Goal: Transaction & Acquisition: Purchase product/service

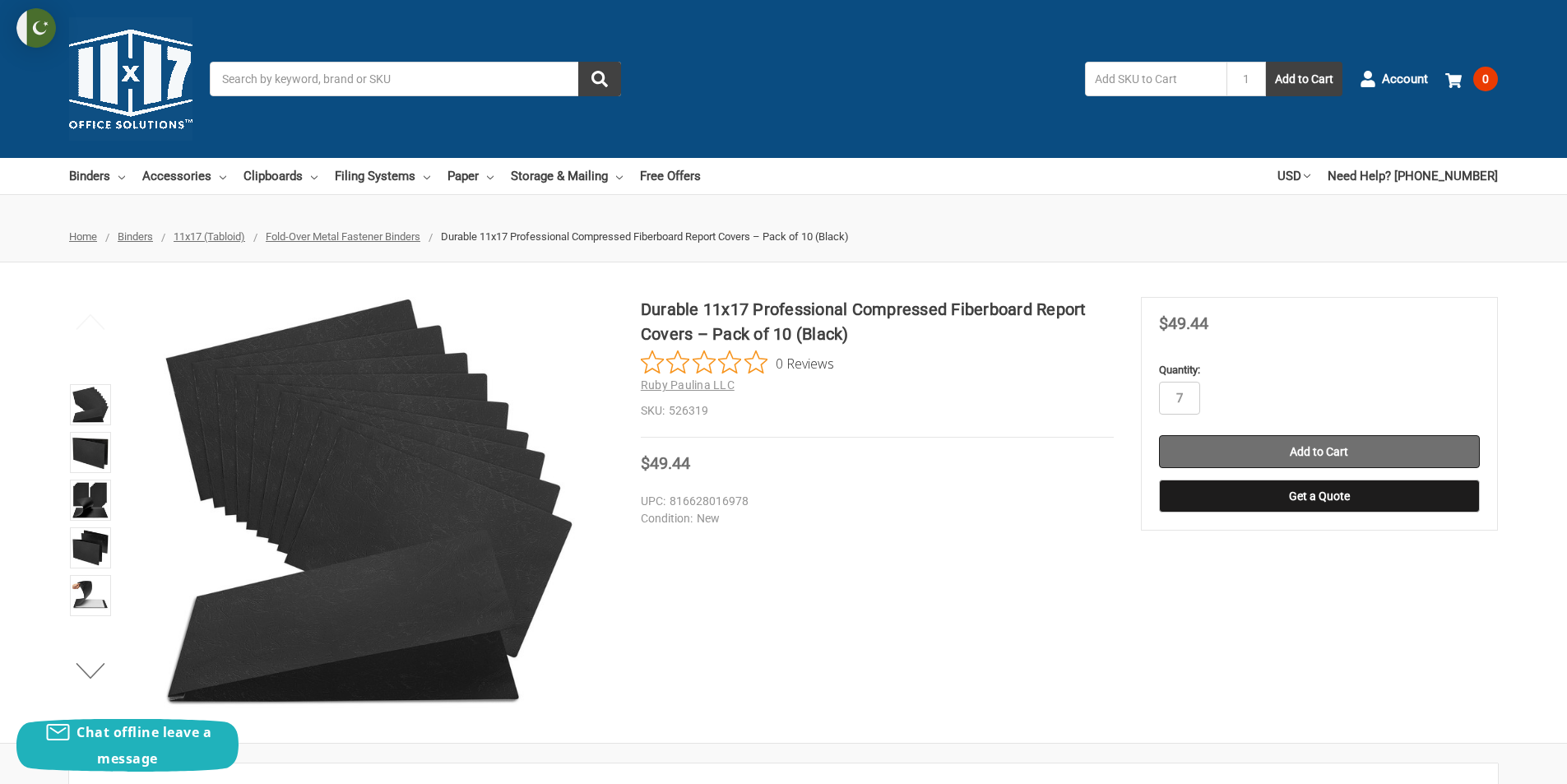
click at [1376, 463] on input "Add to Cart" at bounding box center [1319, 451] width 321 height 33
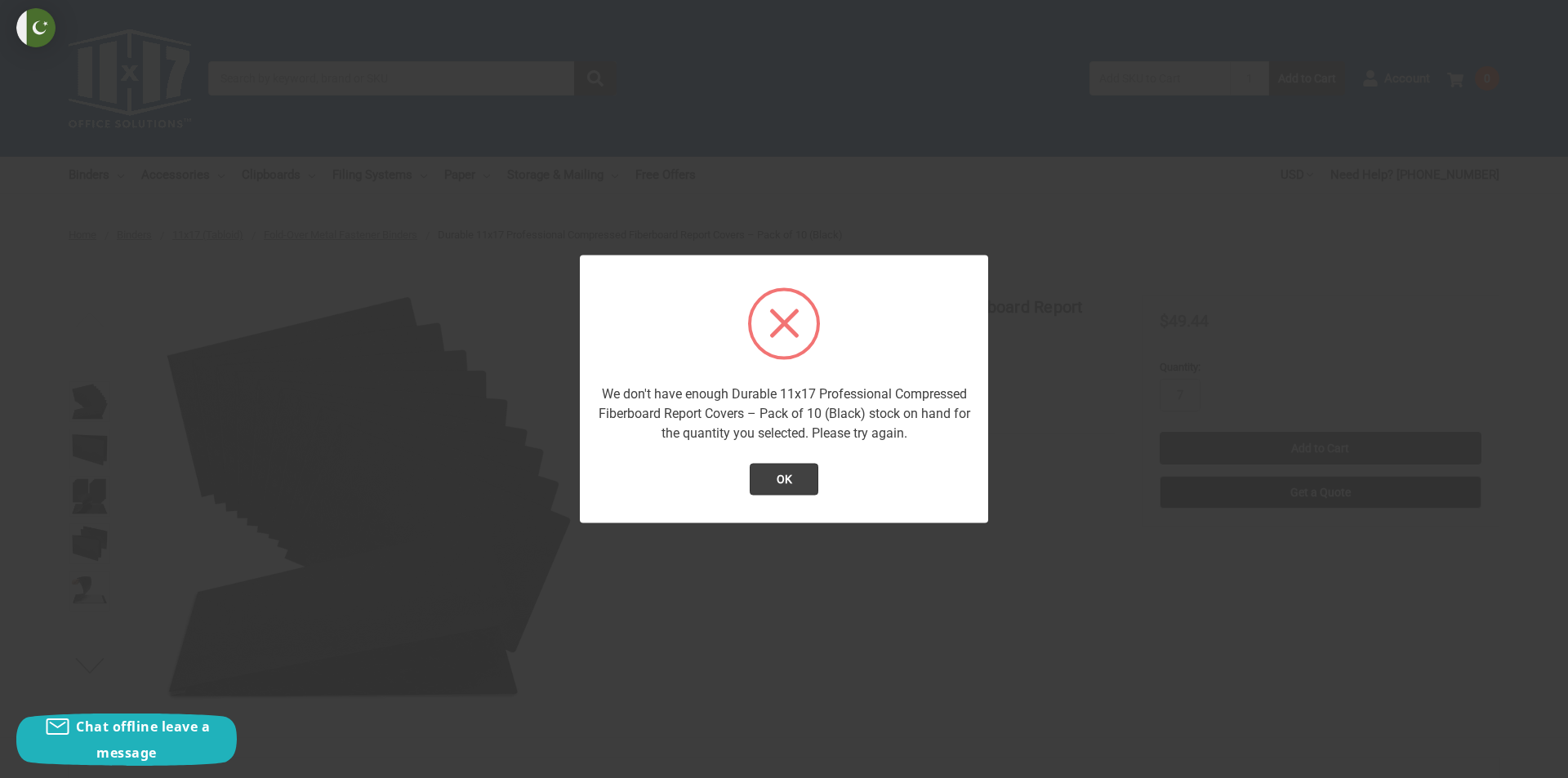
click at [1306, 339] on div at bounding box center [784, 389] width 1568 height 778
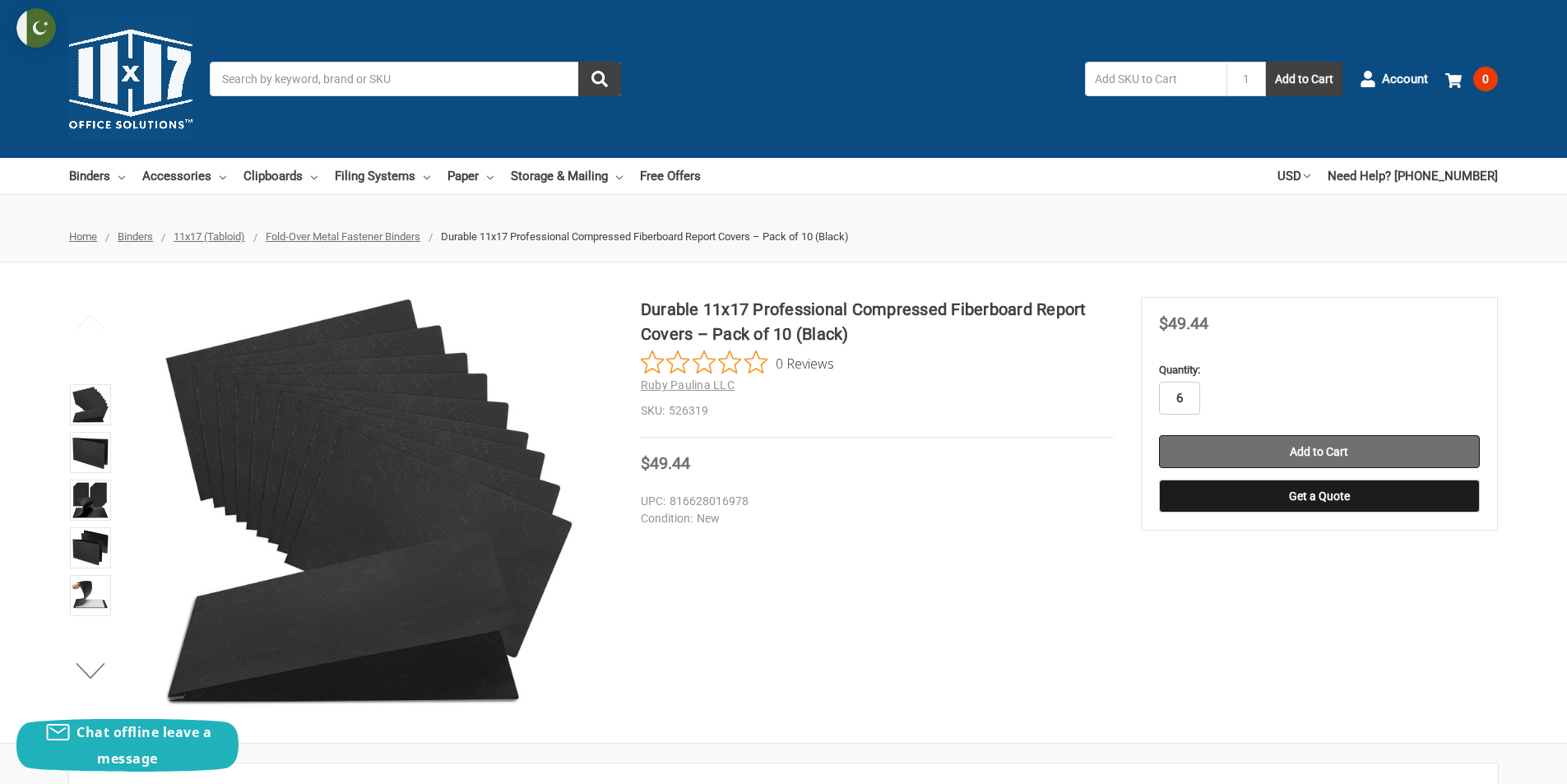
type input "6"
click at [1336, 452] on input "Add to Cart" at bounding box center [1319, 451] width 321 height 33
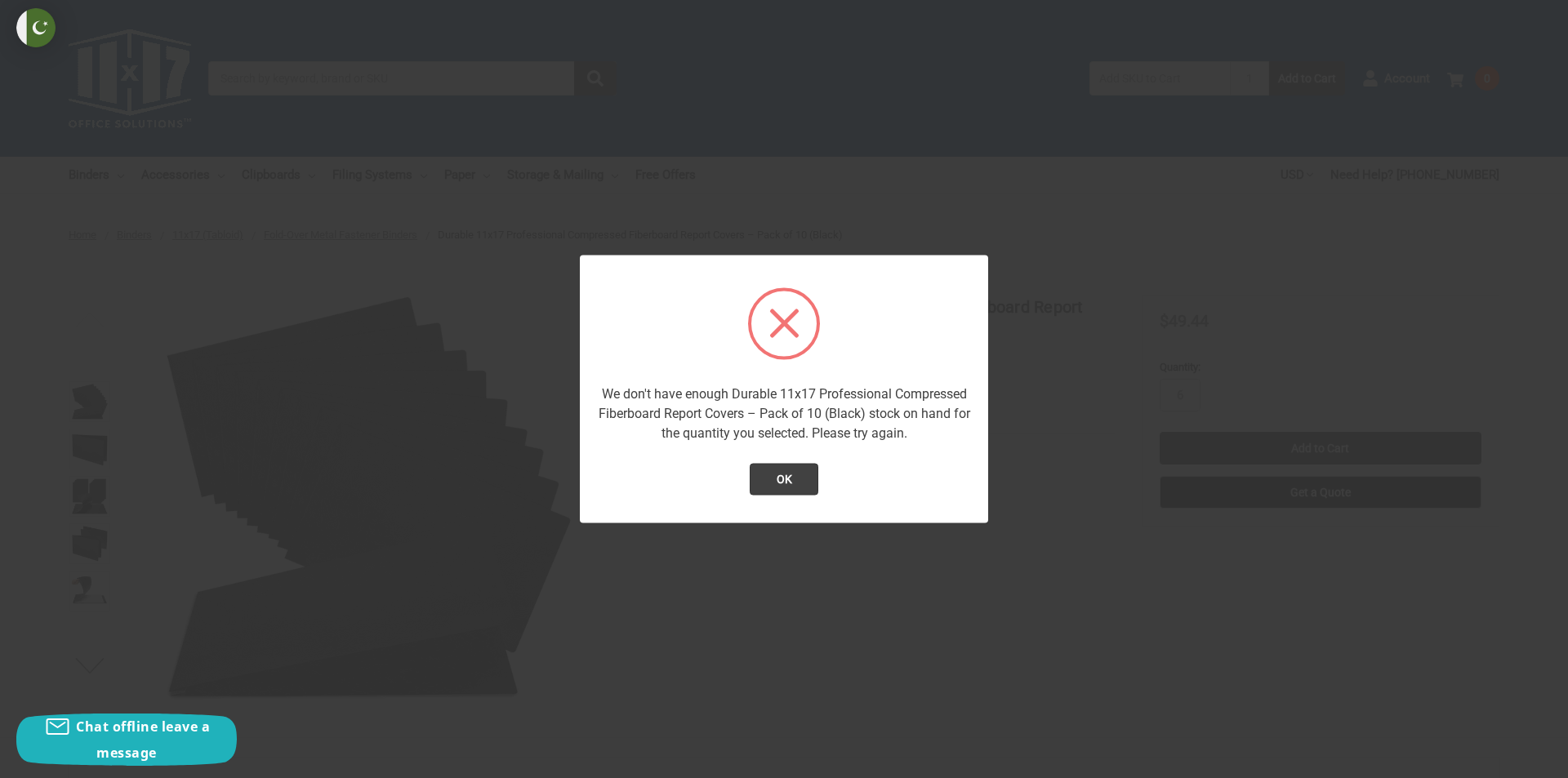
click at [1270, 400] on div at bounding box center [784, 389] width 1568 height 778
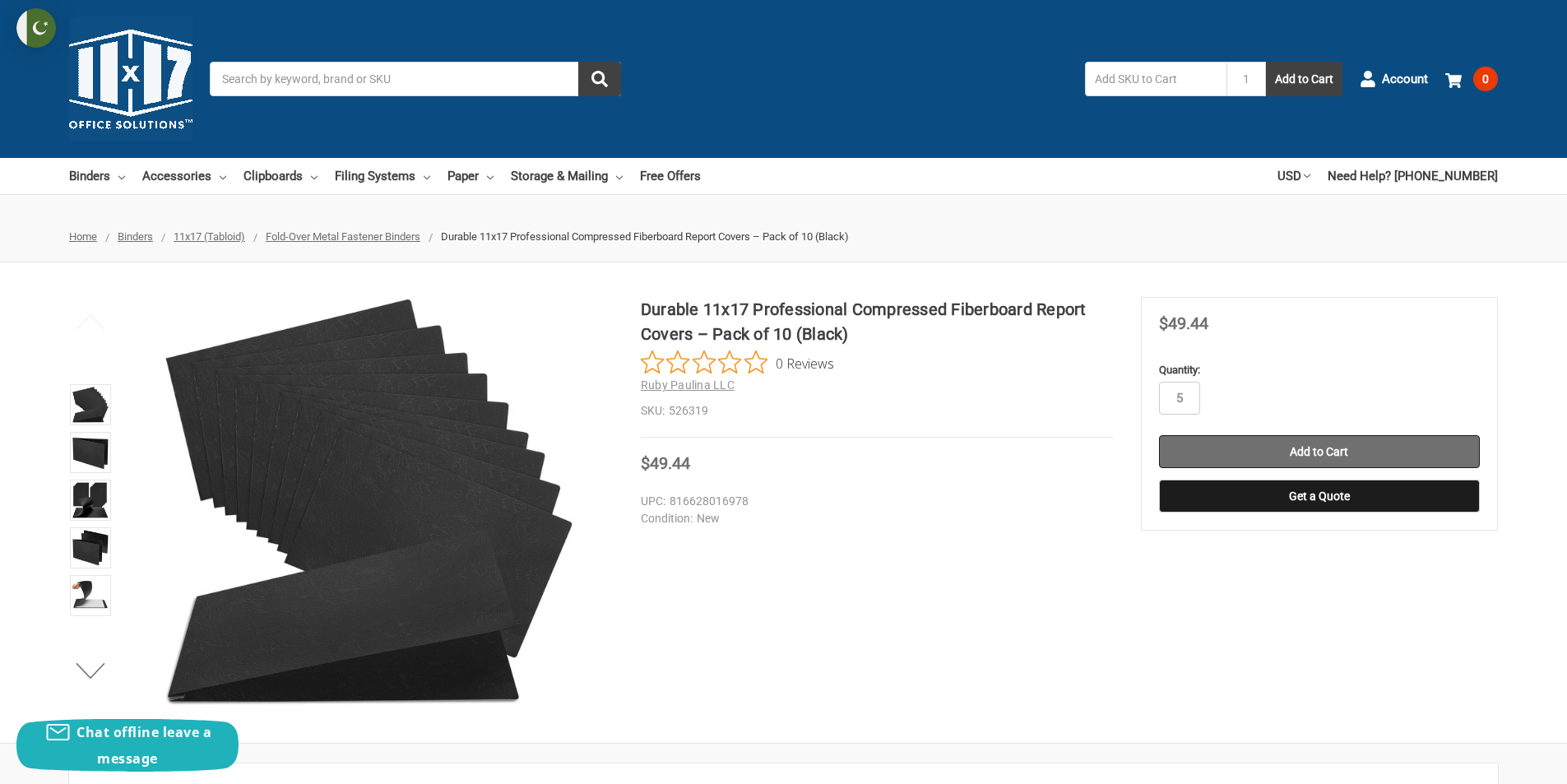
click at [1375, 450] on input "Add to Cart" at bounding box center [1319, 451] width 321 height 33
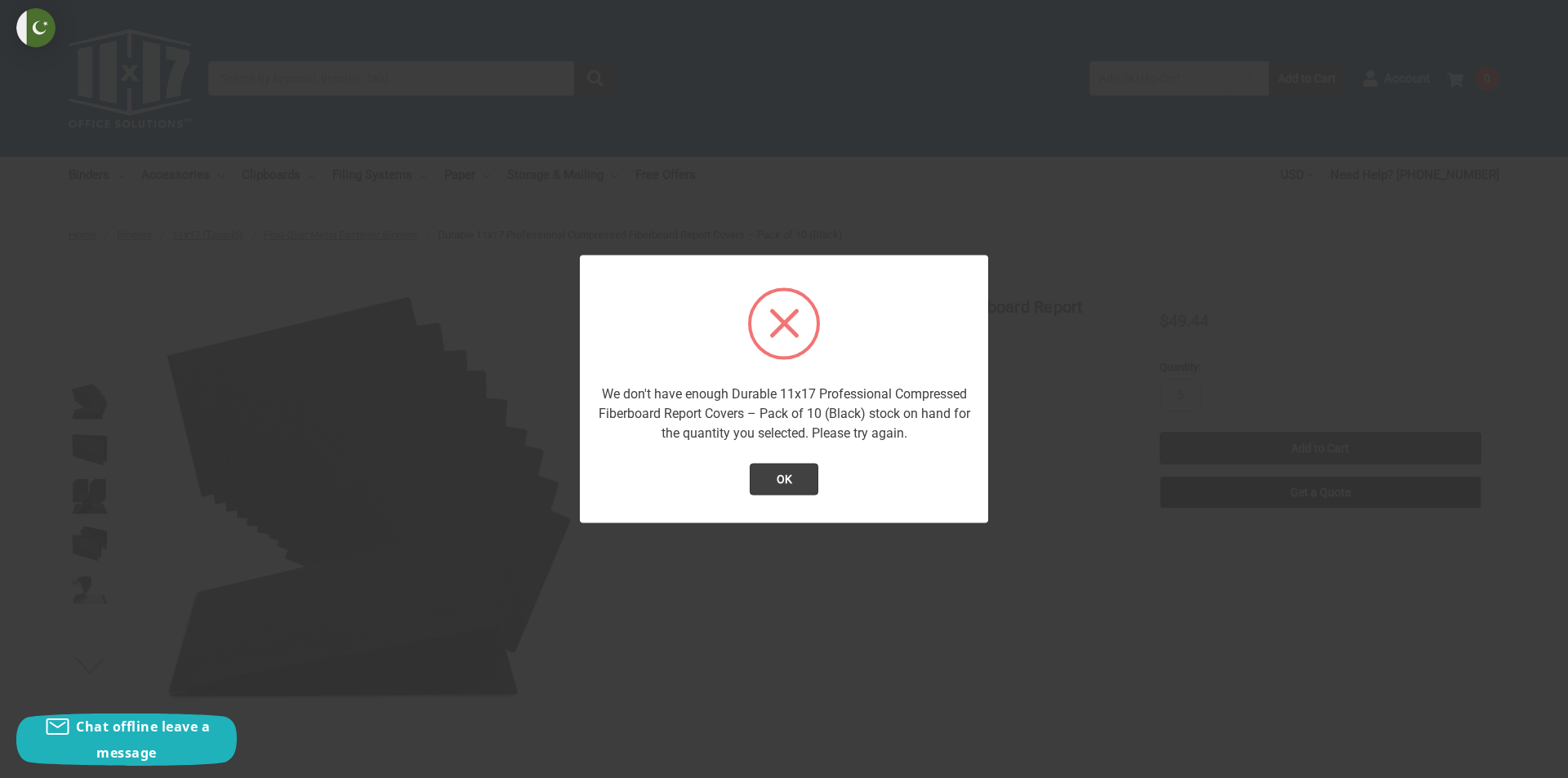
click at [1207, 354] on div at bounding box center [784, 389] width 1568 height 778
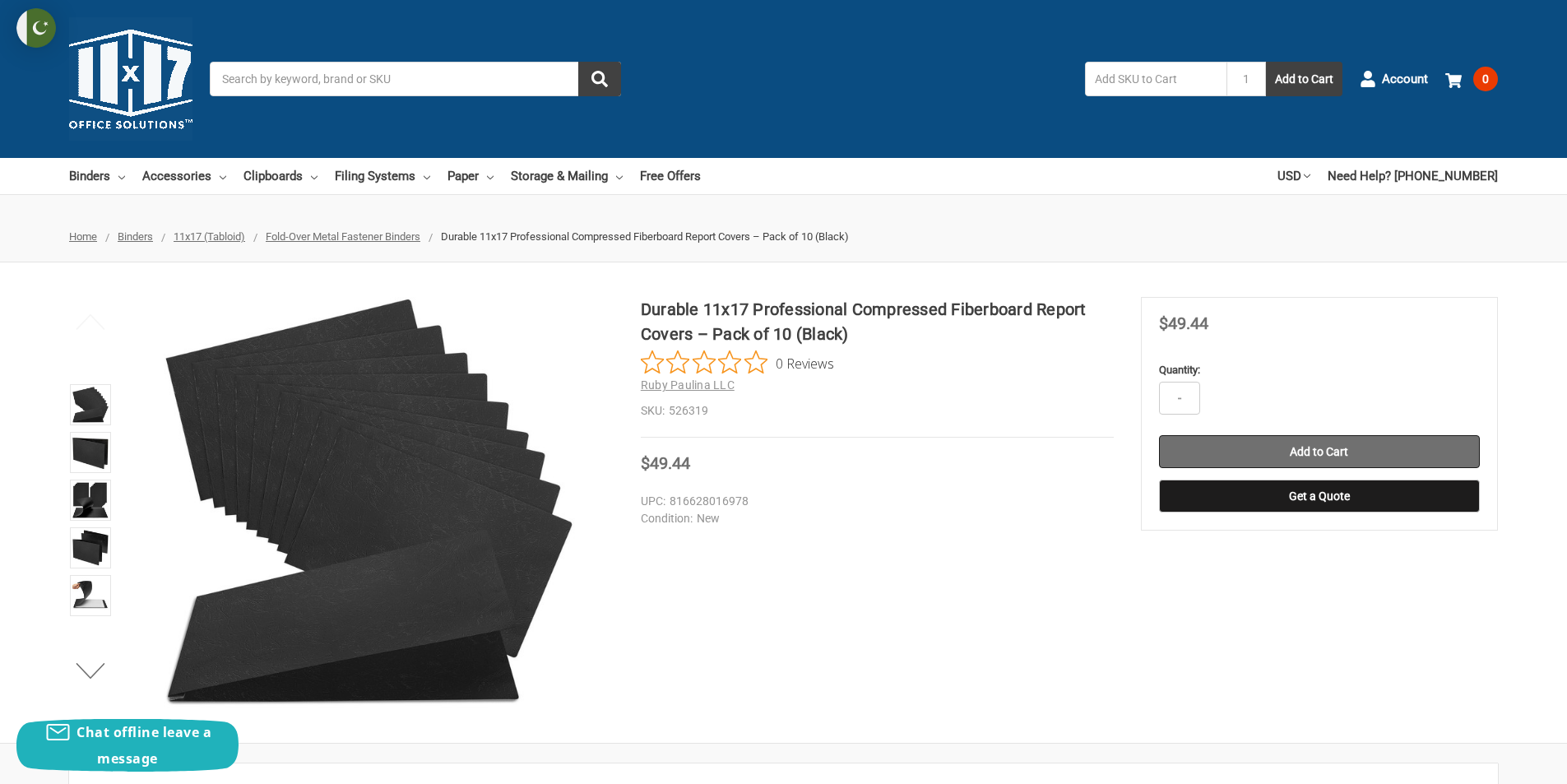
click at [1319, 447] on input "Add to Cart" at bounding box center [1319, 451] width 321 height 33
click at [1266, 380] on div "Quantity: -" at bounding box center [1319, 387] width 321 height 52
click at [1183, 396] on input "-" at bounding box center [1180, 398] width 41 height 33
type input "1"
click at [1380, 441] on input "Add to Cart" at bounding box center [1319, 451] width 321 height 33
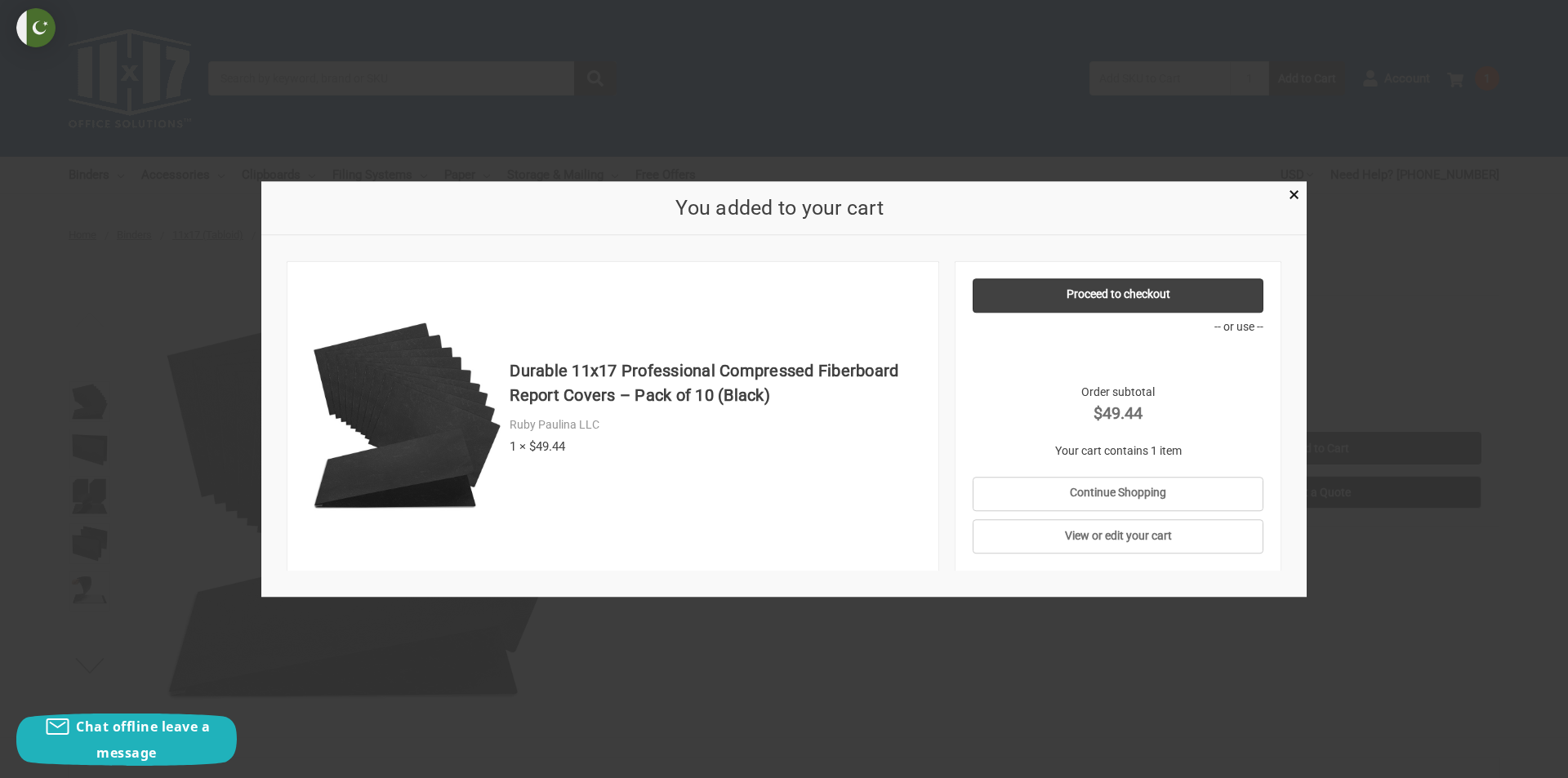
click at [1452, 366] on div at bounding box center [784, 389] width 1568 height 778
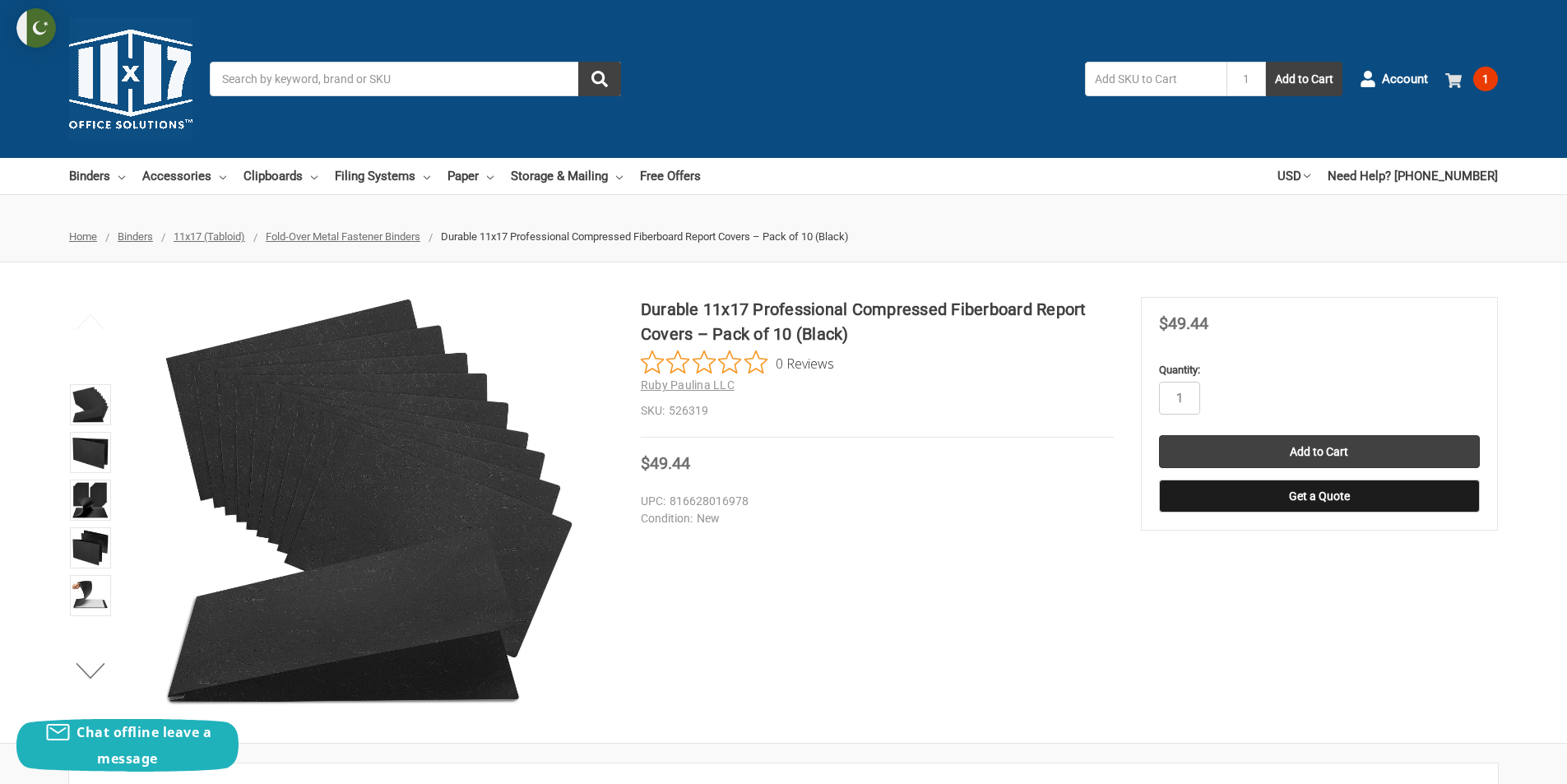
click at [1476, 77] on span "1" at bounding box center [1485, 78] width 25 height 25
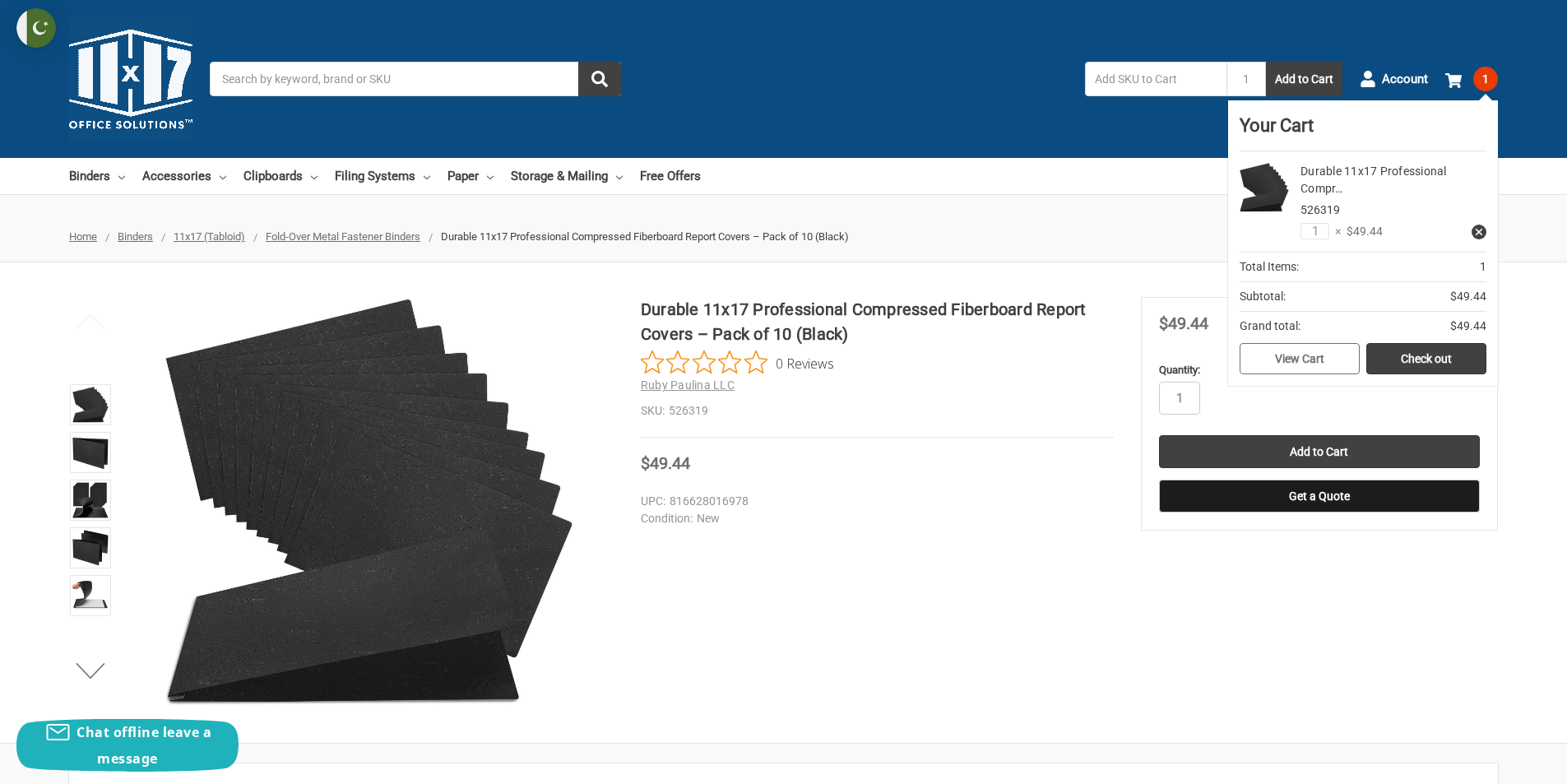
click at [1315, 358] on link "View Cart" at bounding box center [1299, 358] width 120 height 31
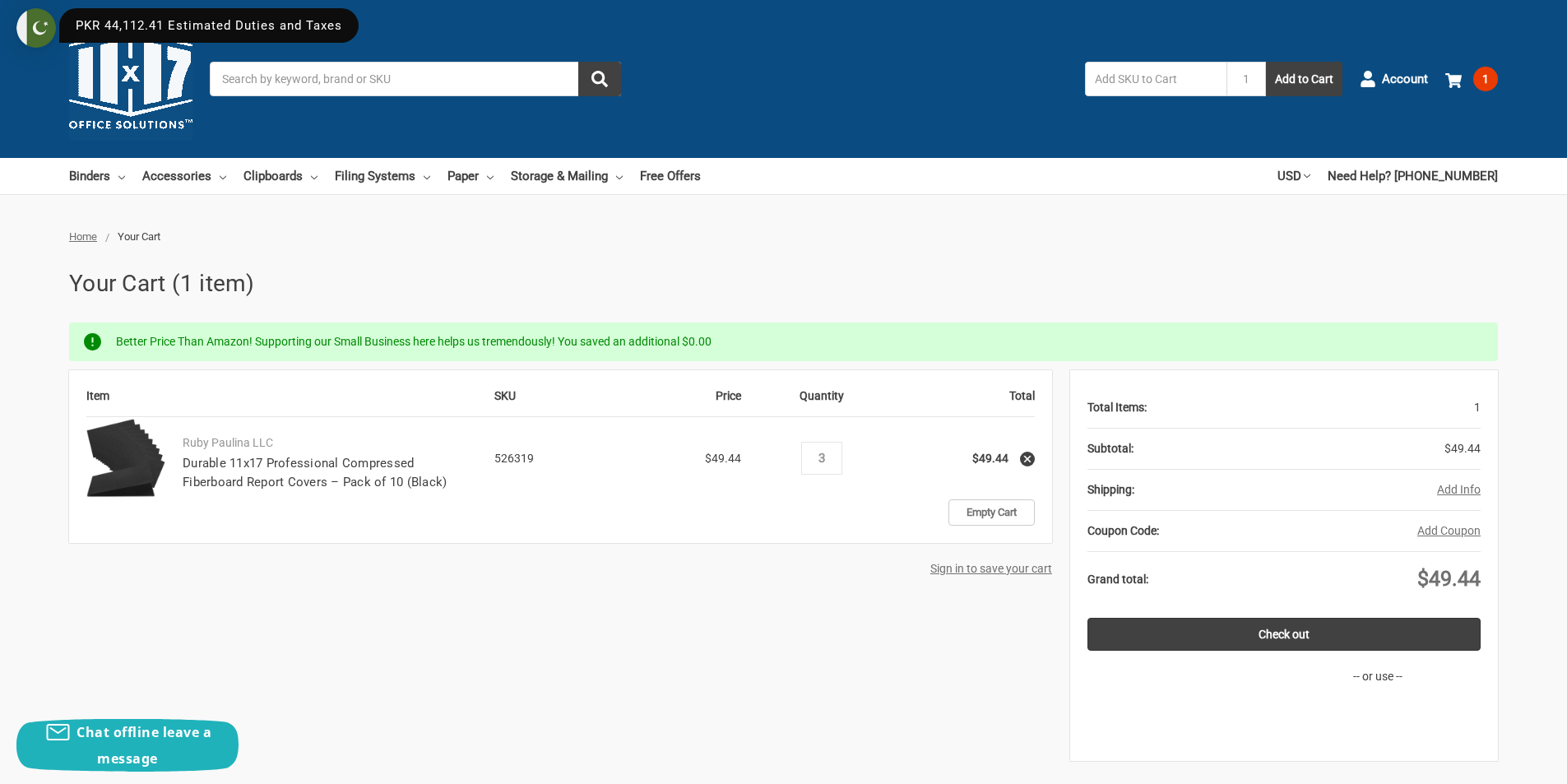
drag, startPoint x: 830, startPoint y: 455, endPoint x: 805, endPoint y: 458, distance: 25.2
click at [805, 458] on div "Decrease Quantity: 3 Increase Quantity:" at bounding box center [822, 458] width 41 height 33
click at [880, 580] on form "Item SKU Price Quantity Total Ruby Paulina LLC Durable 11x17 Professional Compr…" at bounding box center [561, 478] width 983 height 215
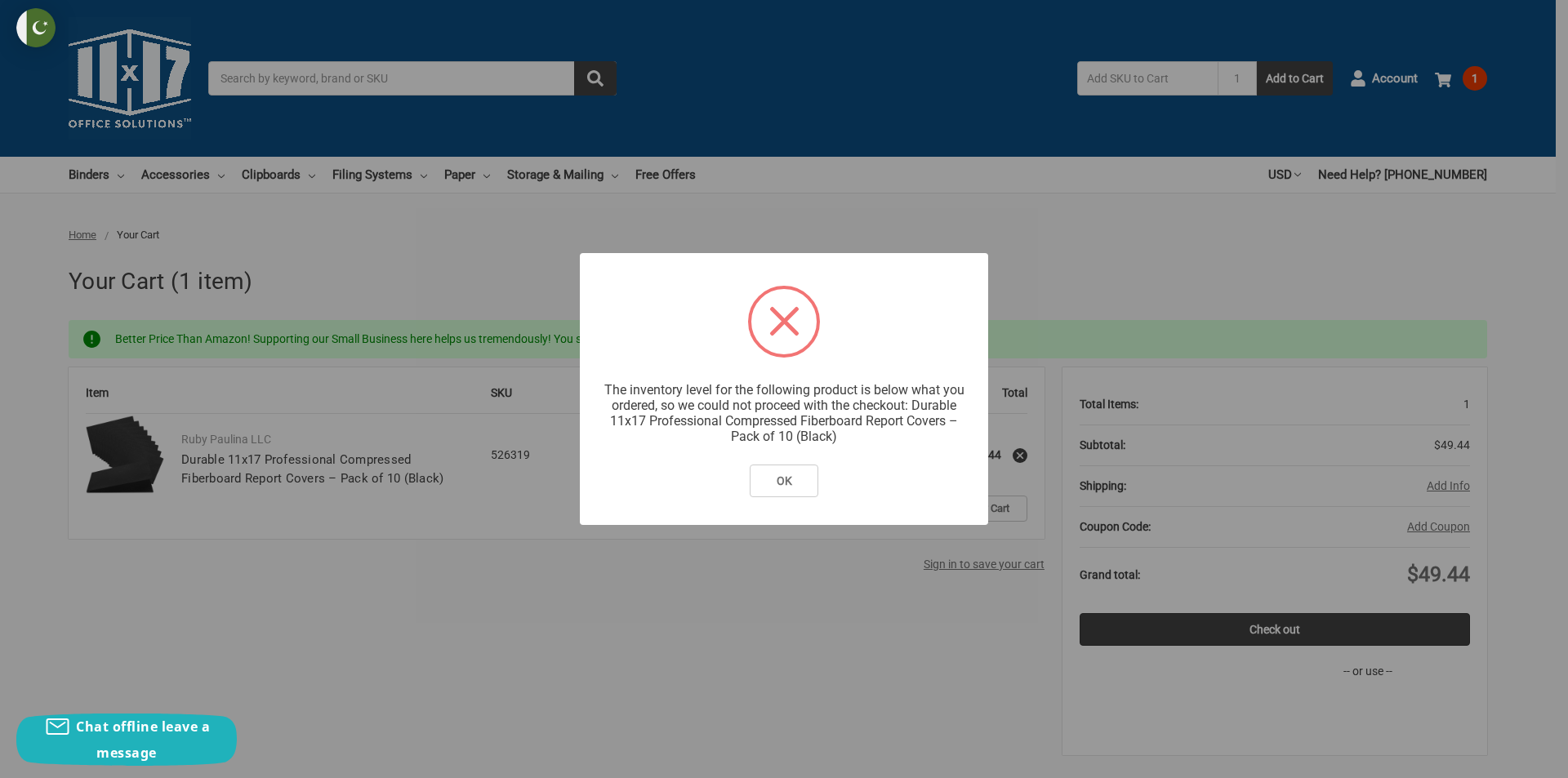
click at [855, 232] on div "? ! i The inventory level for the following product is below what you ordered, …" at bounding box center [784, 389] width 1568 height 778
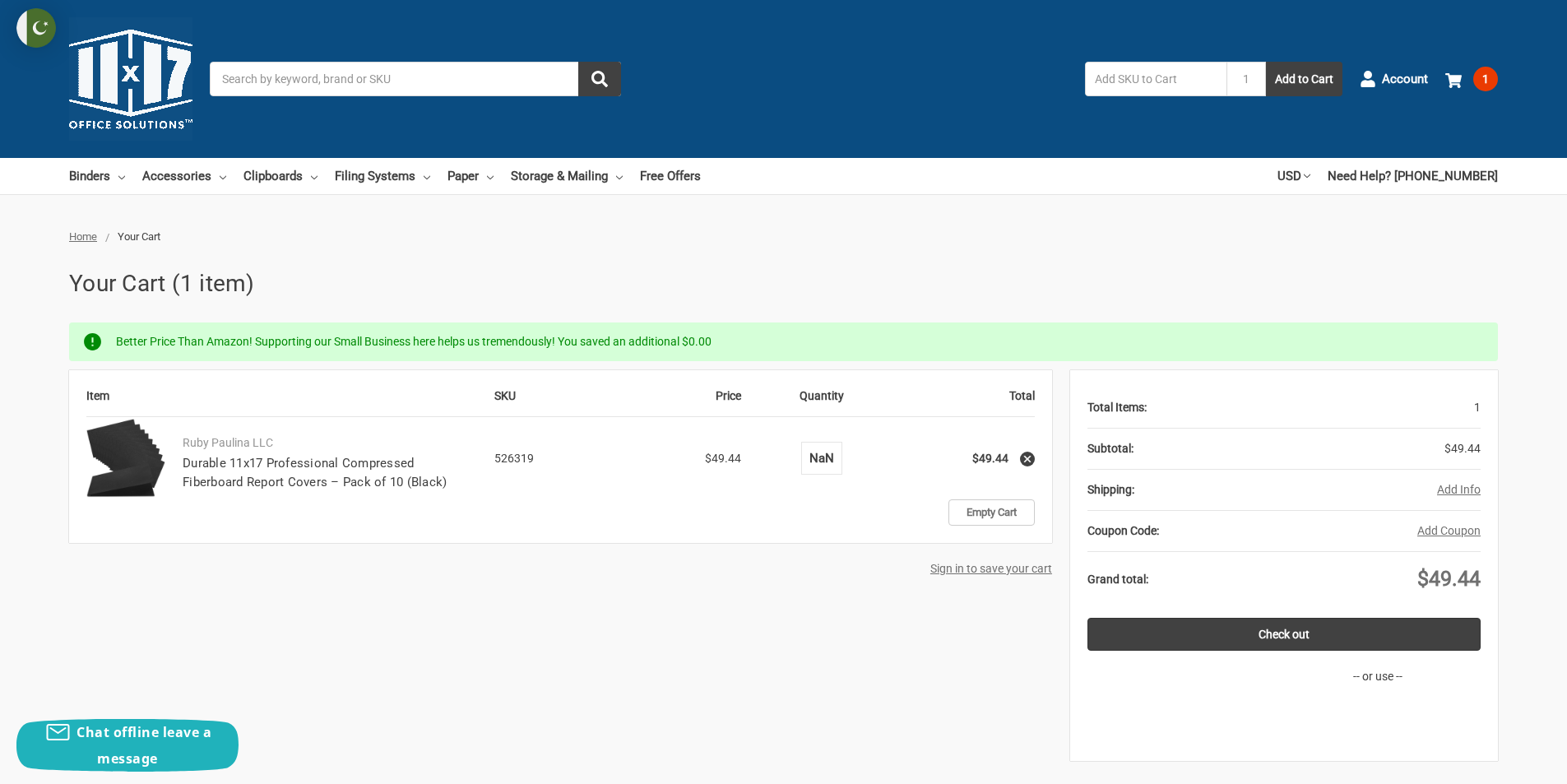
click at [831, 460] on input "NaN" at bounding box center [821, 458] width 28 height 15
click at [828, 458] on input "NaN" at bounding box center [821, 458] width 28 height 15
click at [864, 538] on div "Item SKU Price Quantity Total Ruby Paulina LLC Durable 11x17 Professional Compr…" at bounding box center [561, 456] width 983 height 173
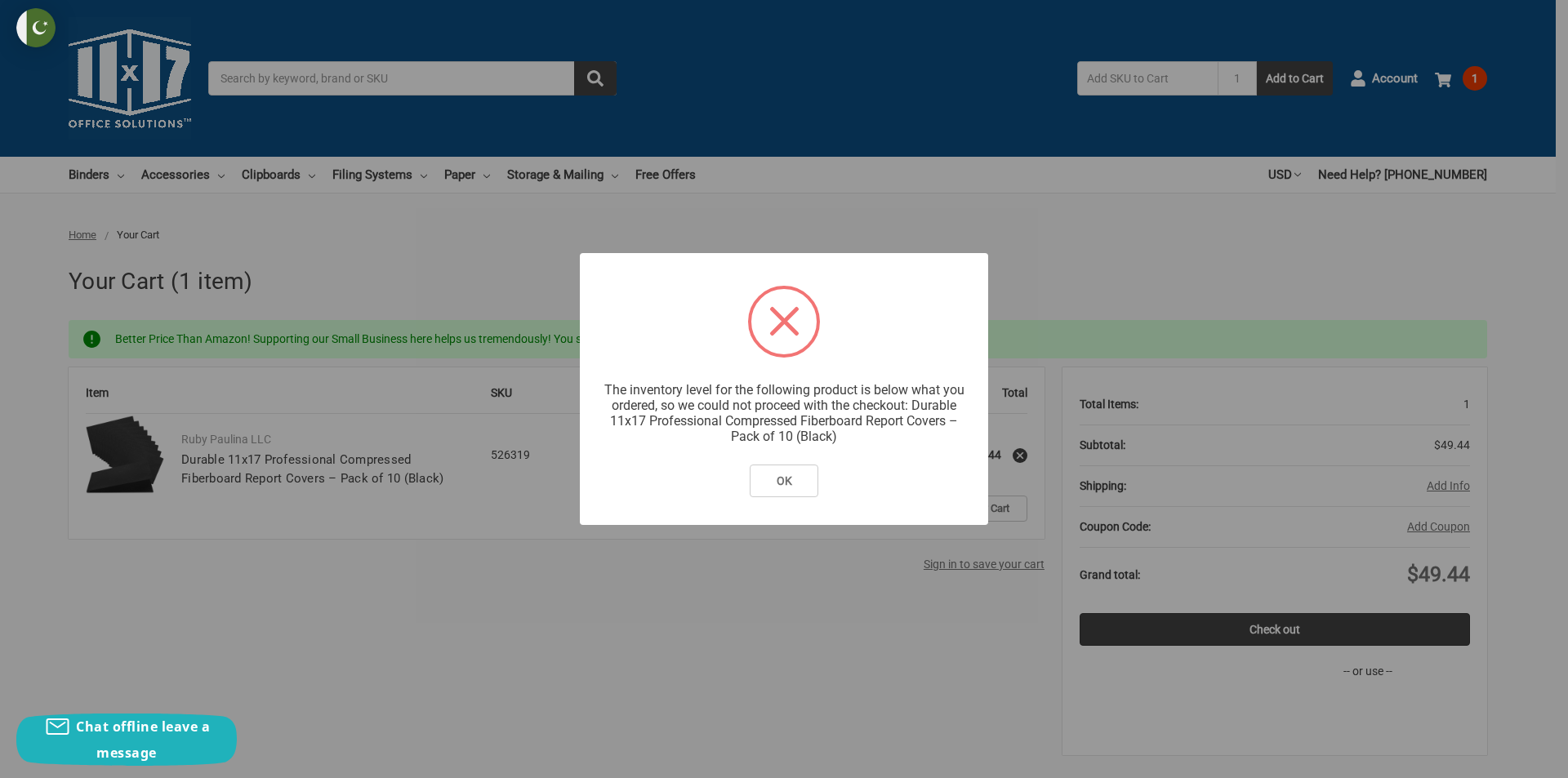
click at [849, 653] on div "? ! i The inventory level for the following product is below what you ordered, …" at bounding box center [784, 389] width 1568 height 778
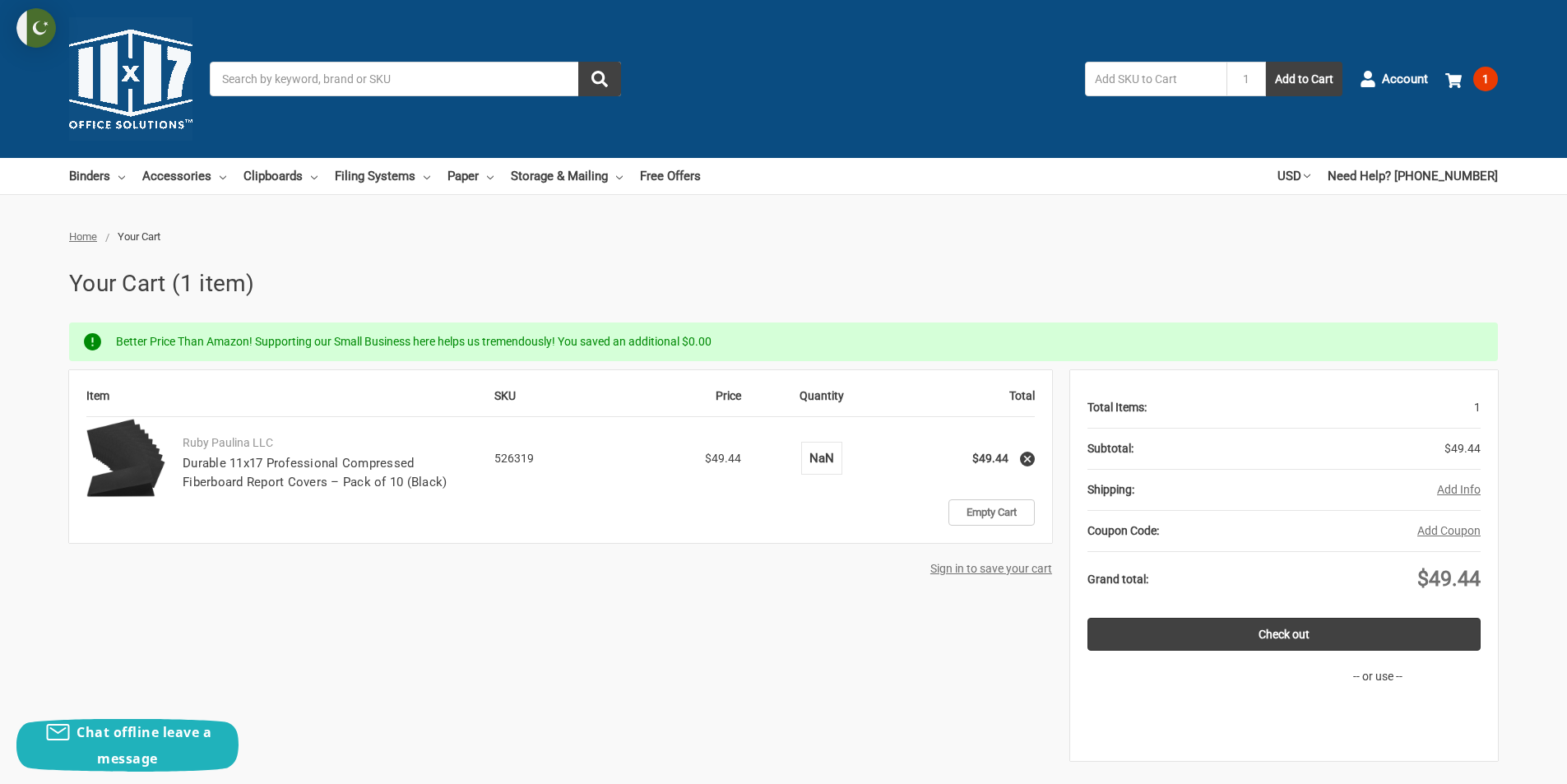
click at [824, 458] on input "NaN" at bounding box center [821, 458] width 28 height 15
type input "2"
click at [818, 645] on div "Item SKU Price Quantity Total Ruby Paulina LLC Durable 11x17 Professional Compr…" at bounding box center [784, 565] width 1429 height 390
click at [1365, 81] on use at bounding box center [1367, 78] width 14 height 16
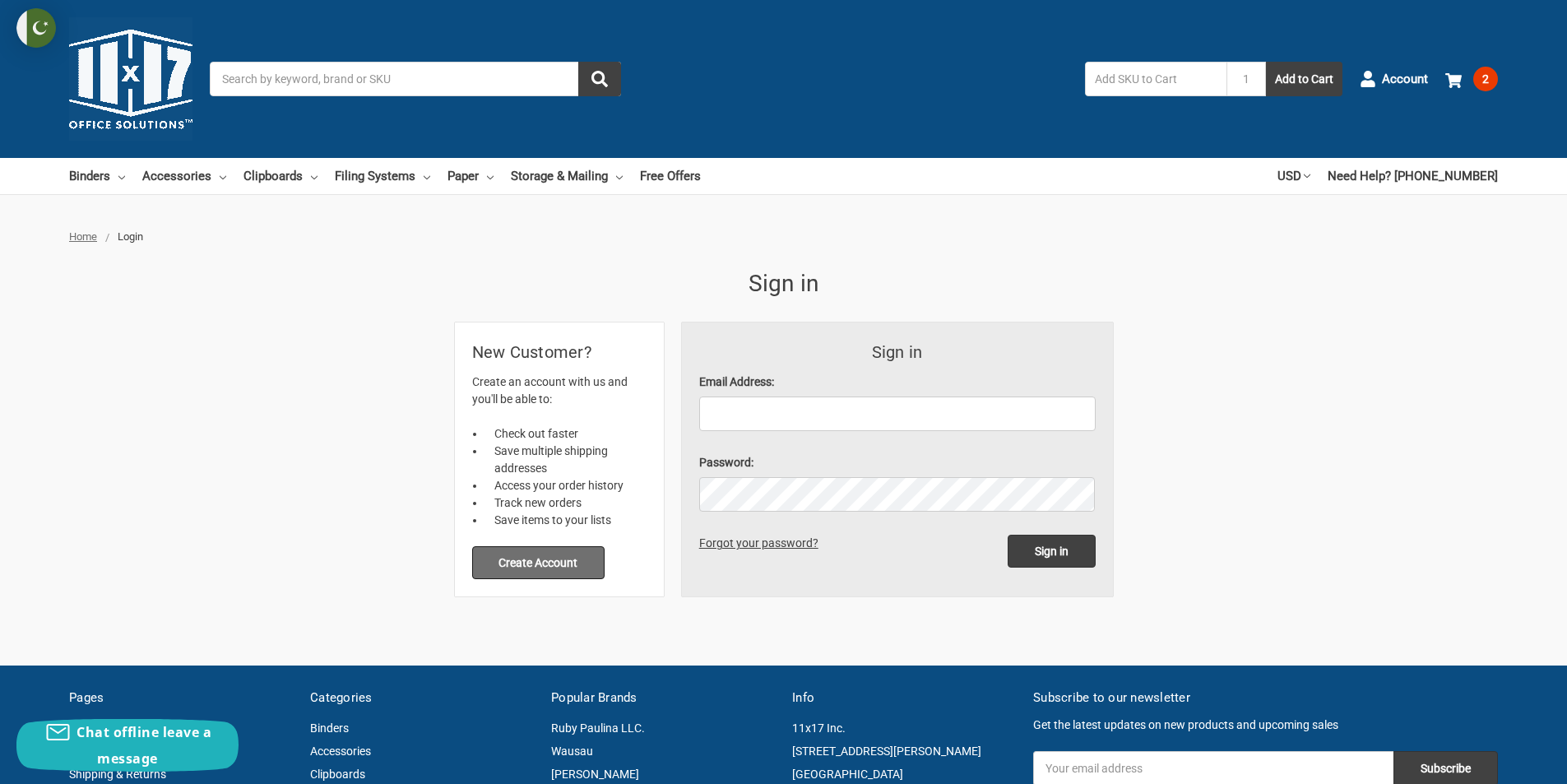
click at [543, 577] on button "Create Account" at bounding box center [538, 562] width 133 height 33
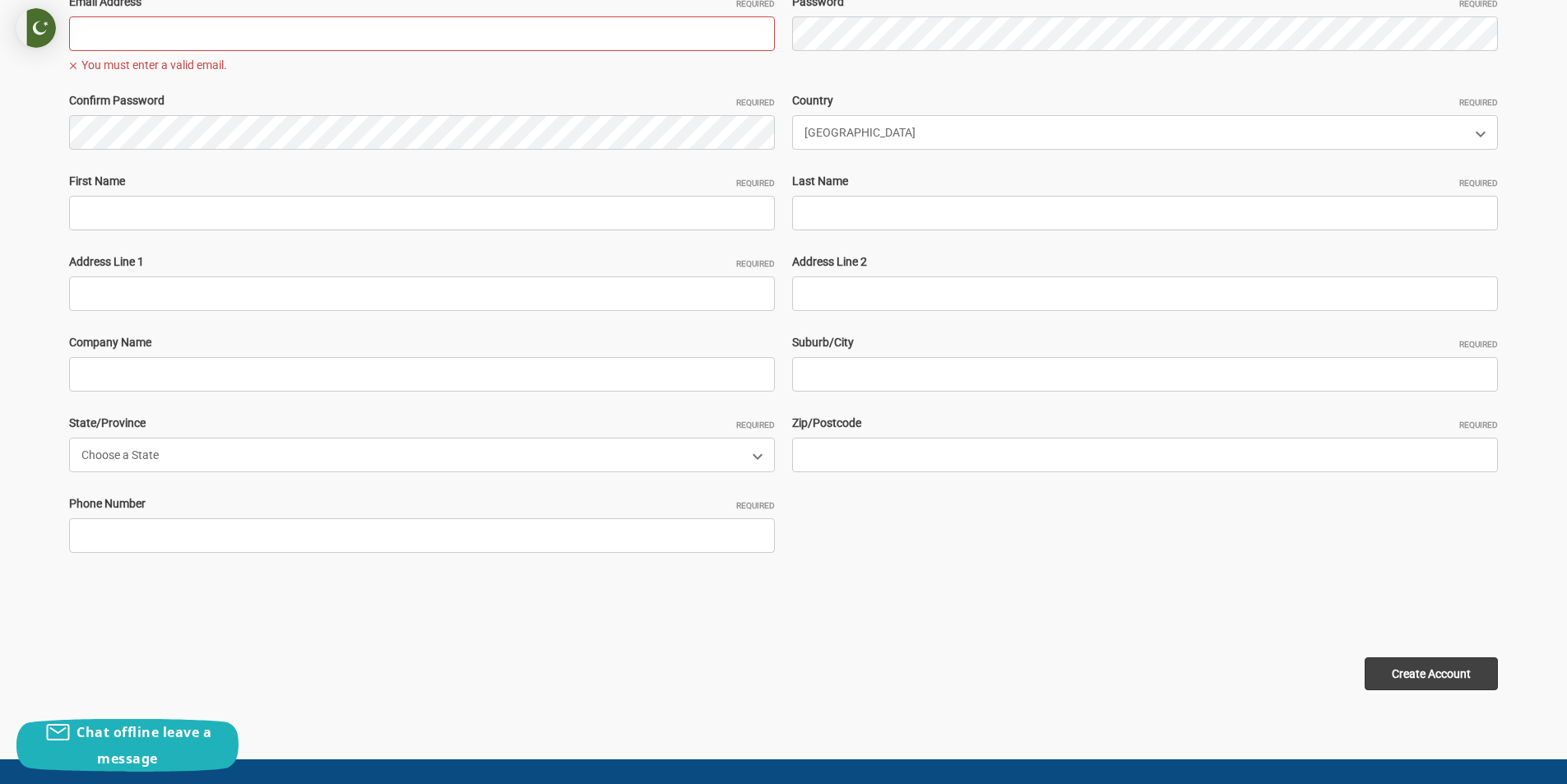
click at [193, 42] on input "Email Address Required" at bounding box center [422, 34] width 706 height 34
paste input "atelieryarns48@outlook.com"
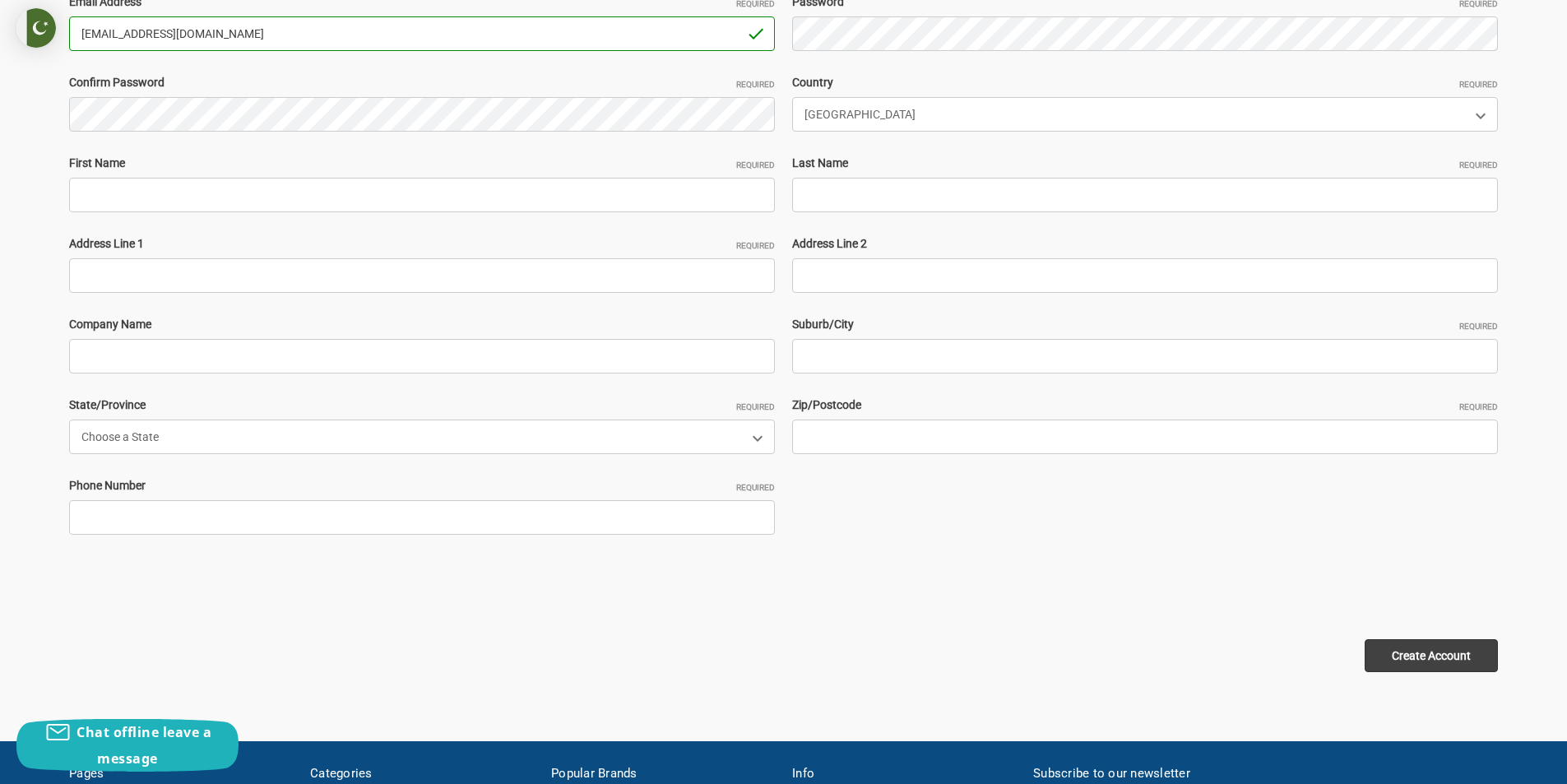
type input "atelieryarns48@outlook.com"
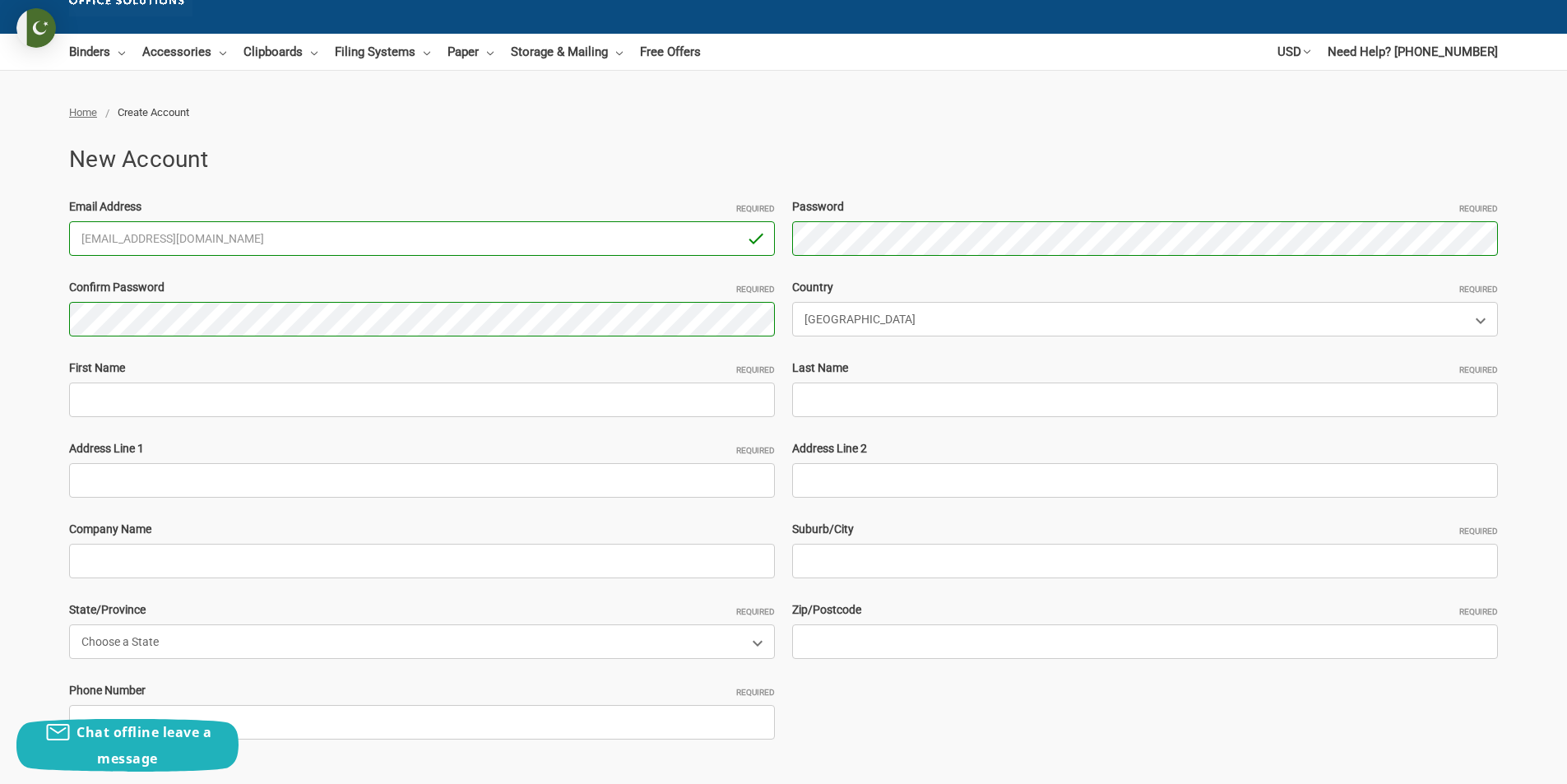
scroll to position [164, 0]
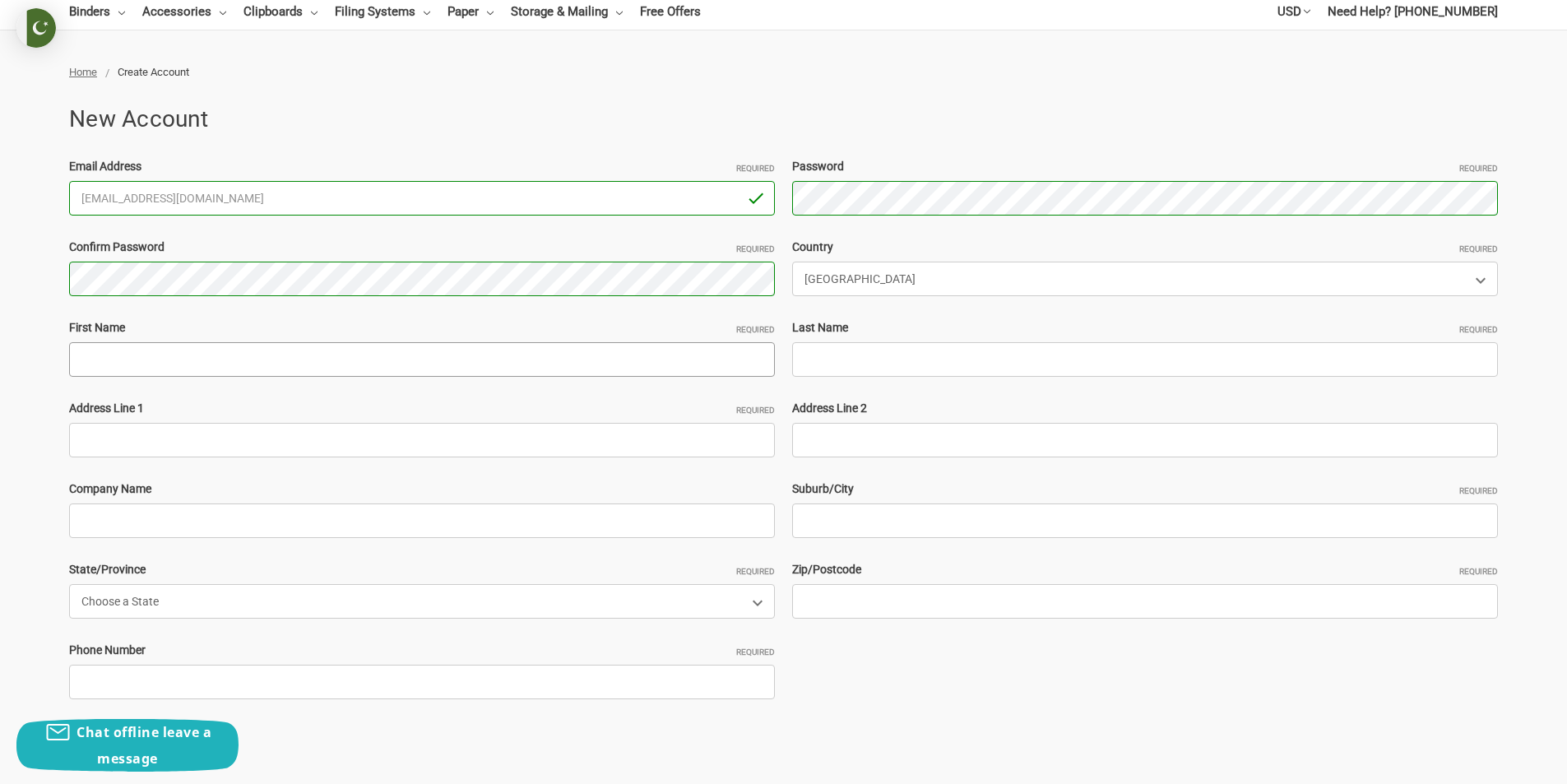
click at [201, 369] on input "First Name Required" at bounding box center [422, 359] width 706 height 34
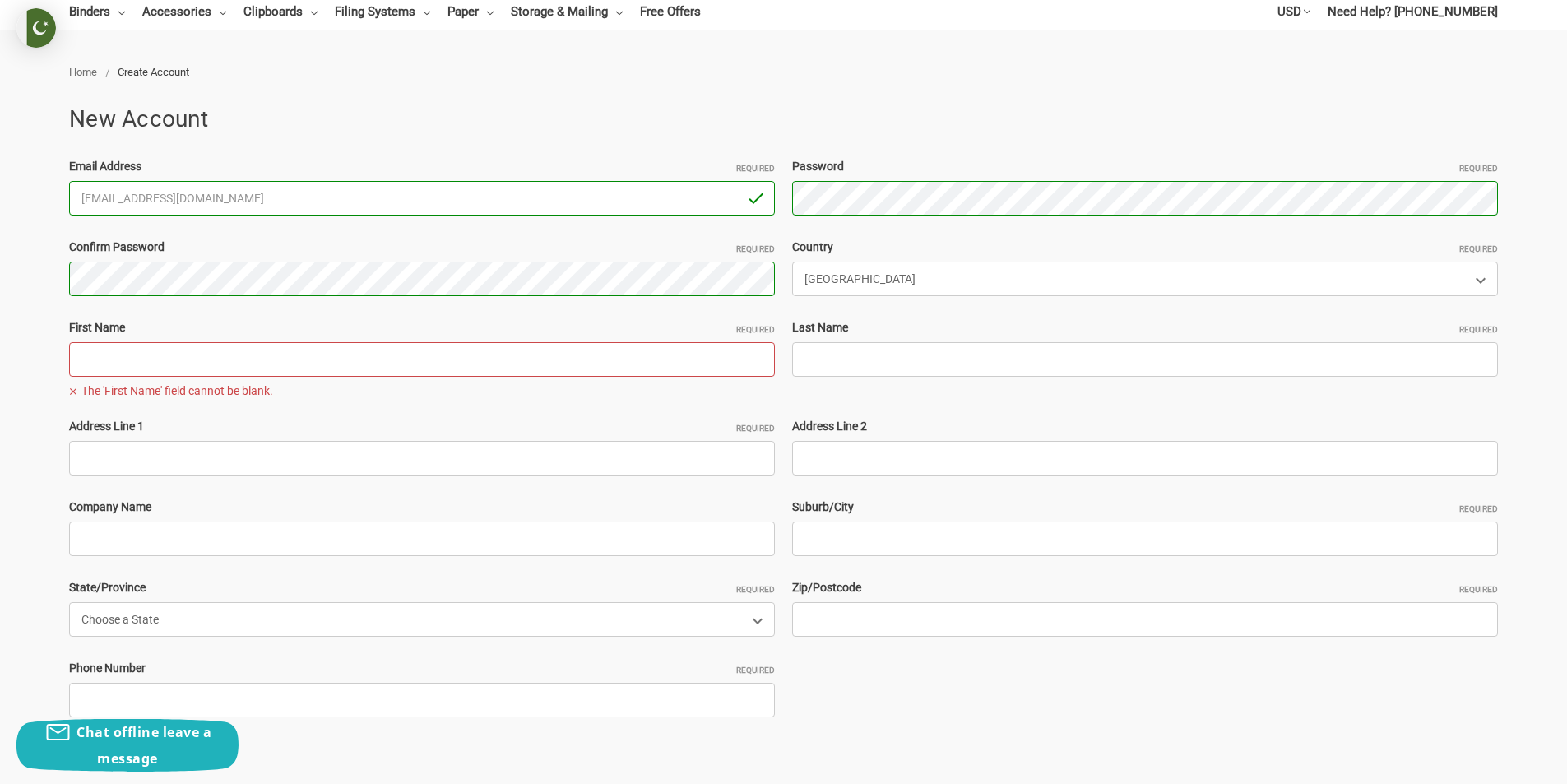
click at [217, 373] on input "First Name Required" at bounding box center [422, 359] width 706 height 34
paste input "atelieryarns"
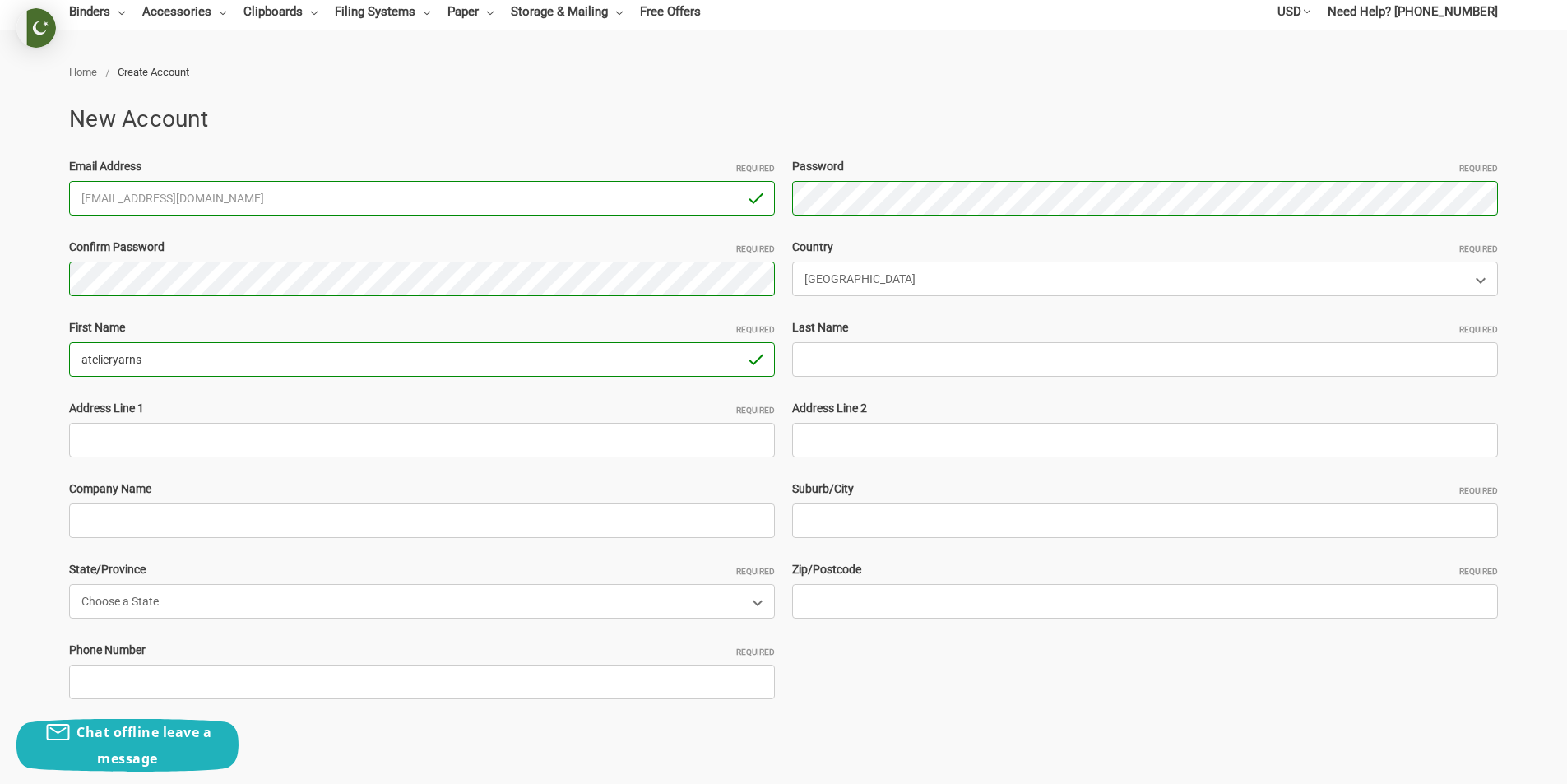
type input "atelieryarns"
click at [826, 372] on input "Last Name Required" at bounding box center [1145, 359] width 706 height 34
paste input "John Adam"
type input "John Adam"
click at [108, 452] on input "Address Line 1 Required" at bounding box center [422, 440] width 706 height 34
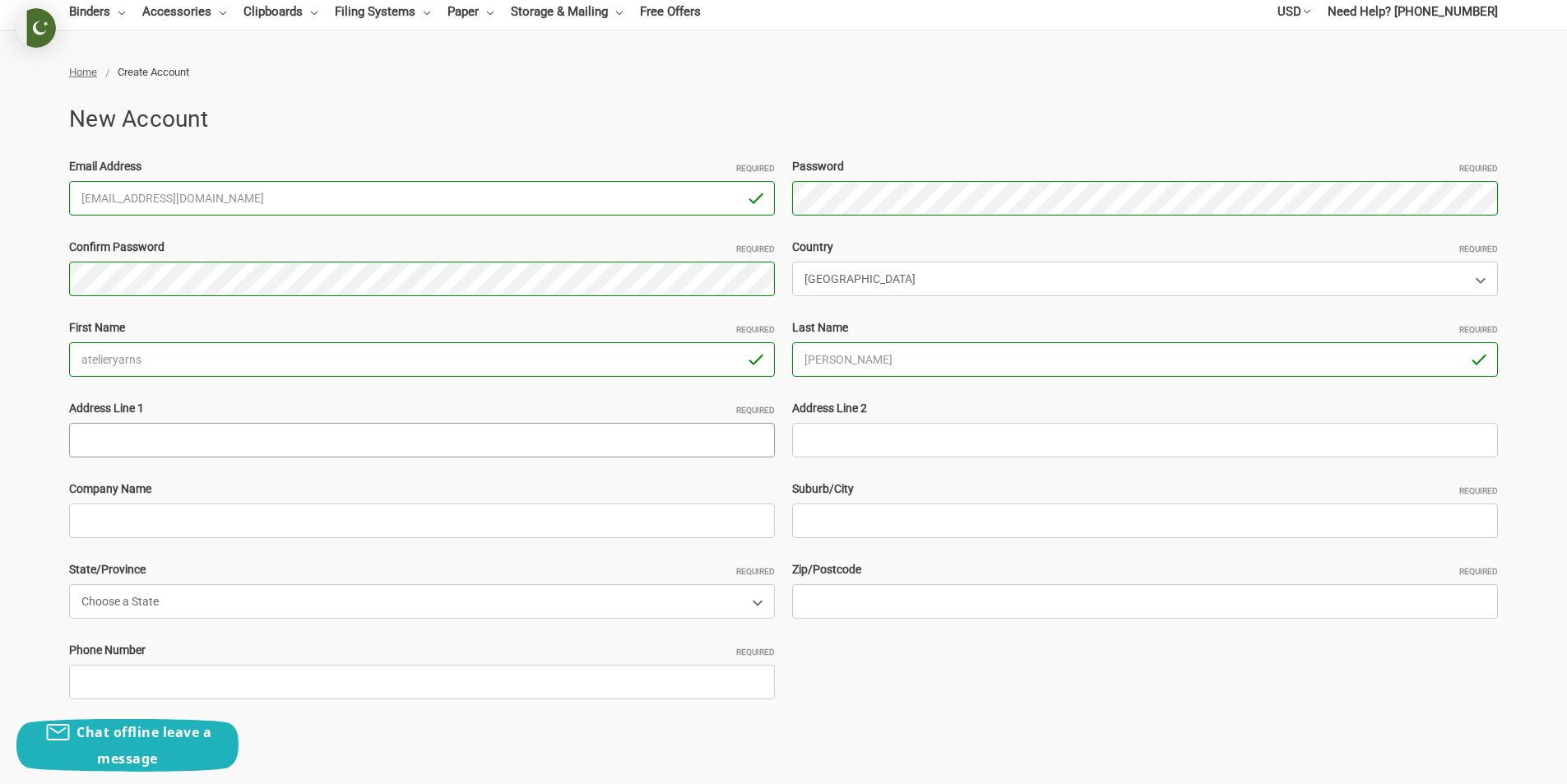
paste input "18414 Bivens bend Spring , Tx 77379"
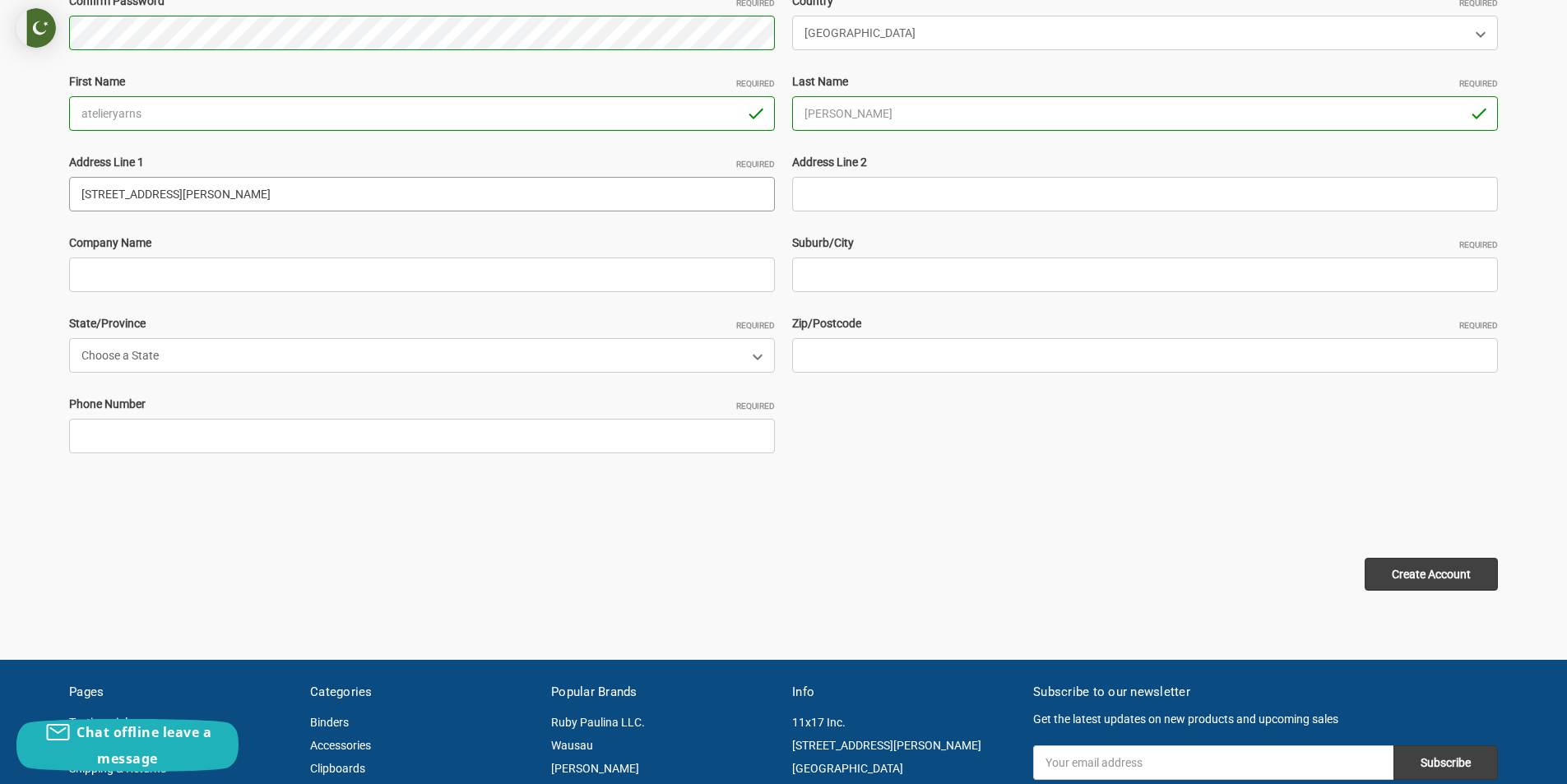
scroll to position [411, 0]
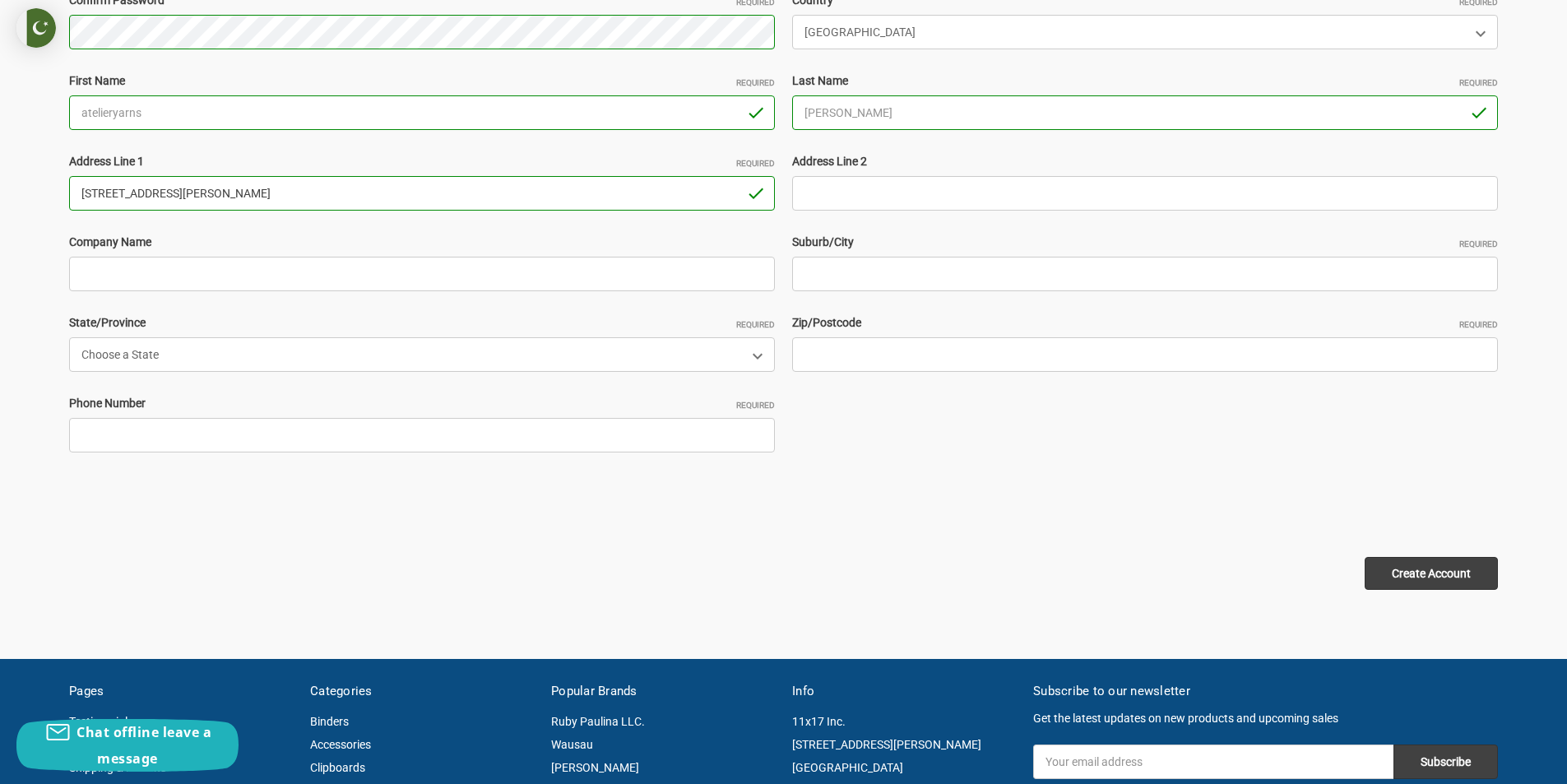
drag, startPoint x: 280, startPoint y: 189, endPoint x: 235, endPoint y: 190, distance: 45.0
click at [235, 190] on input "18414 Bivens bend Spring , Tx 77379" at bounding box center [422, 193] width 706 height 34
type input "18414 Bivens bend Spring , Tx"
click at [822, 343] on input "Zip/Postcode Required" at bounding box center [1145, 355] width 706 height 34
paste input "77379"
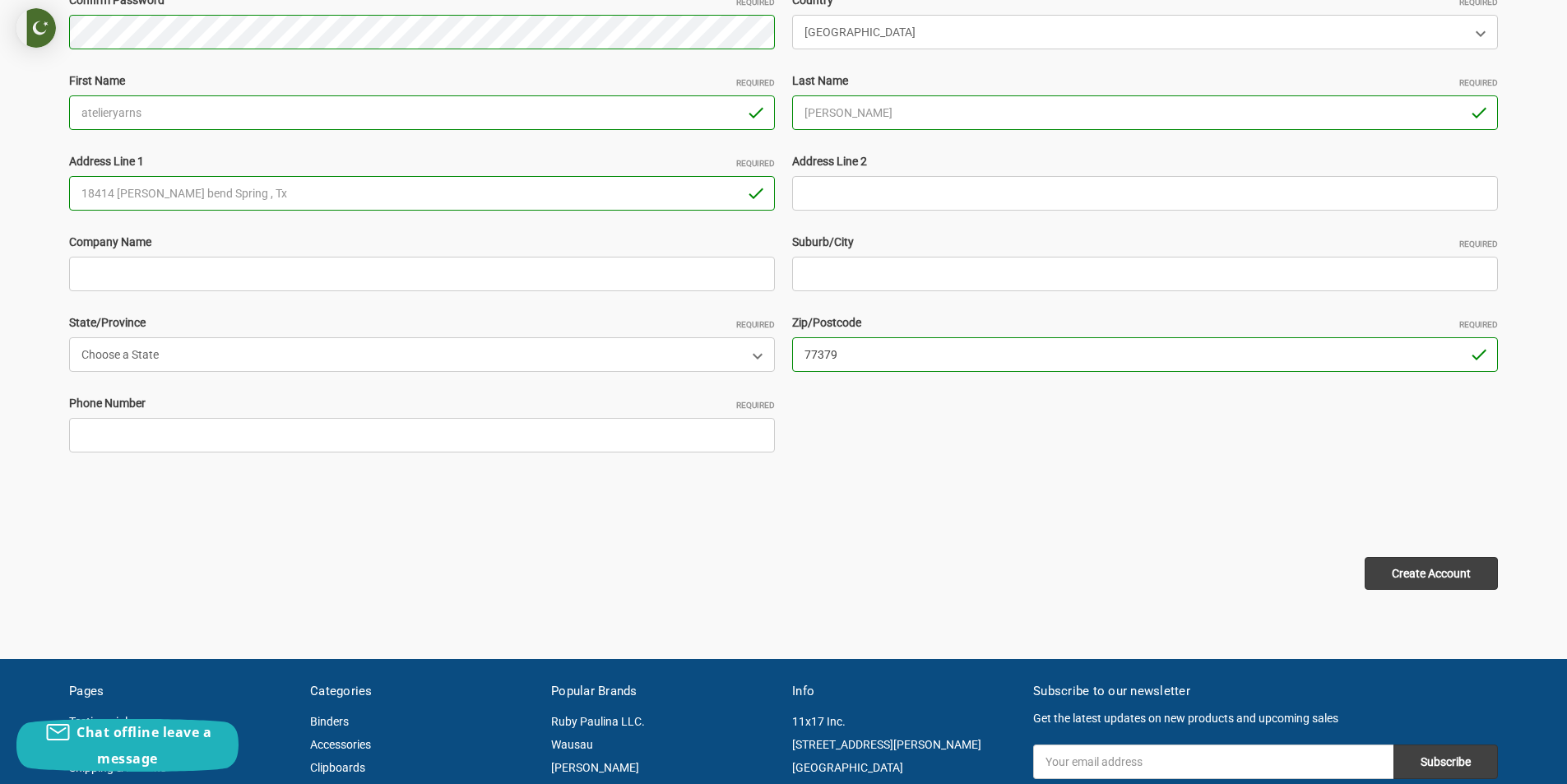
type input "77379"
drag, startPoint x: 213, startPoint y: 194, endPoint x: 153, endPoint y: 194, distance: 60.0
click at [153, 194] on input "18414 Bivens bend Spring , Tx" at bounding box center [422, 193] width 706 height 34
click at [345, 231] on div "Email Address Required atelieryarns48@outlook.com You must enter a valid email.…" at bounding box center [784, 193] width 1446 height 564
drag, startPoint x: 214, startPoint y: 194, endPoint x: 157, endPoint y: 198, distance: 57.1
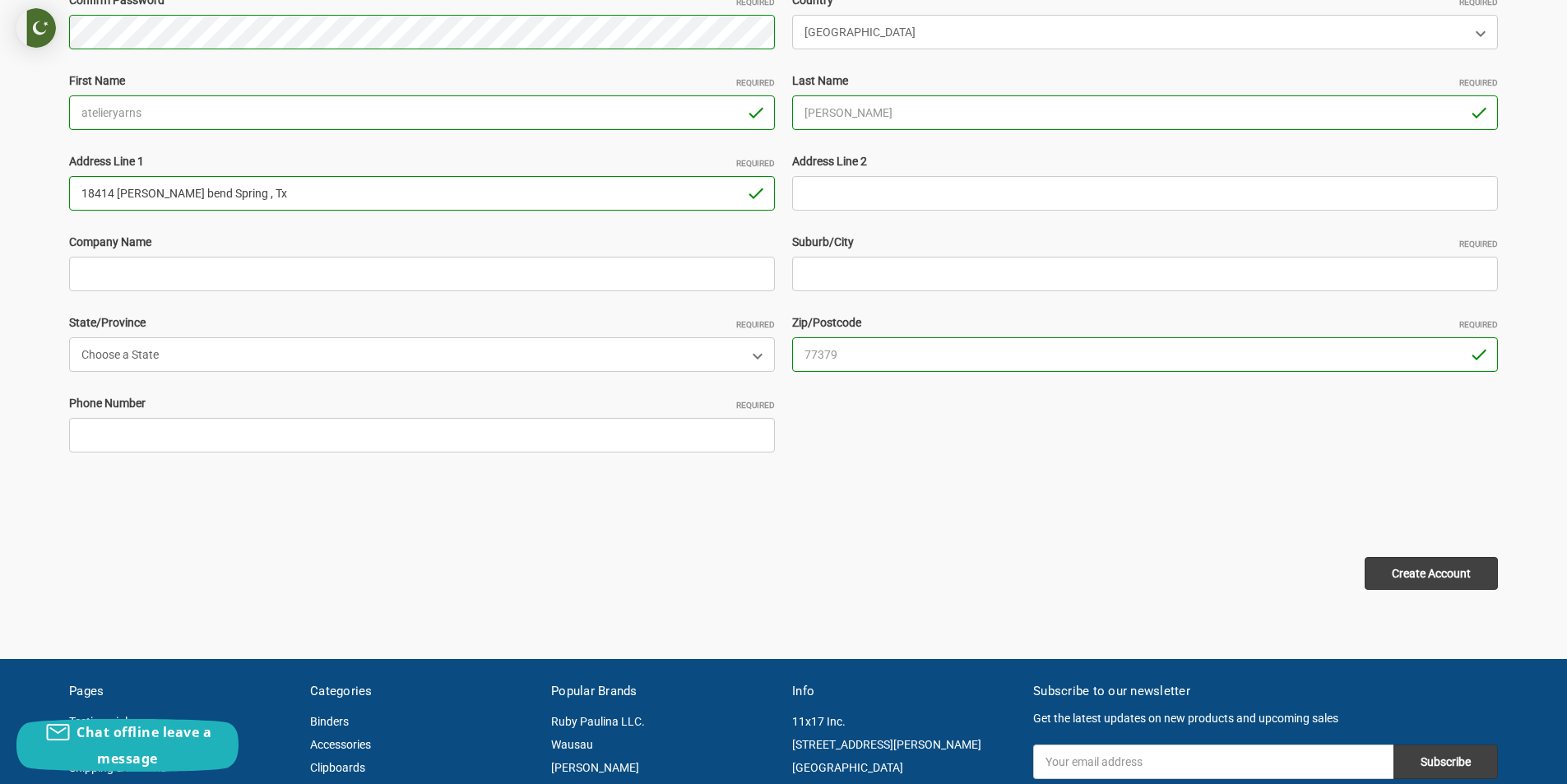
click at [157, 198] on input "18414 Bivens bend Spring , Tx" at bounding box center [422, 193] width 706 height 34
click at [809, 283] on input "Suburb/City Required" at bounding box center [1145, 274] width 706 height 34
paste input "bend Spring"
type input "bend Spring"
drag, startPoint x: 235, startPoint y: 198, endPoint x: 152, endPoint y: 195, distance: 83.1
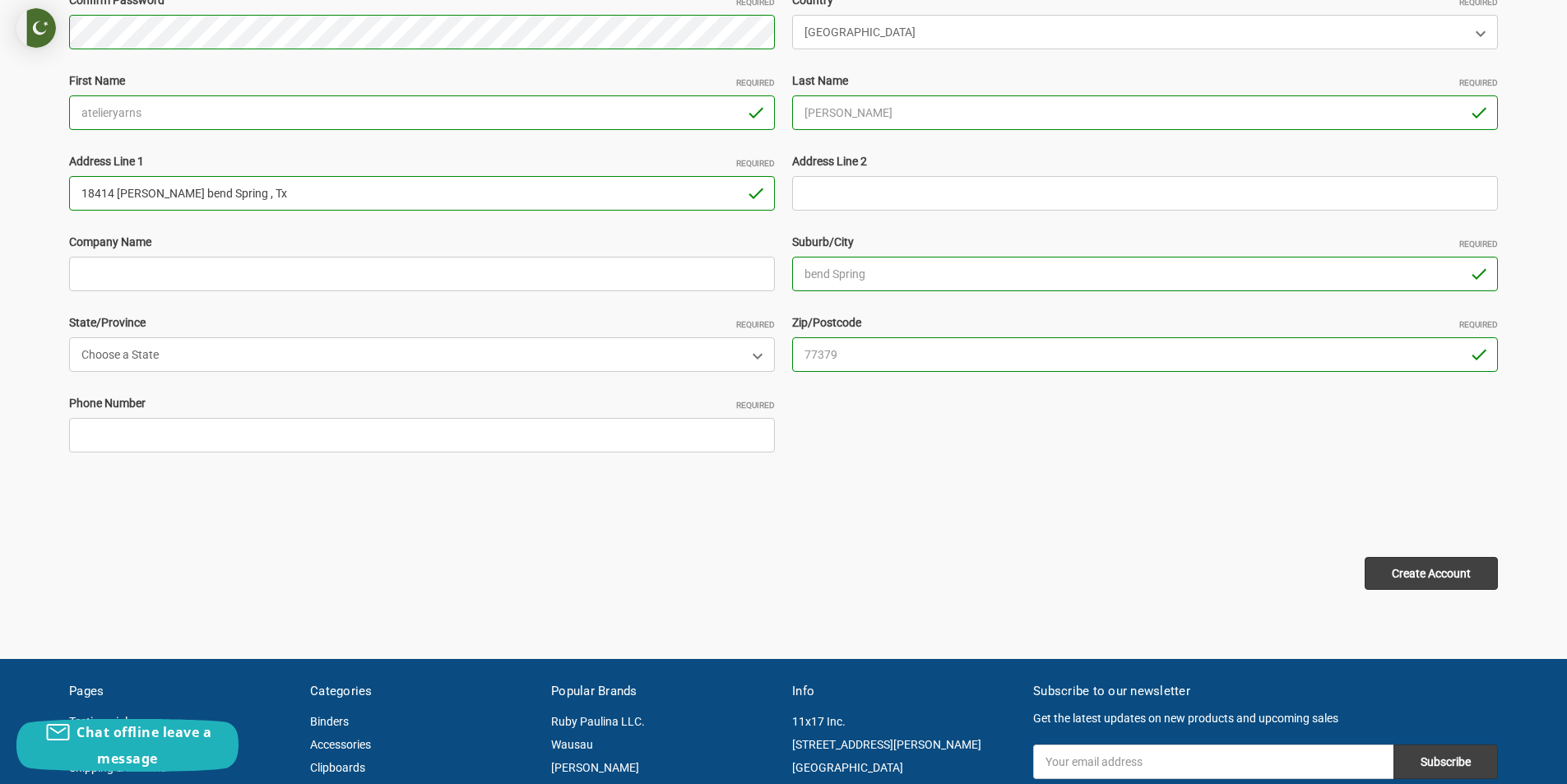
click at [152, 195] on input "18414 [PERSON_NAME] bend Spring , Tx" at bounding box center [422, 193] width 706 height 34
type input "18414 [PERSON_NAME]"
click at [140, 353] on select "Choose a State Alabama Alaska American Samoa Arizona Arkansas Armed Forces Afri…" at bounding box center [422, 355] width 706 height 34
select select "[US_STATE]"
click at [69, 337] on select "Choose a State Alabama Alaska American Samoa Arizona Arkansas Armed Forces Afri…" at bounding box center [422, 355] width 706 height 34
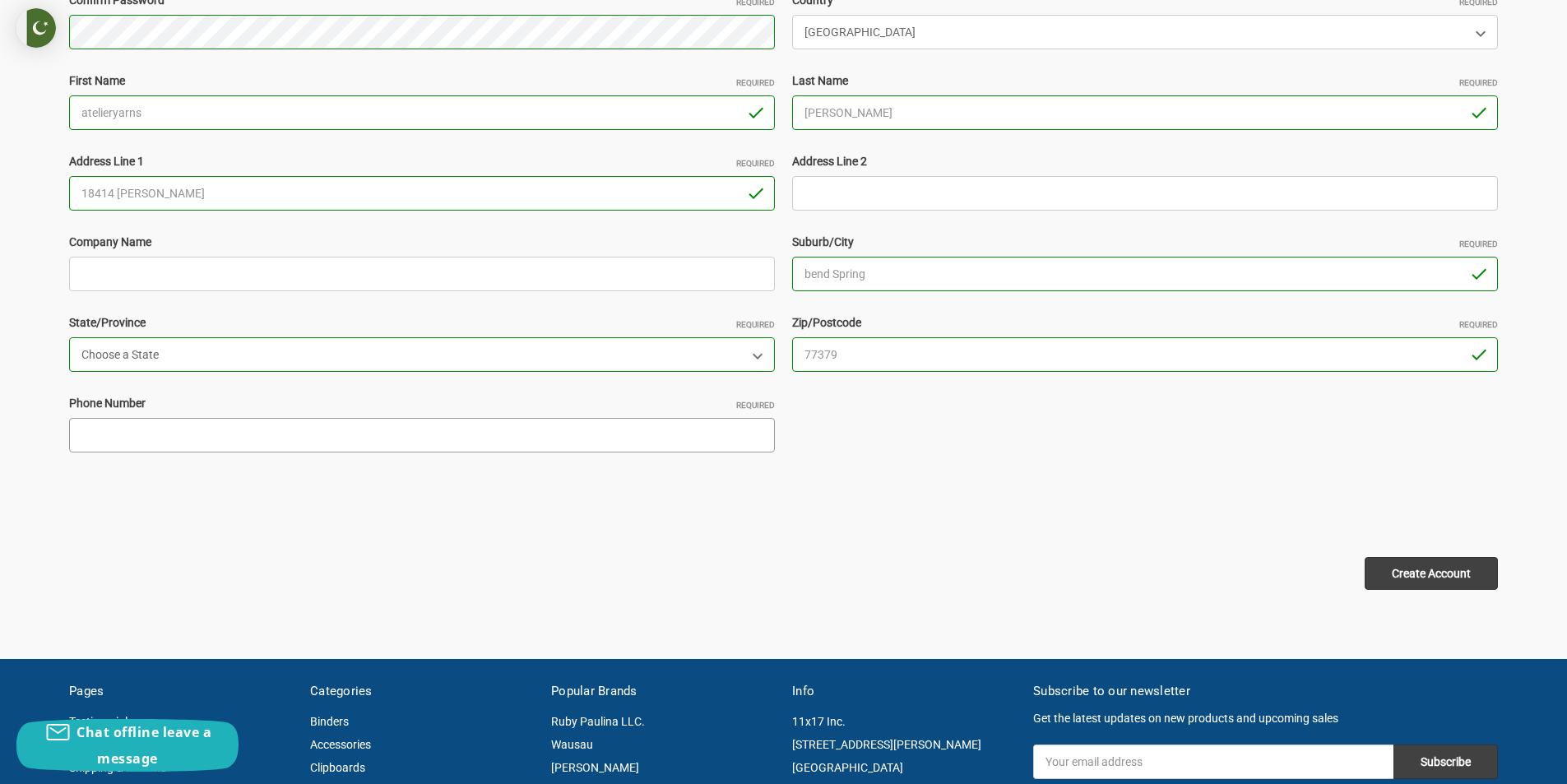
click at [147, 429] on input "Phone Number Required" at bounding box center [422, 435] width 706 height 34
type input "2253698574"
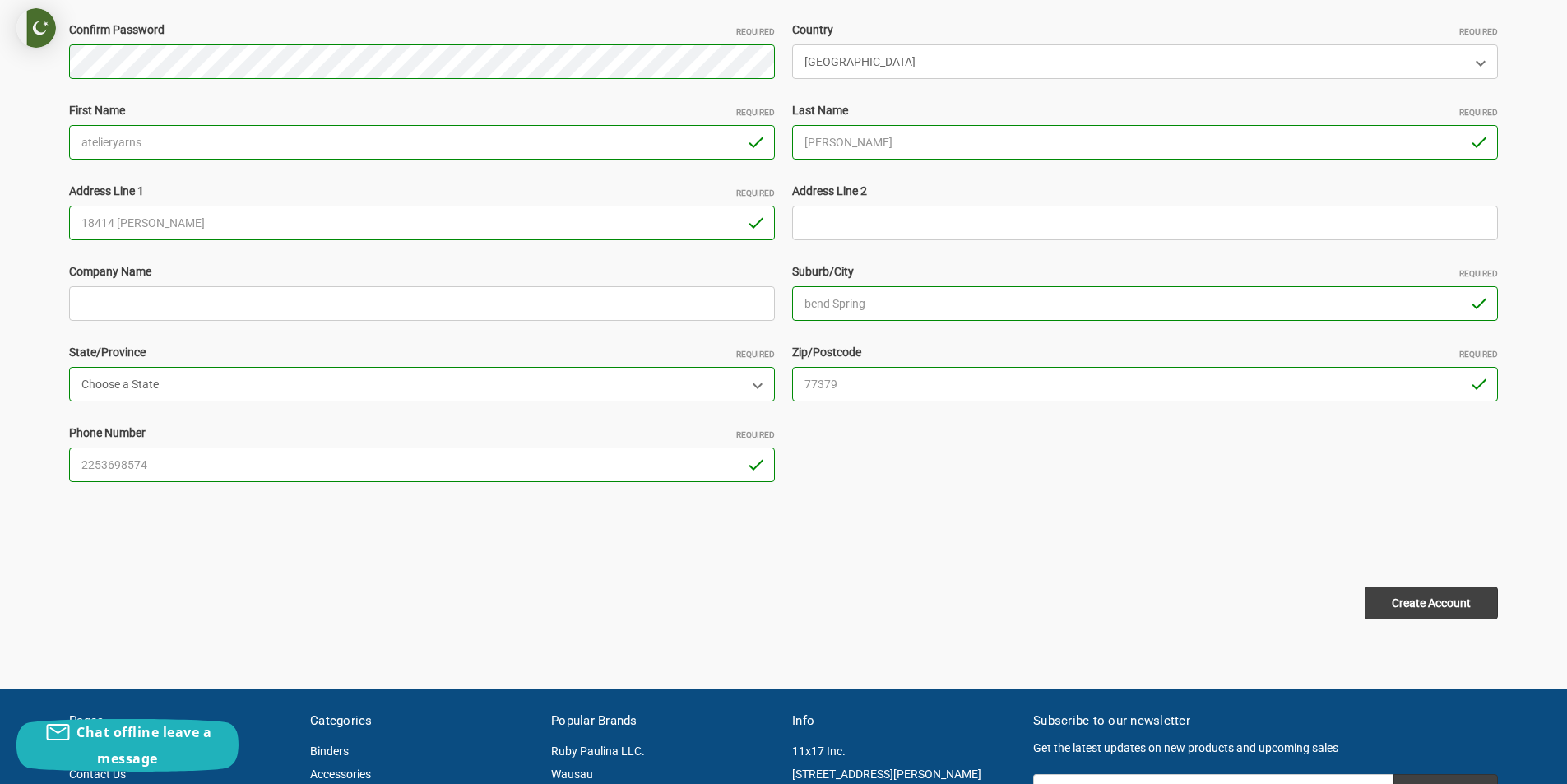
scroll to position [493, 0]
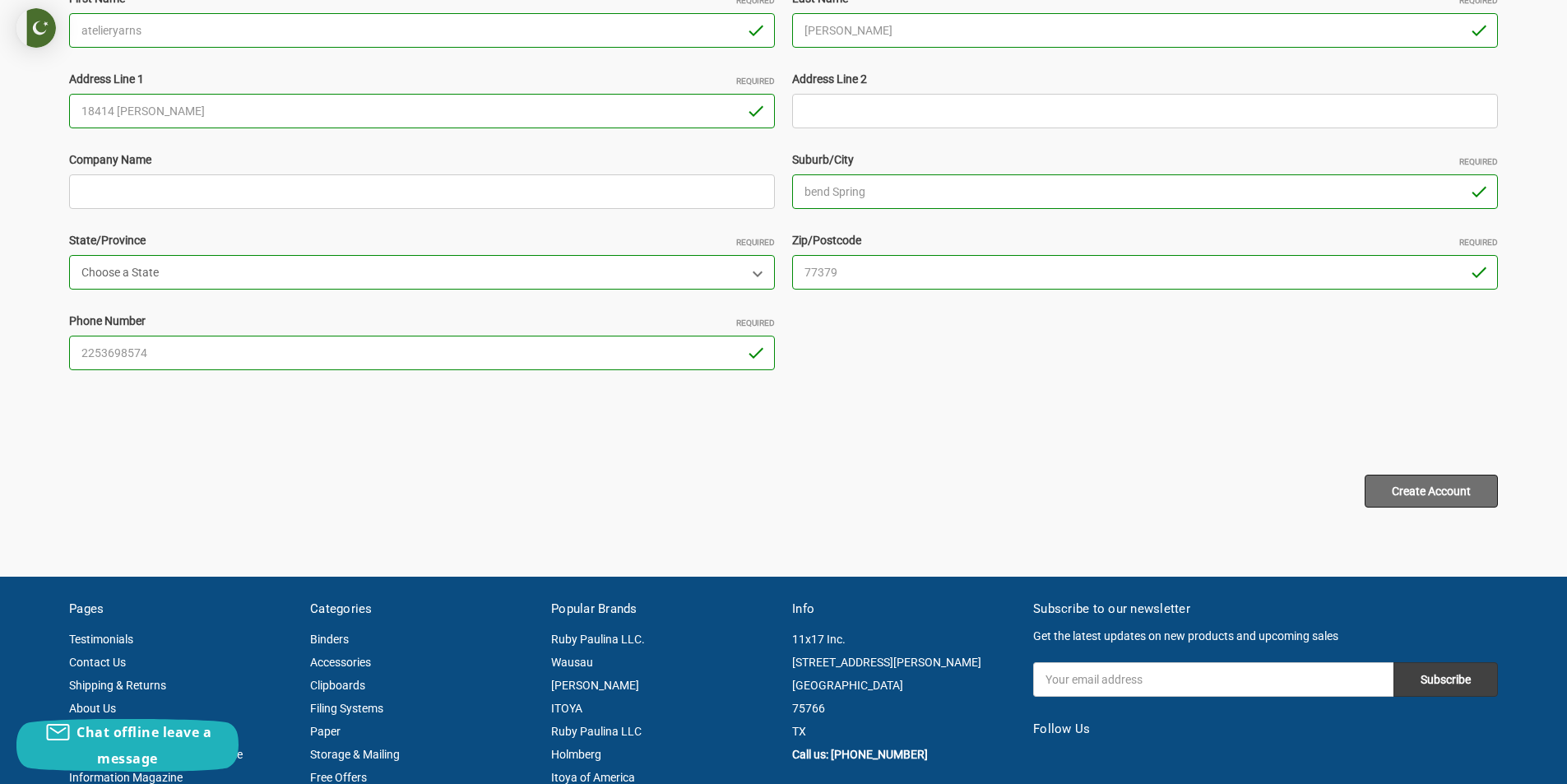
click at [1432, 484] on input "Create Account" at bounding box center [1431, 491] width 133 height 33
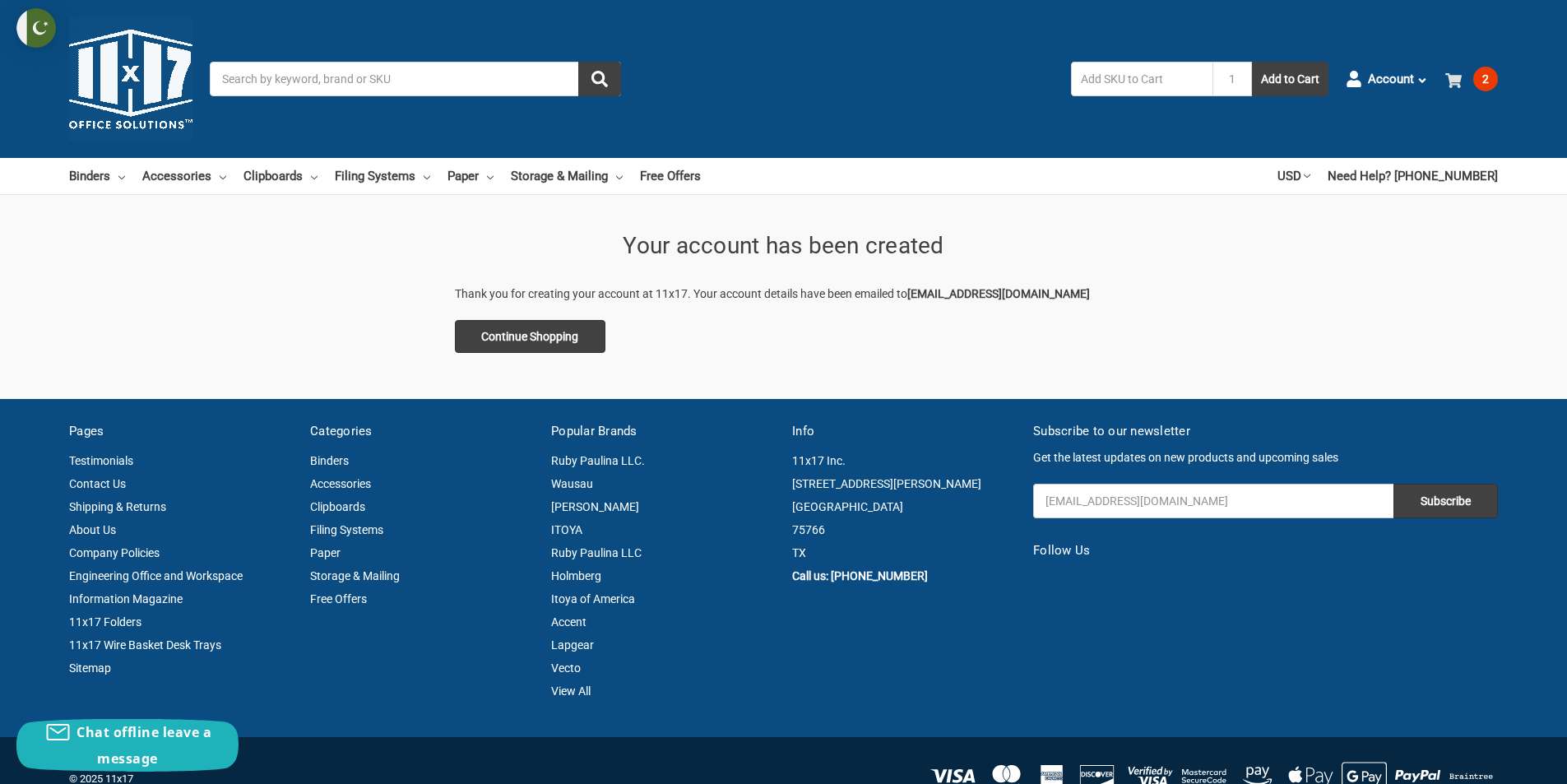
click at [1459, 83] on icon at bounding box center [1453, 80] width 16 height 16
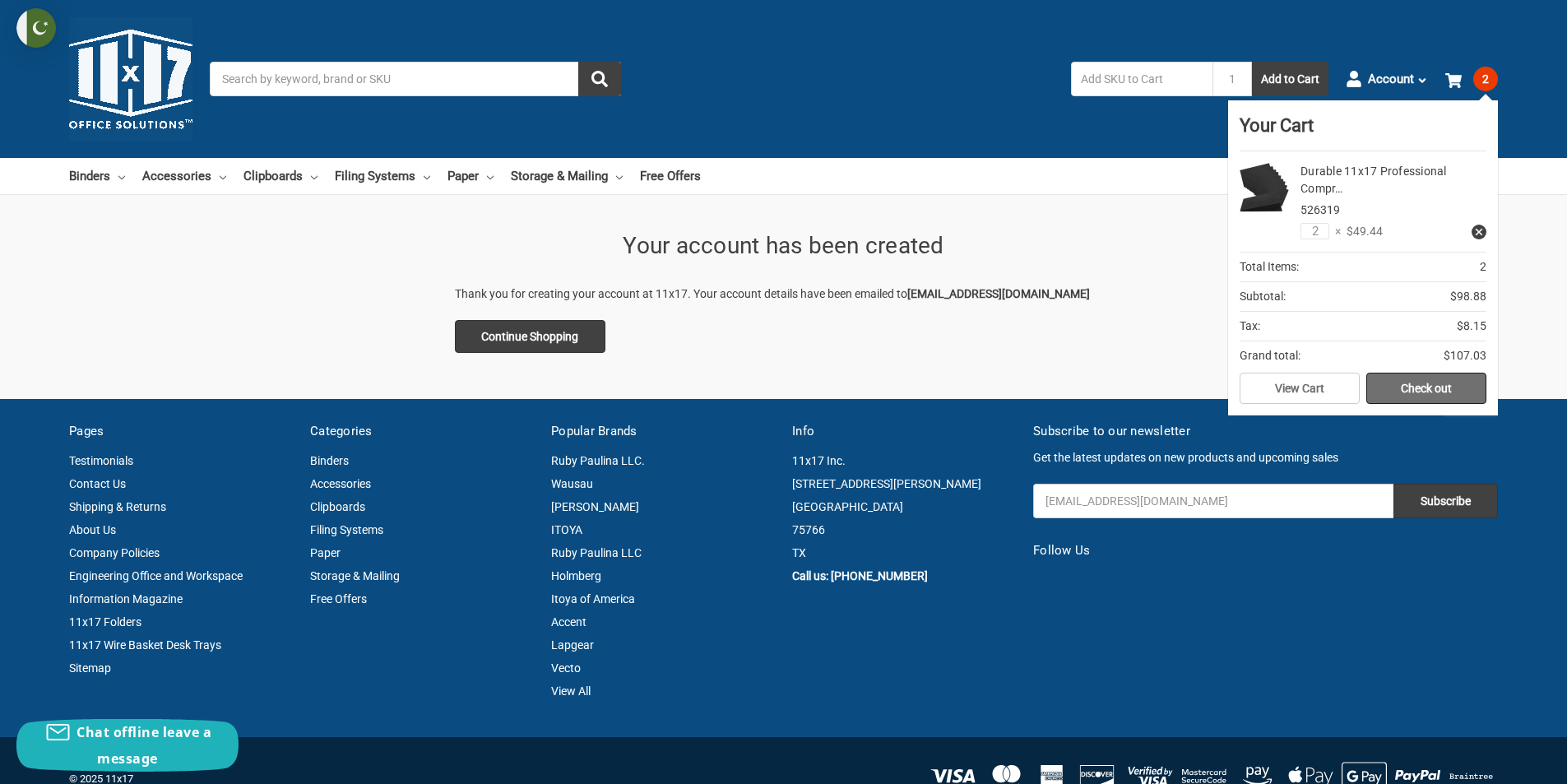
click at [1437, 382] on link "Check out" at bounding box center [1426, 388] width 120 height 31
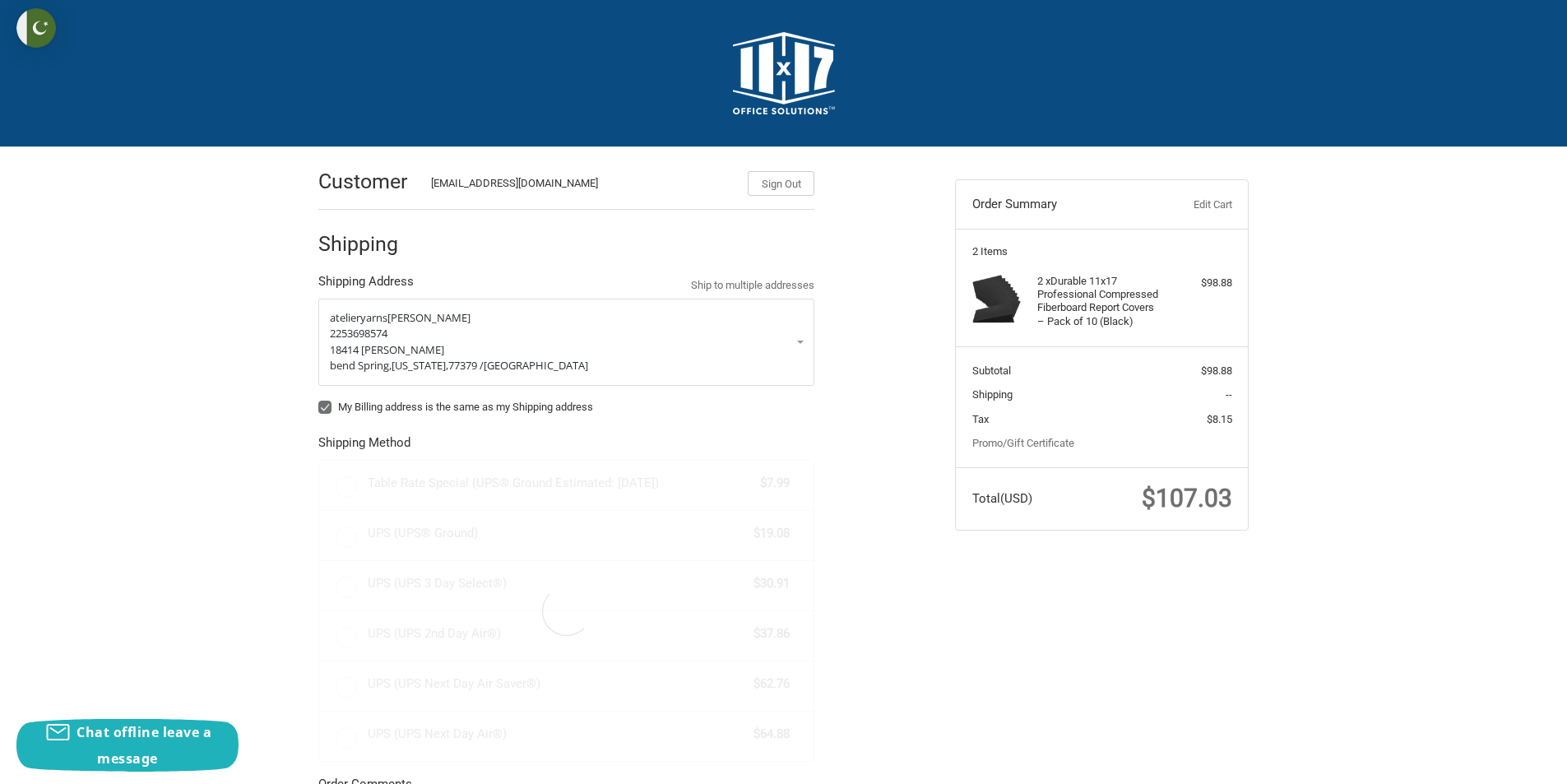
radio input "true"
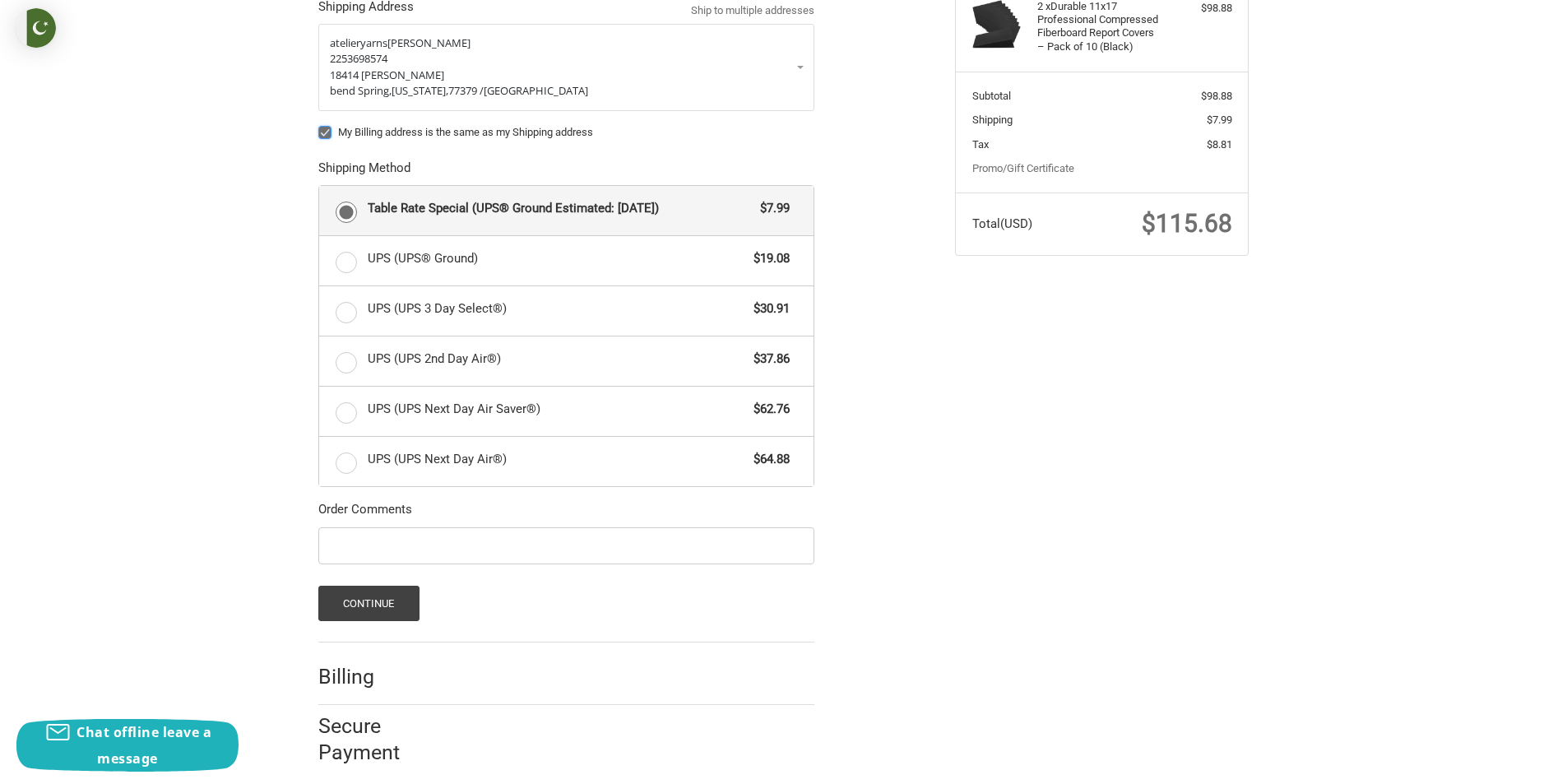
scroll to position [289, 0]
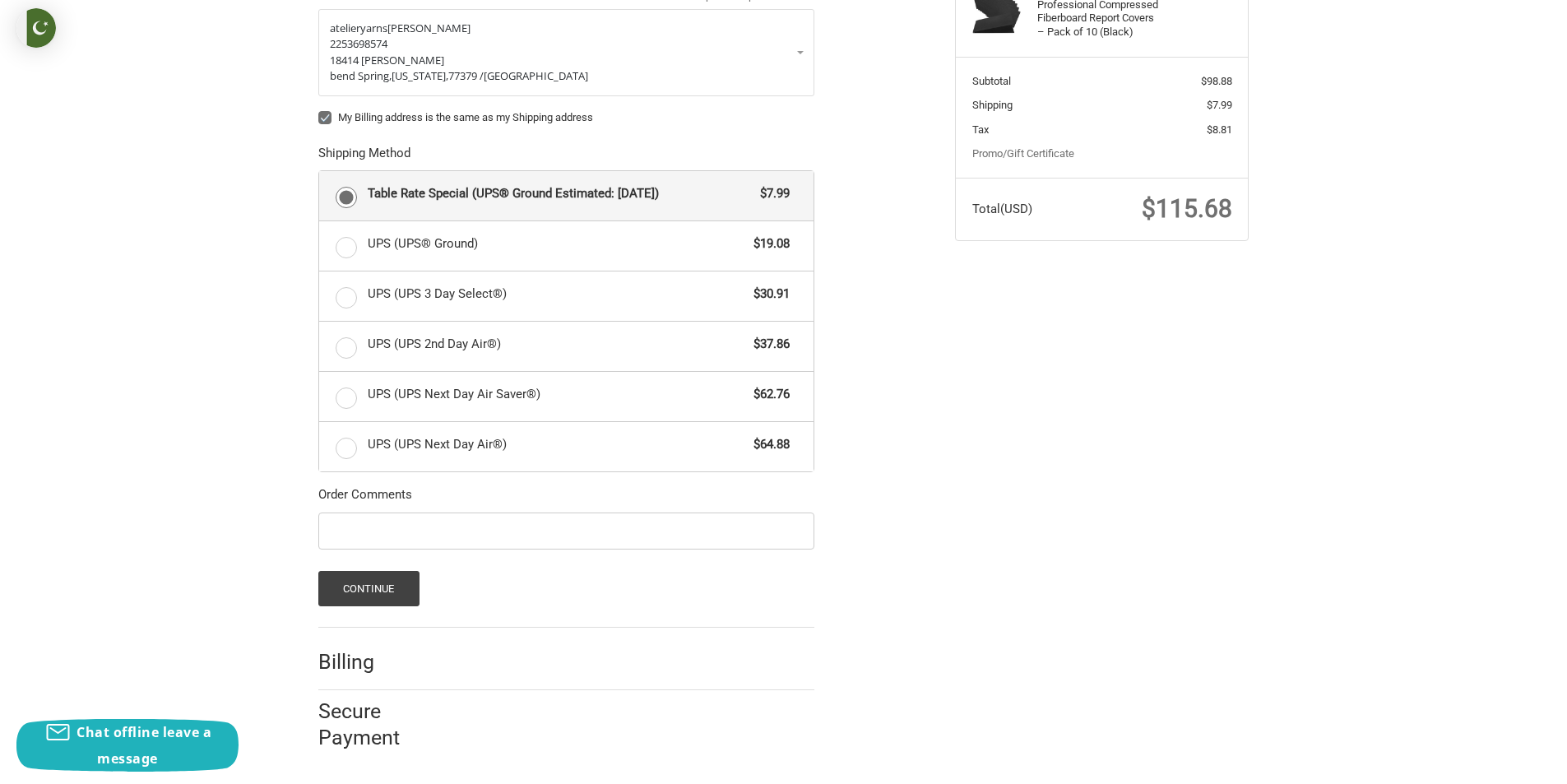
click at [324, 118] on label "My Billing address is the same as my Shipping address" at bounding box center [567, 117] width 496 height 13
click at [319, 110] on input "My Billing address is the same as my Shipping address" at bounding box center [319, 109] width 1 height 1
checkbox input "false"
click at [384, 595] on button "Continue" at bounding box center [369, 588] width 102 height 35
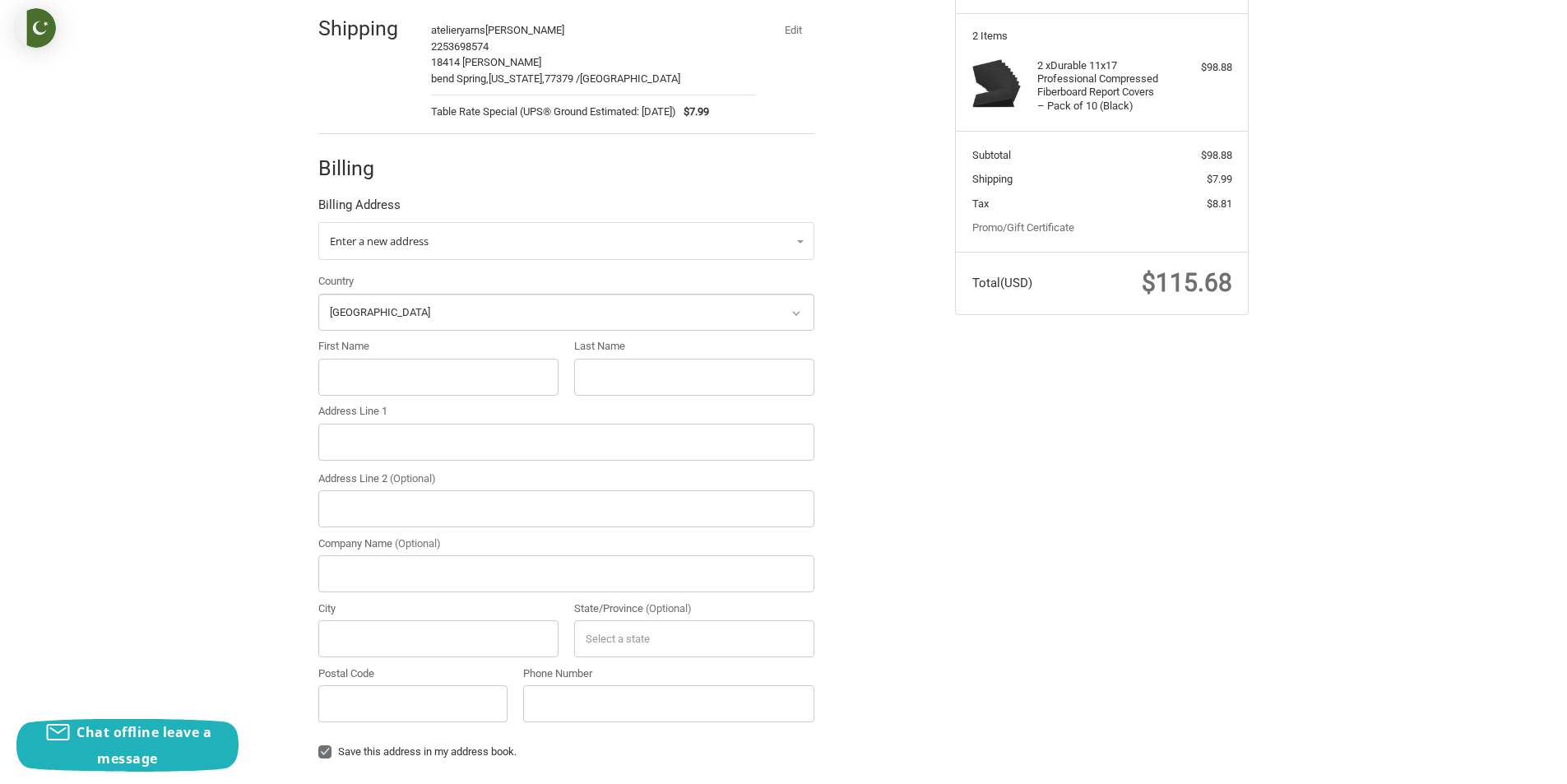
scroll to position [366, 0]
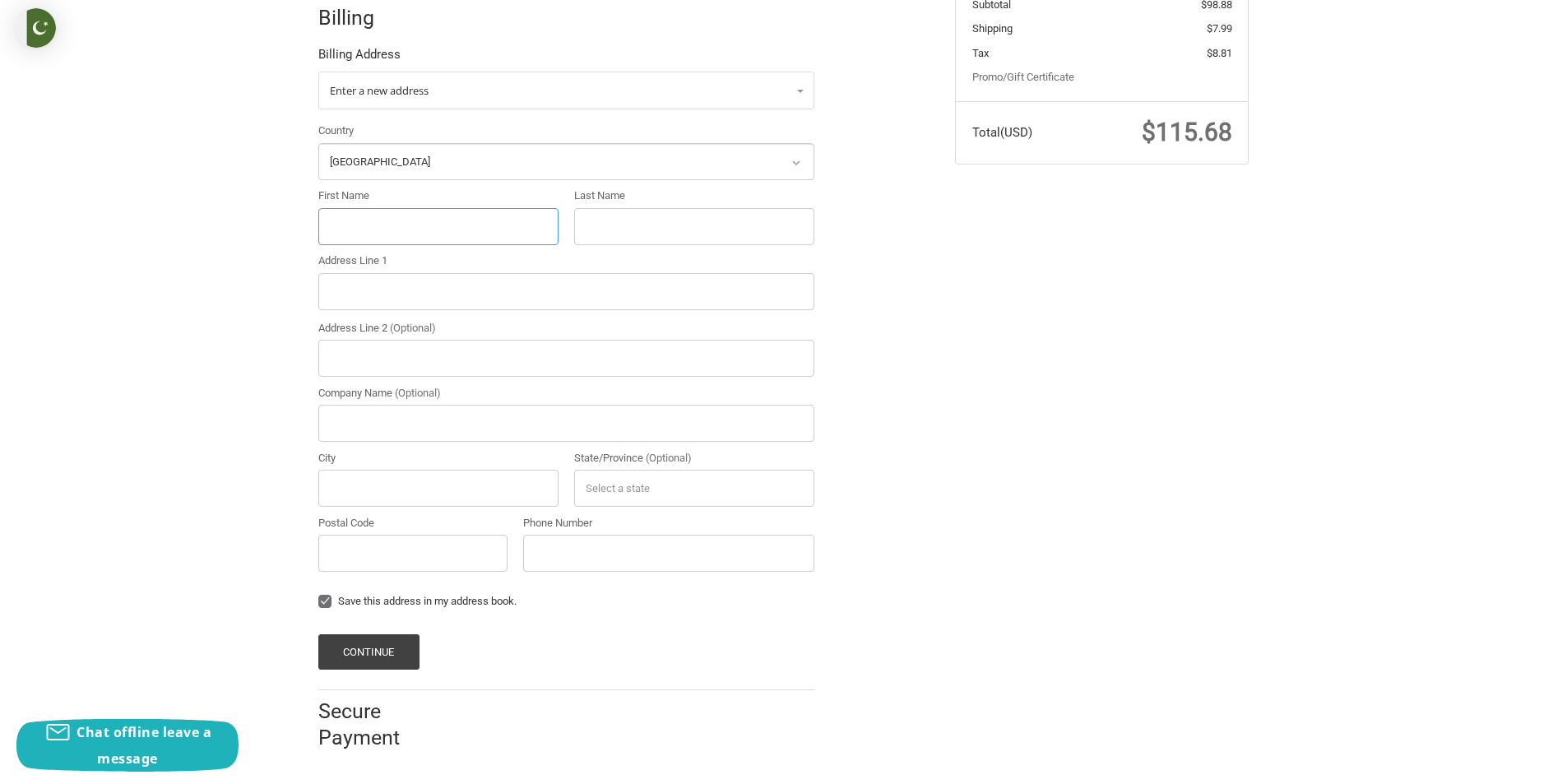
click at [382, 233] on input "First Name" at bounding box center [438, 226] width 240 height 37
click at [373, 176] on select "Select a country Afghanistan Åland Islands Albania Algeria American Samoa Andor…" at bounding box center [567, 161] width 496 height 37
select select "US"
click at [319, 143] on select "Select a country Afghanistan Åland Islands Albania Algeria American Samoa Andor…" at bounding box center [567, 161] width 496 height 37
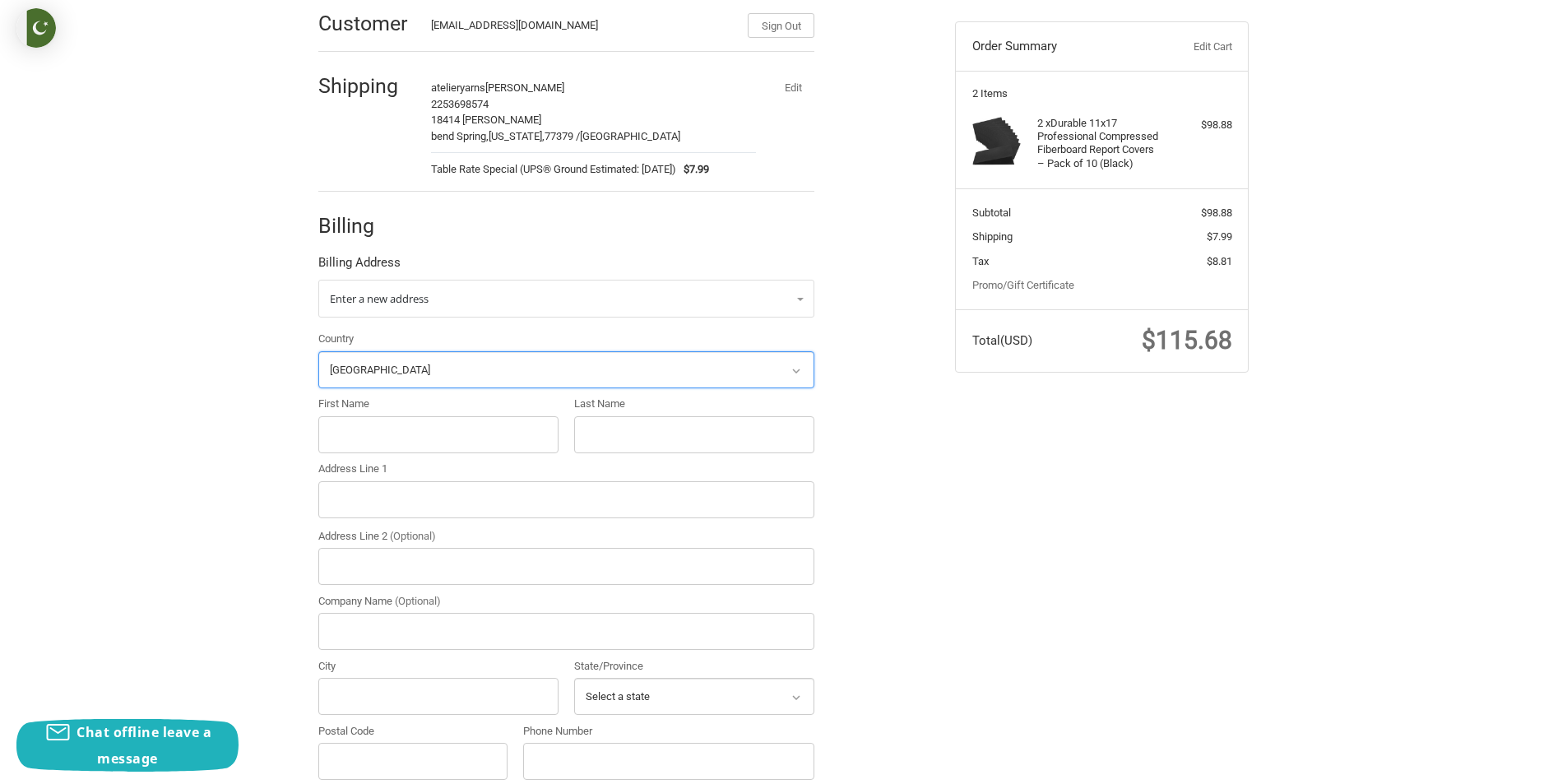
scroll to position [120, 0]
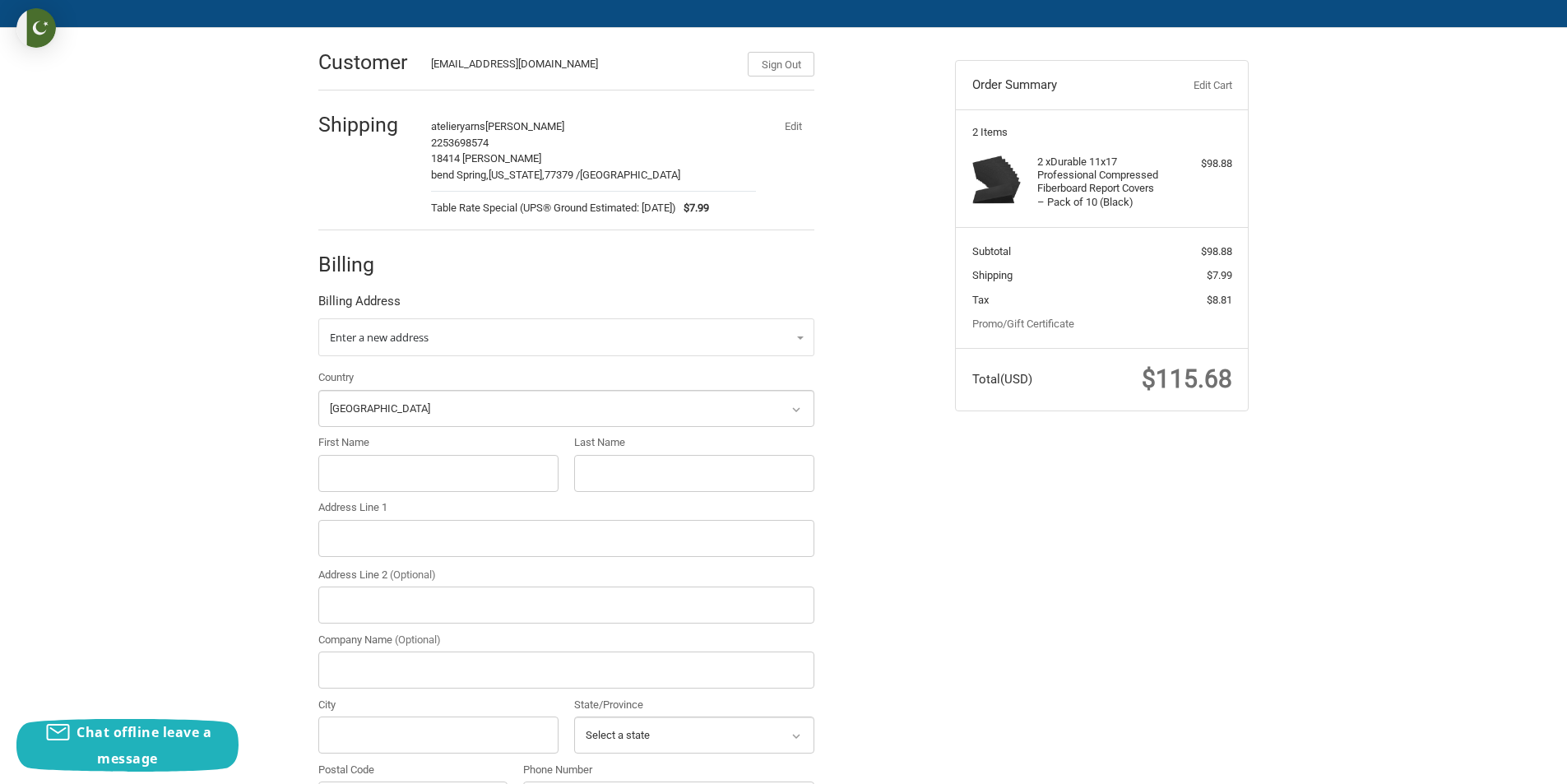
click at [791, 132] on button "Edit" at bounding box center [793, 126] width 43 height 23
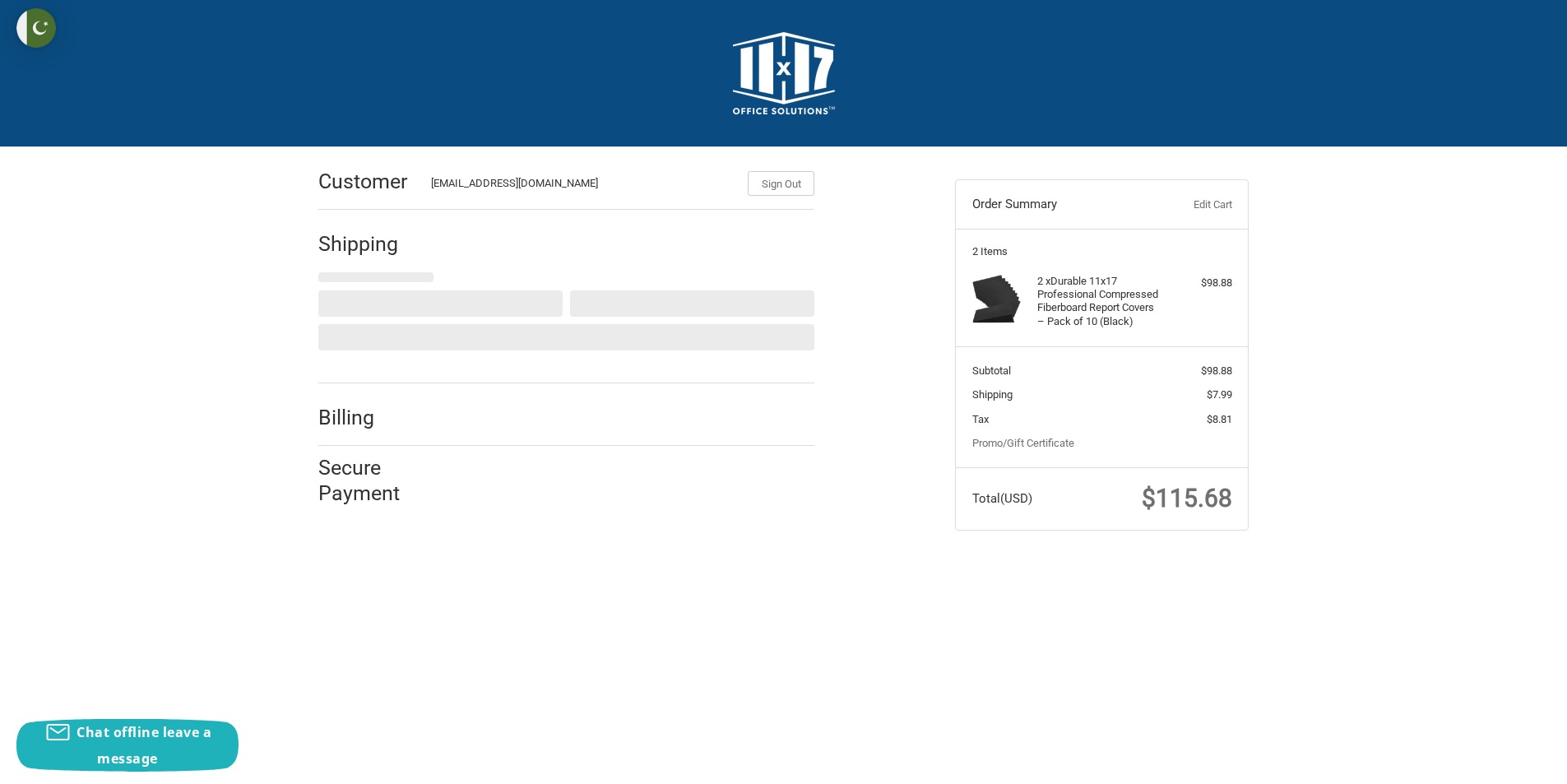
scroll to position [0, 0]
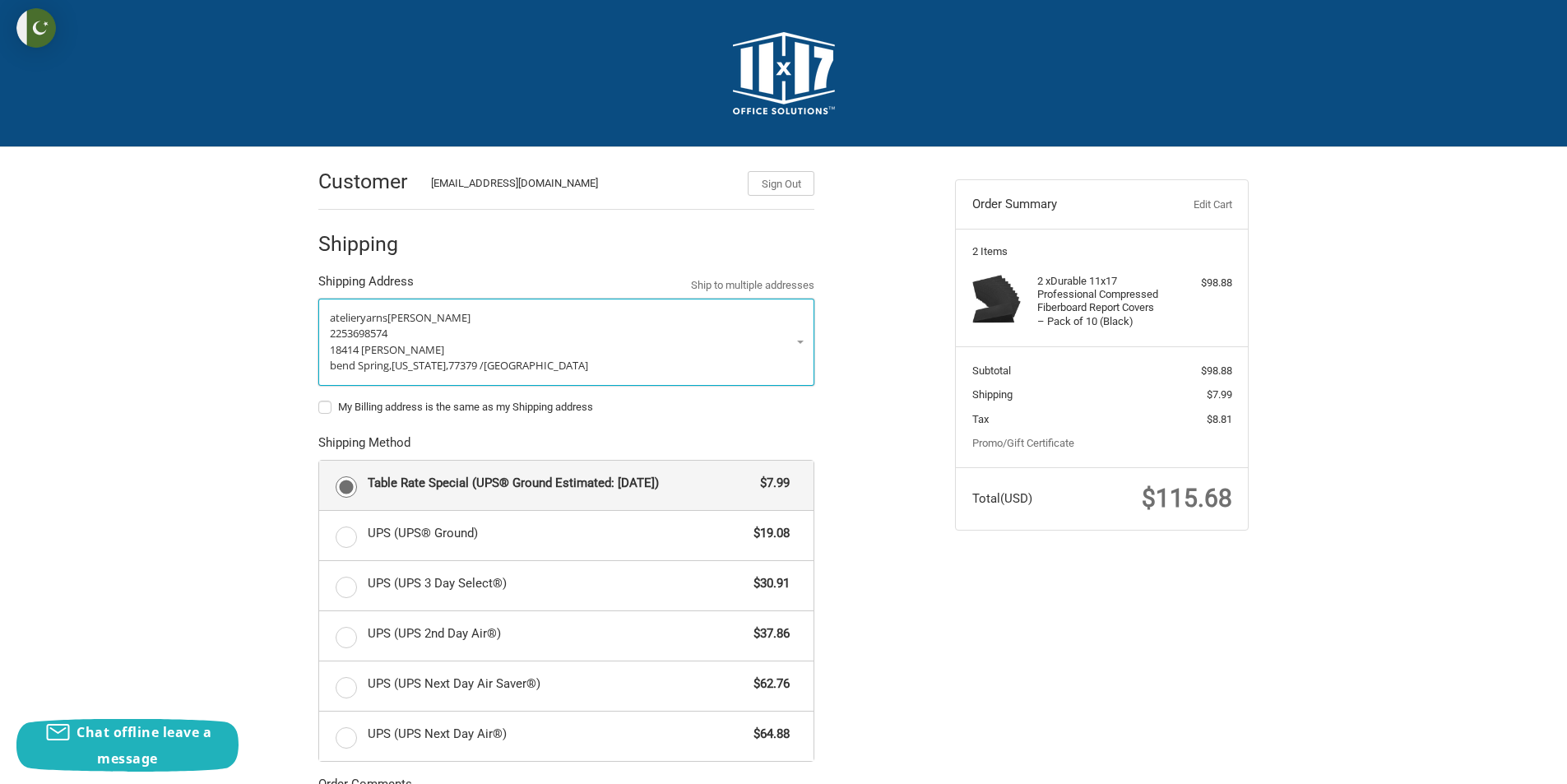
click at [800, 344] on link "atelieryarns [PERSON_NAME] 2253698574 18414 [PERSON_NAME][GEOGRAPHIC_DATA][US_S…" at bounding box center [567, 342] width 496 height 87
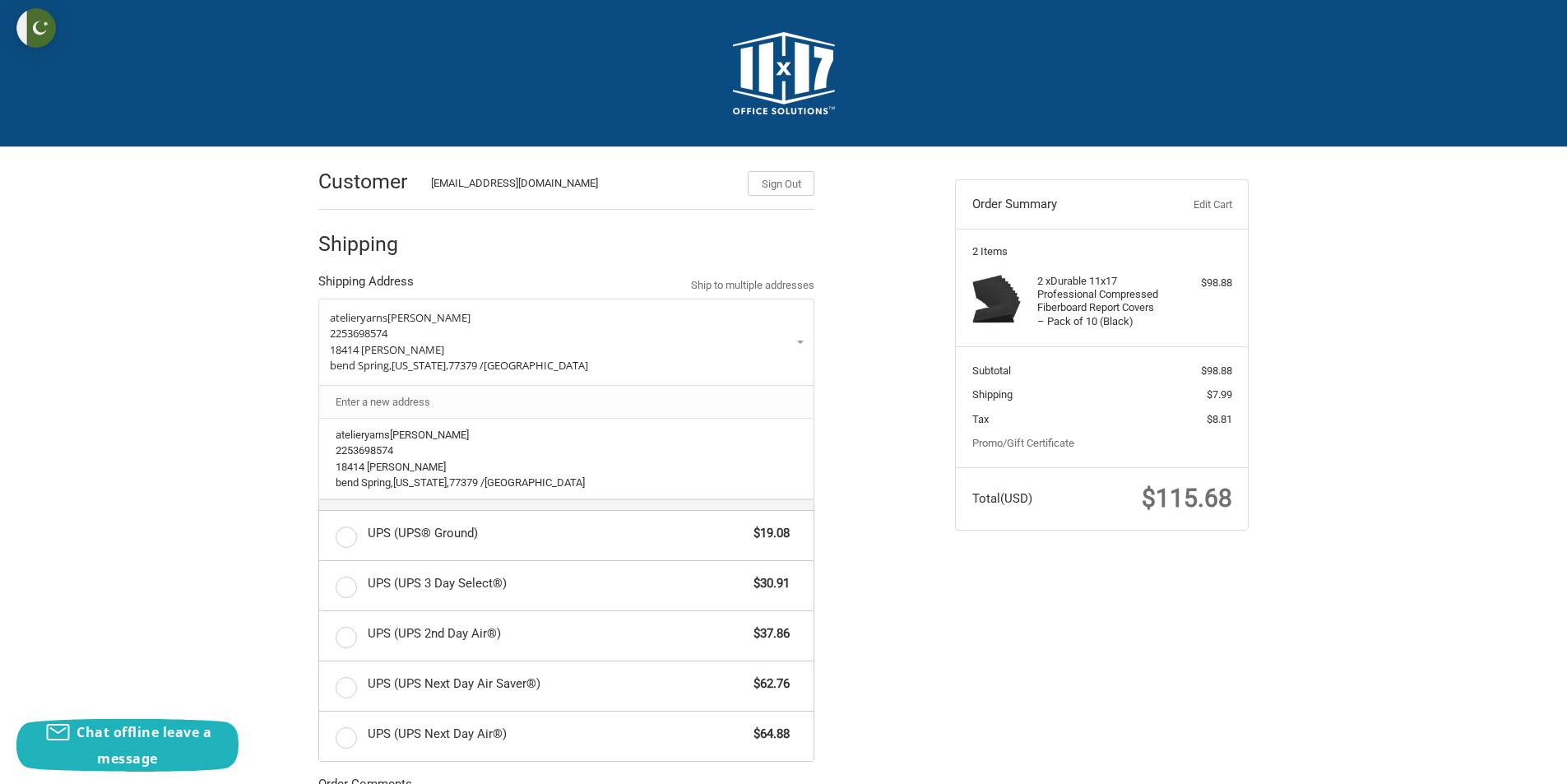
click at [390, 416] on link "Enter a new address" at bounding box center [567, 401] width 479 height 32
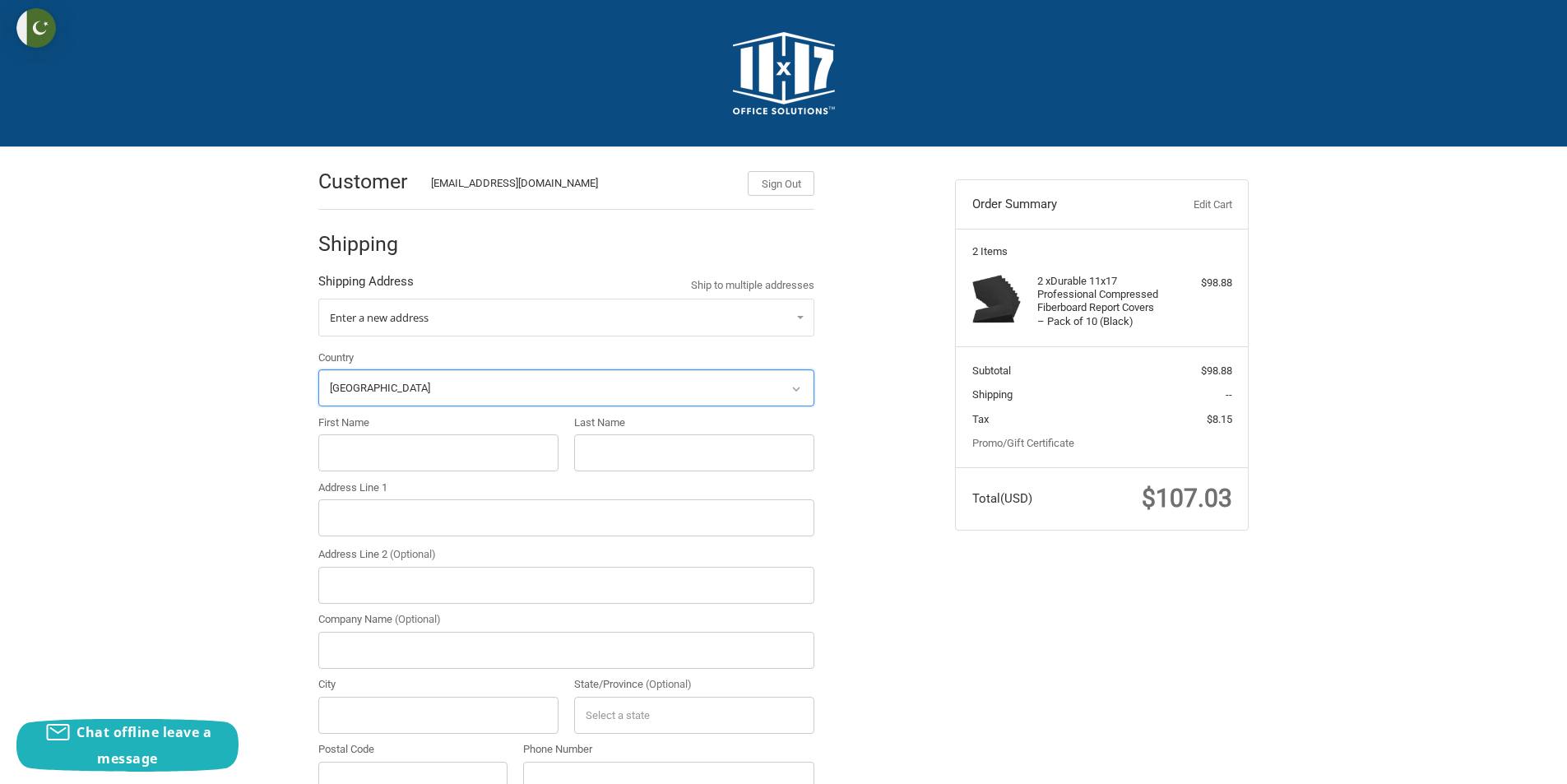
click at [381, 395] on select "Select a country [GEOGRAPHIC_DATA] [GEOGRAPHIC_DATA] [GEOGRAPHIC_DATA] [GEOGRAP…" at bounding box center [567, 387] width 496 height 37
select select "US"
click at [319, 369] on select "Select a country [GEOGRAPHIC_DATA] [GEOGRAPHIC_DATA] [GEOGRAPHIC_DATA] [GEOGRAP…" at bounding box center [567, 387] width 496 height 37
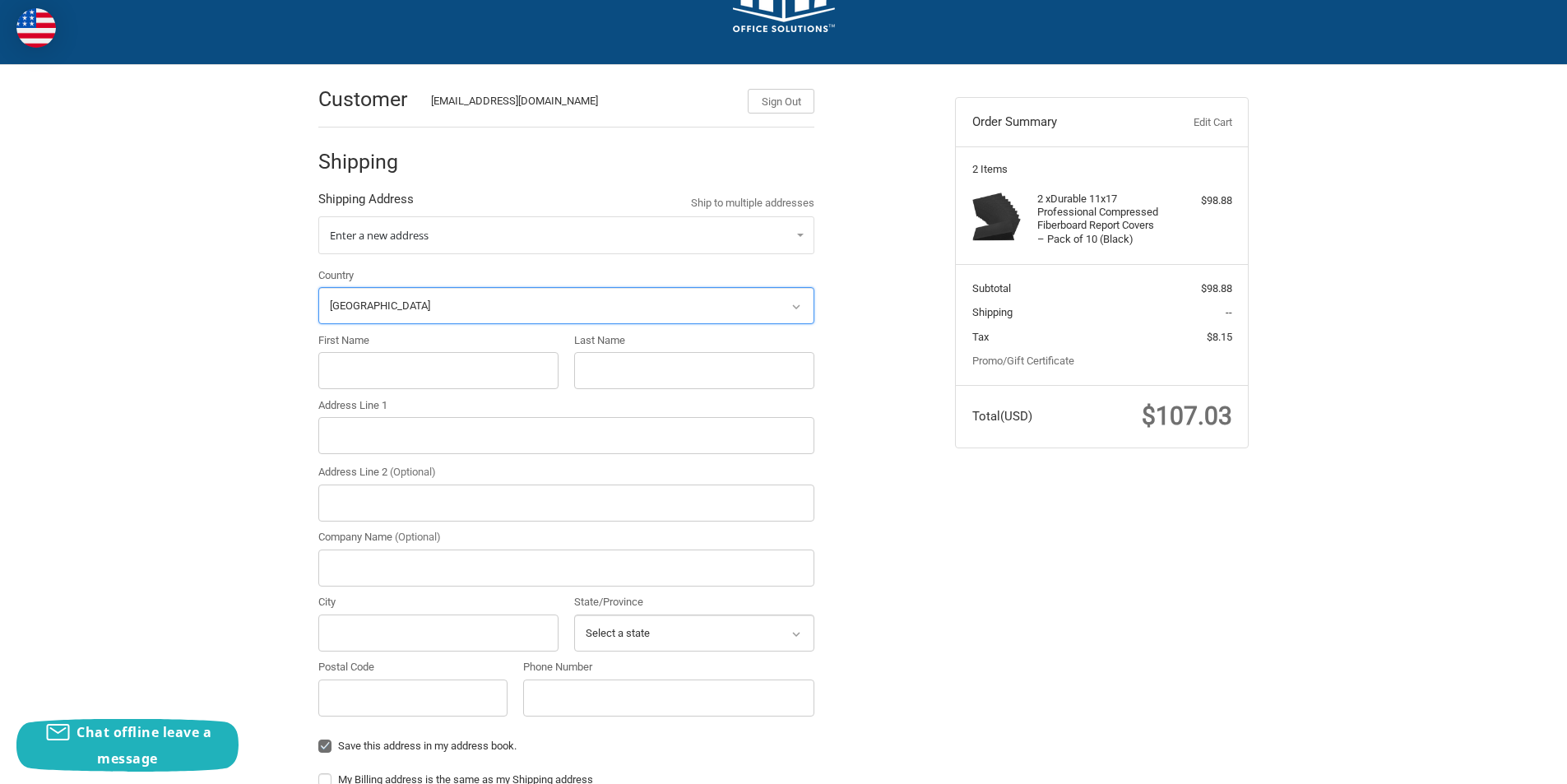
scroll to position [164, 0]
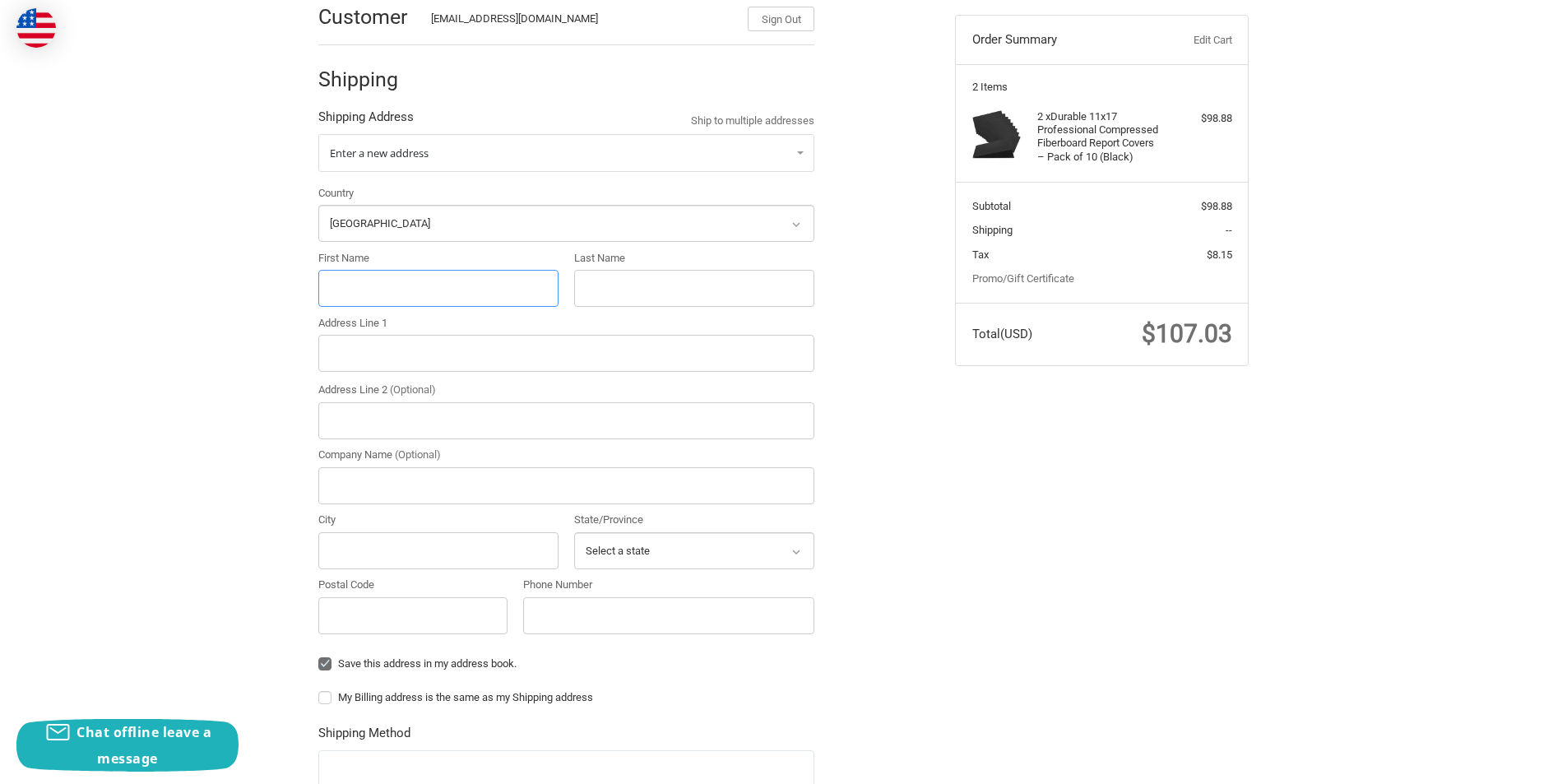
click at [386, 304] on input "First Name" at bounding box center [438, 287] width 240 height 37
click at [373, 294] on input "First Name" at bounding box center [438, 287] width 240 height 37
paste input "atelieryarns"
type input "atelieryarns"
click at [616, 295] on input "Last Name" at bounding box center [694, 287] width 240 height 37
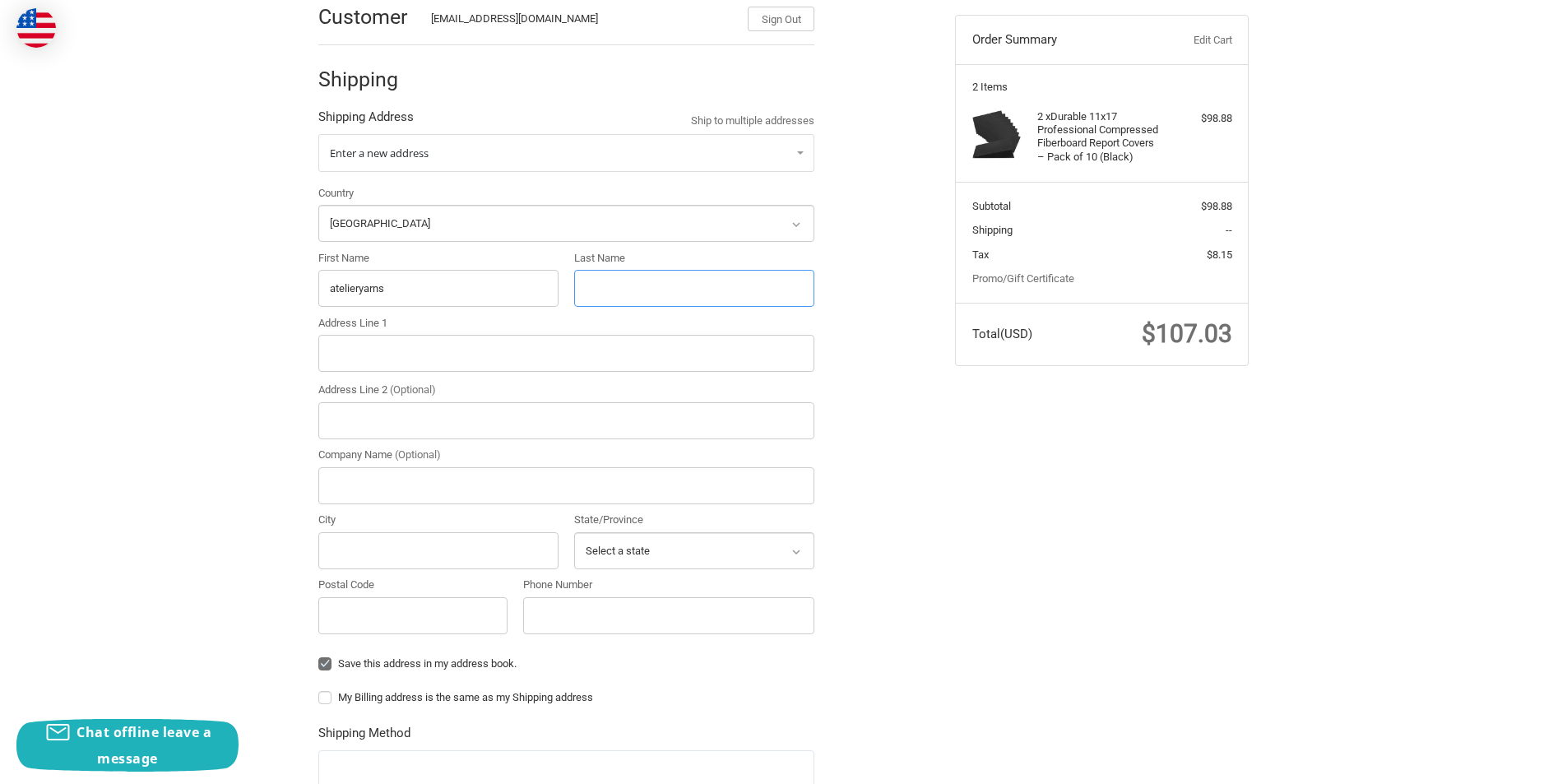
paste input "John Adam"
type input "John Adam"
click at [369, 364] on input "Address Line 1" at bounding box center [567, 353] width 496 height 37
paste input "18414 Bivens bend Spring , Tx 77379"
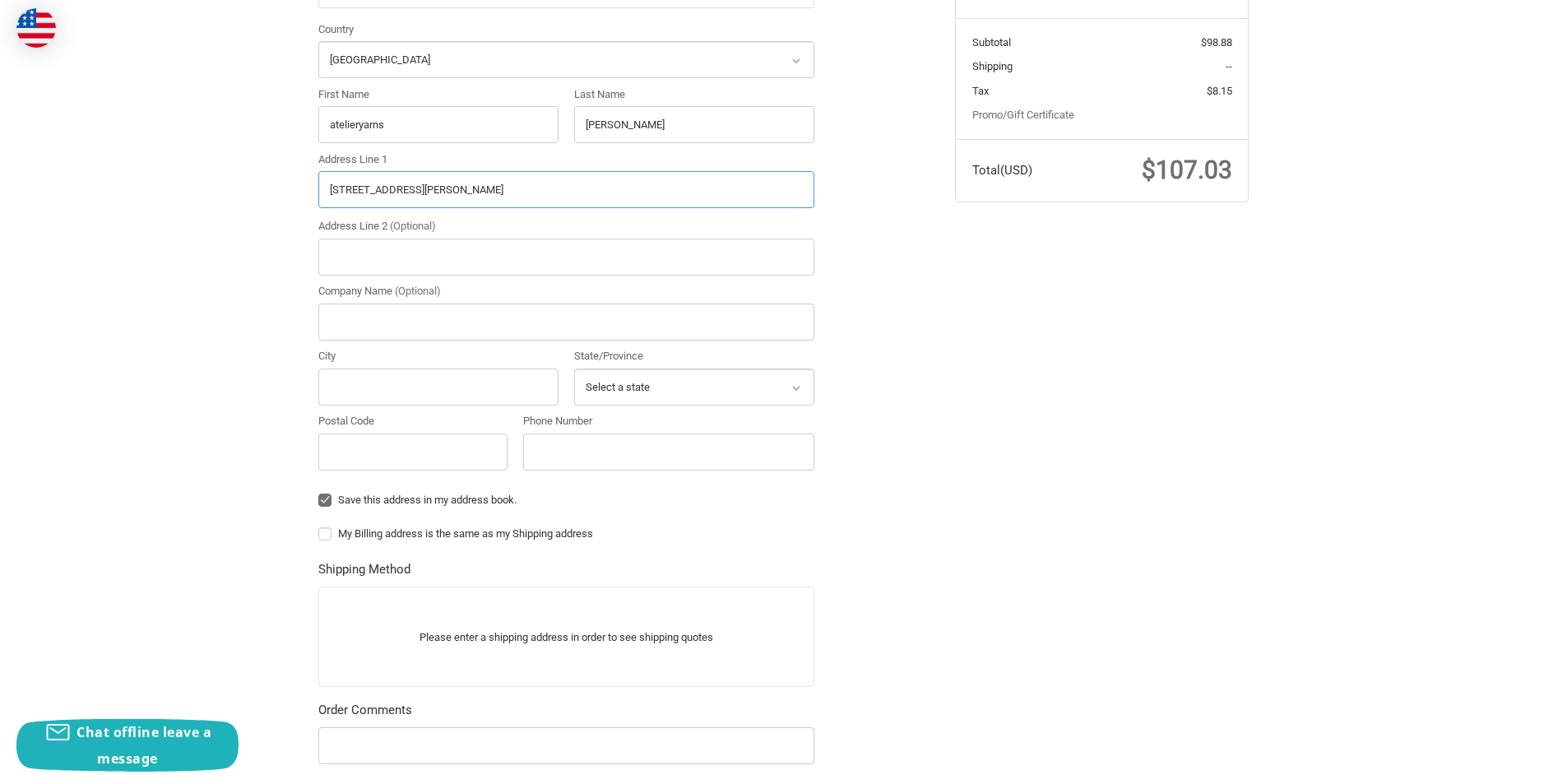
scroll to position [329, 0]
drag, startPoint x: 528, startPoint y: 188, endPoint x: 474, endPoint y: 189, distance: 54.0
click at [474, 189] on input "18414 Bivens bend Spring , Tx 77379" at bounding box center [567, 188] width 496 height 37
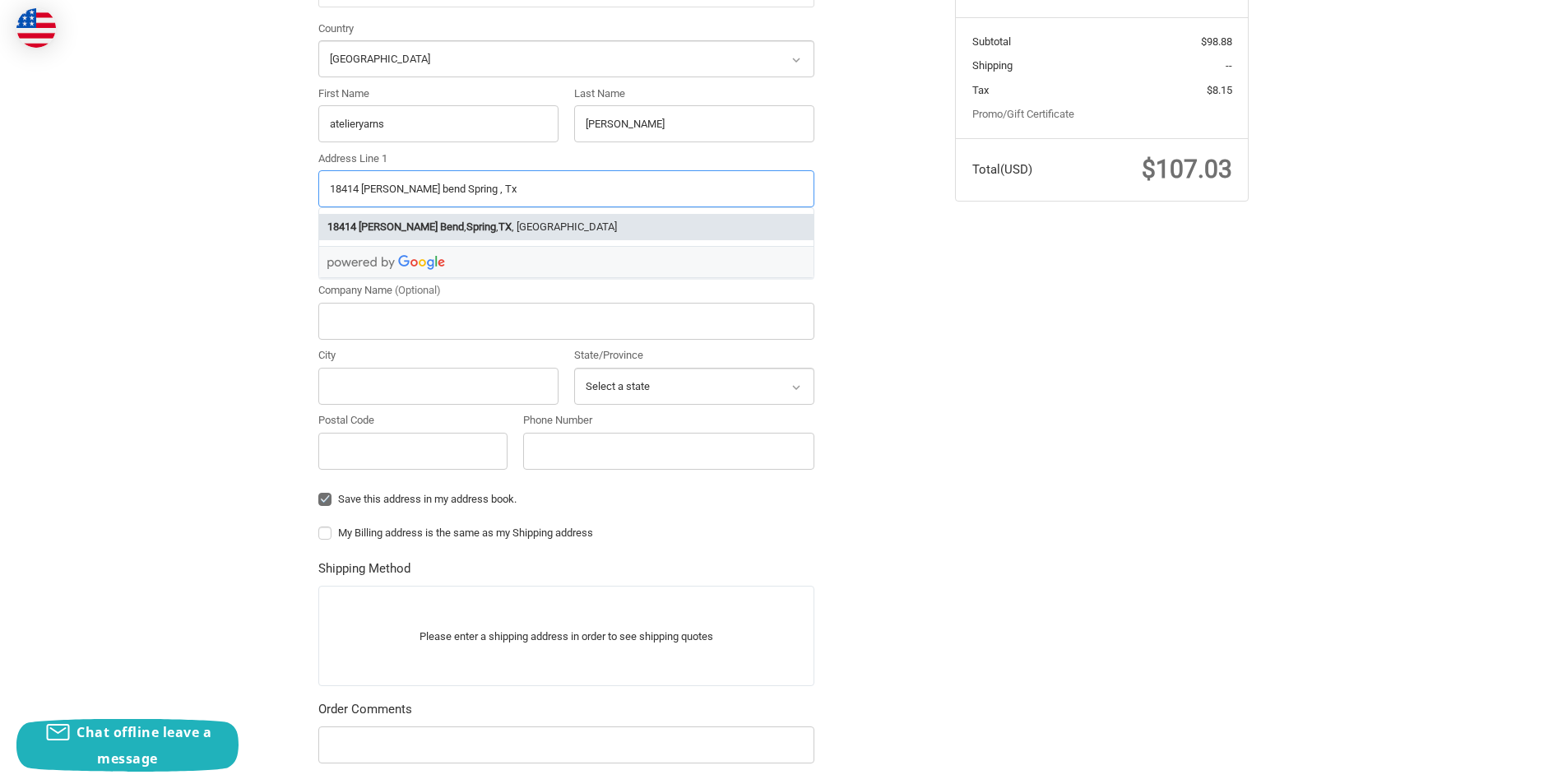
type input "18414 Bivens bend Spring , Tx"
click at [429, 465] on input "Postal Code" at bounding box center [413, 451] width 189 height 37
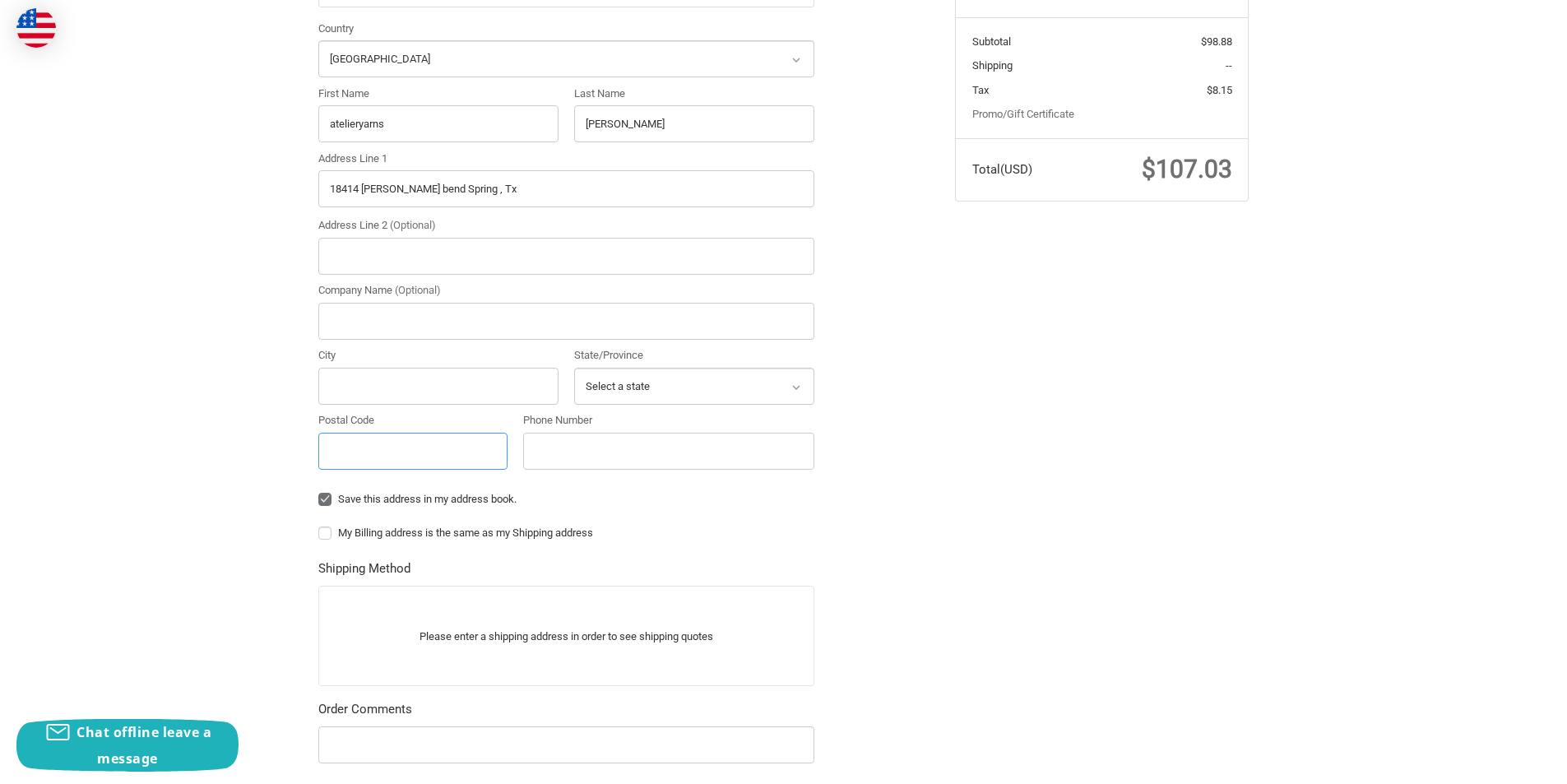
paste input "77379"
type input "77379"
drag, startPoint x: 455, startPoint y: 187, endPoint x: 397, endPoint y: 189, distance: 58.0
click at [397, 189] on input "18414 Bivens bend Spring , Tx" at bounding box center [567, 188] width 496 height 37
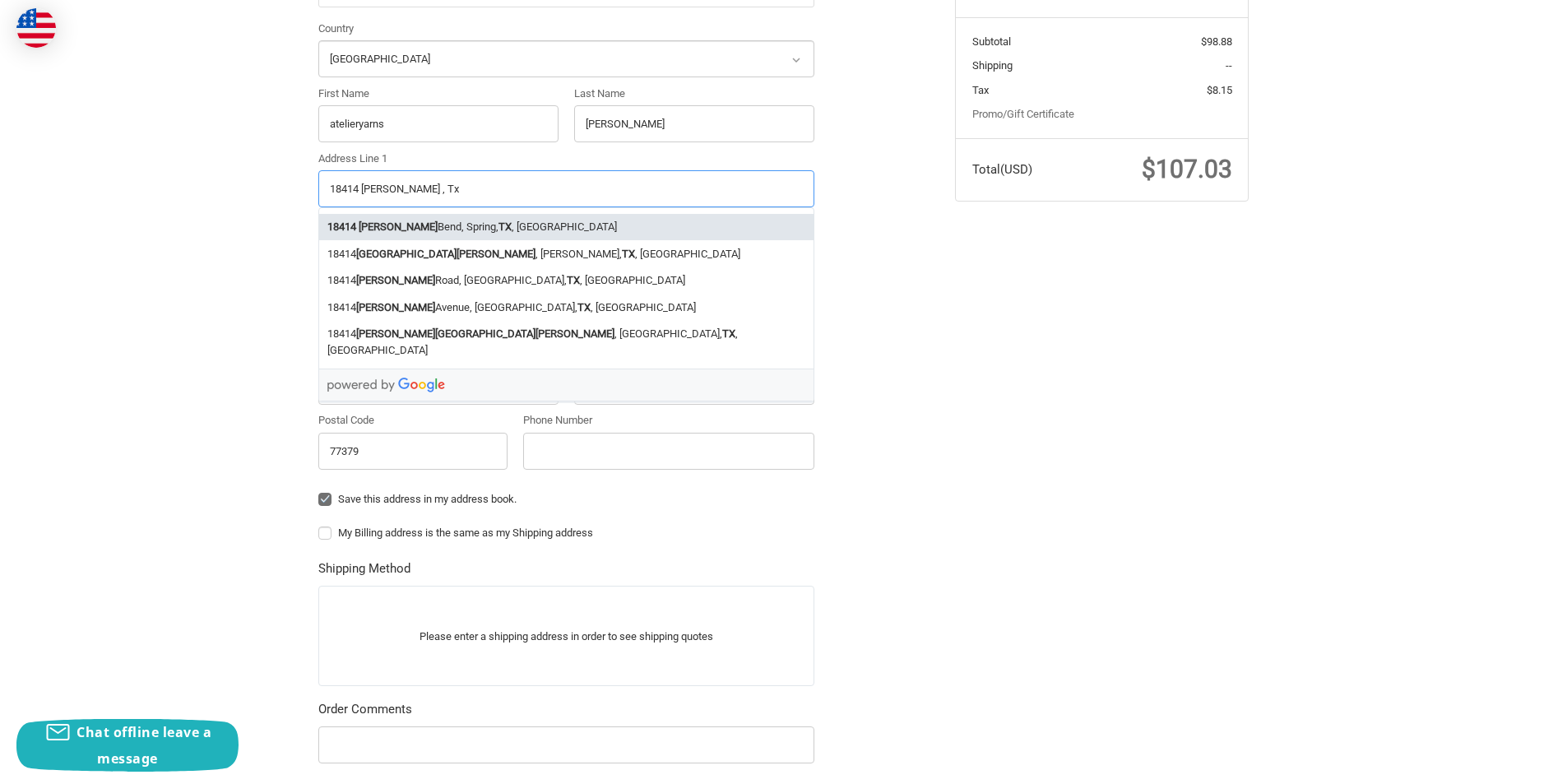
click at [499, 225] on strong "TX" at bounding box center [505, 226] width 13 height 16
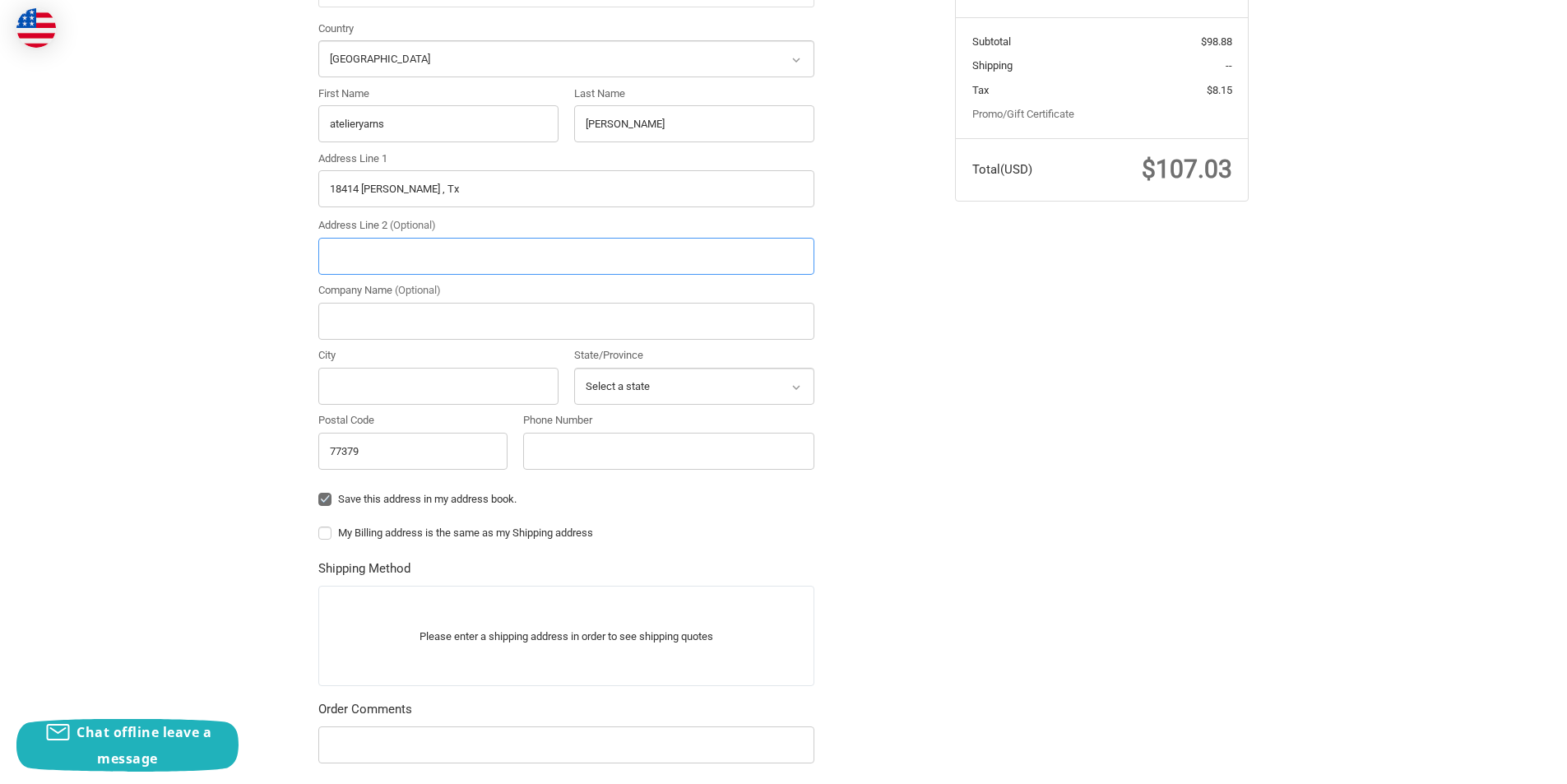
type input "18414 Bivens Bend"
type input "Spring"
select select "TX"
click at [599, 454] on input "Phone Number" at bounding box center [669, 451] width 291 height 37
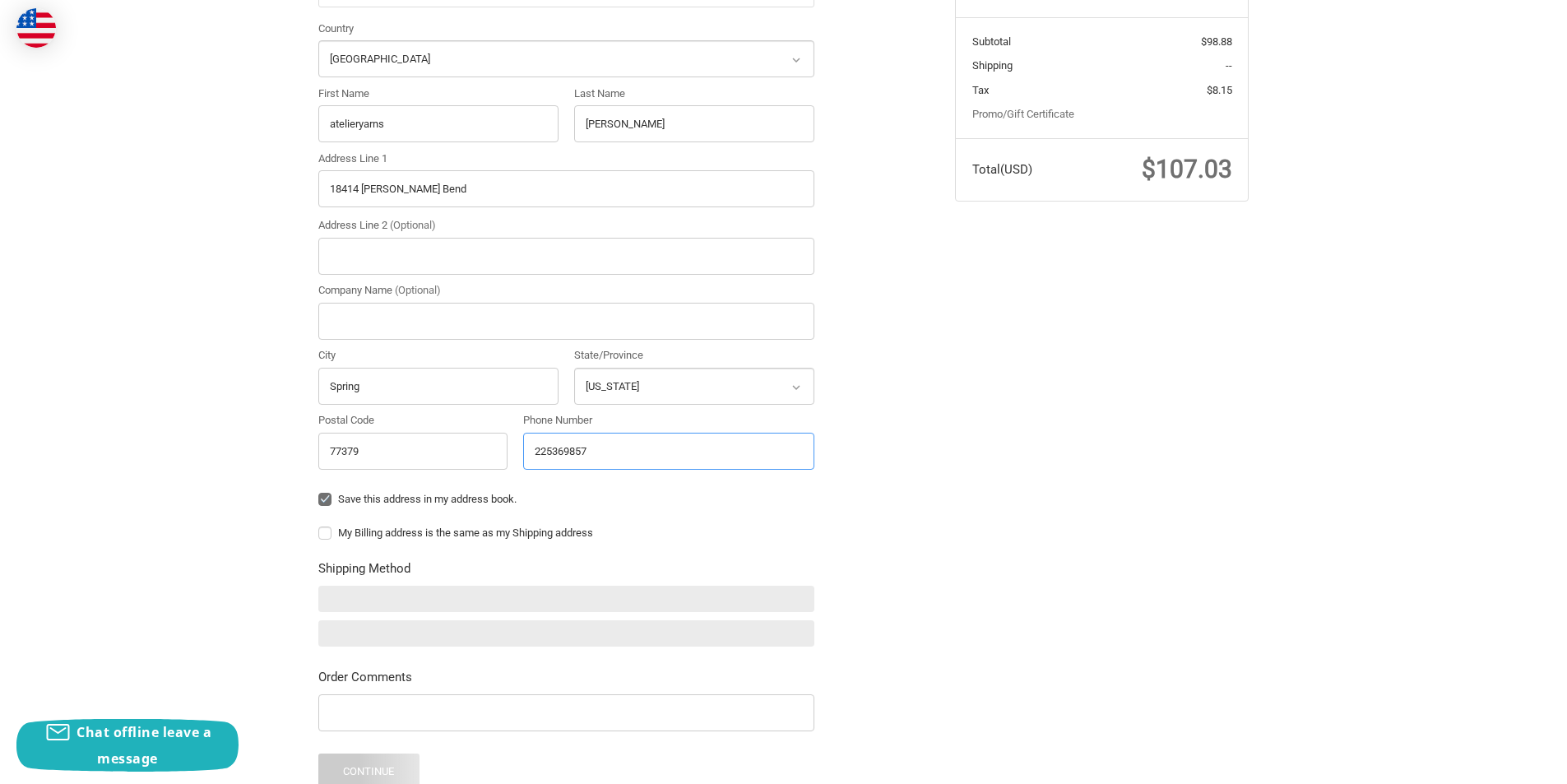
type input "2253698574"
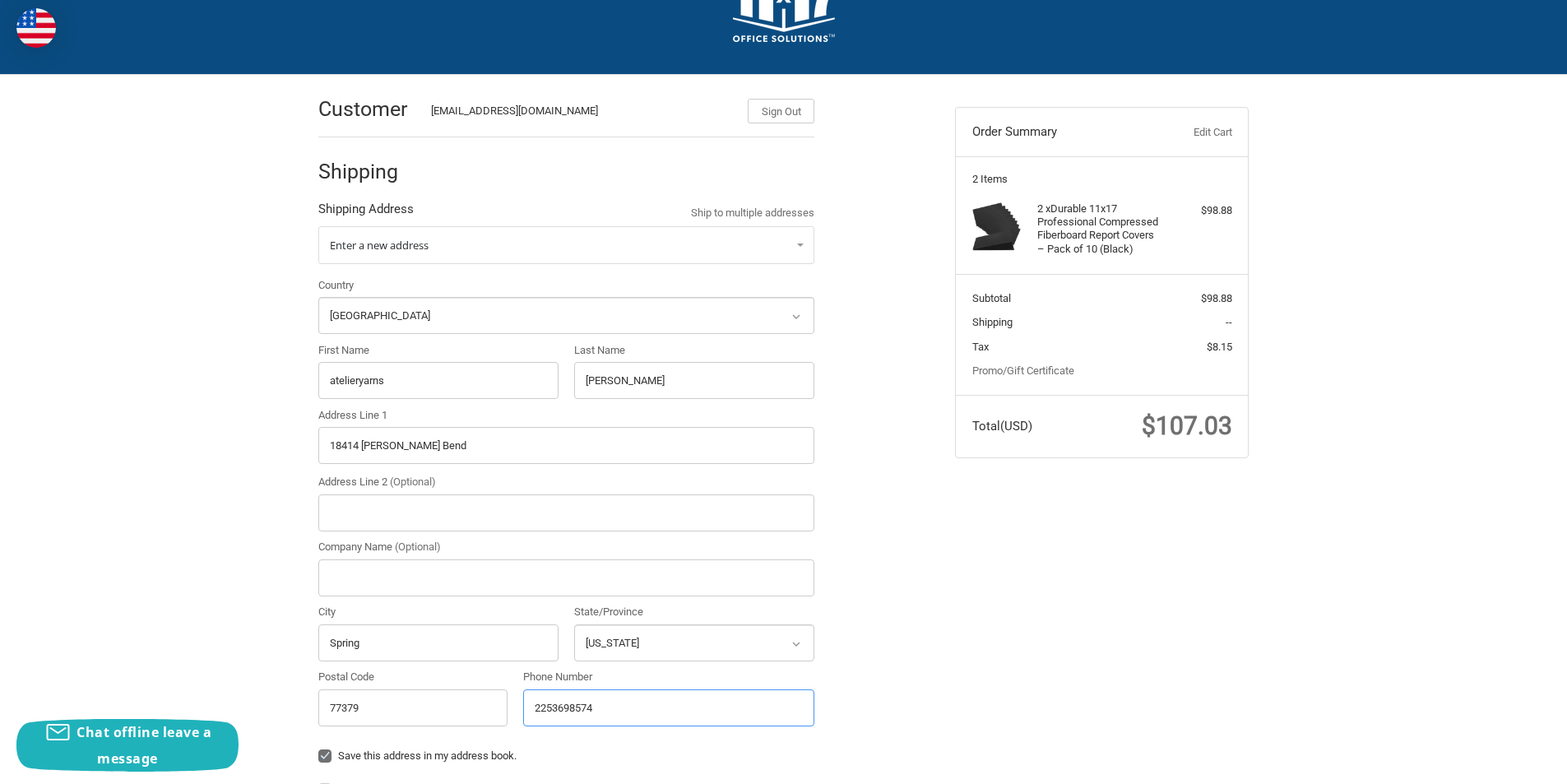
scroll to position [0, 0]
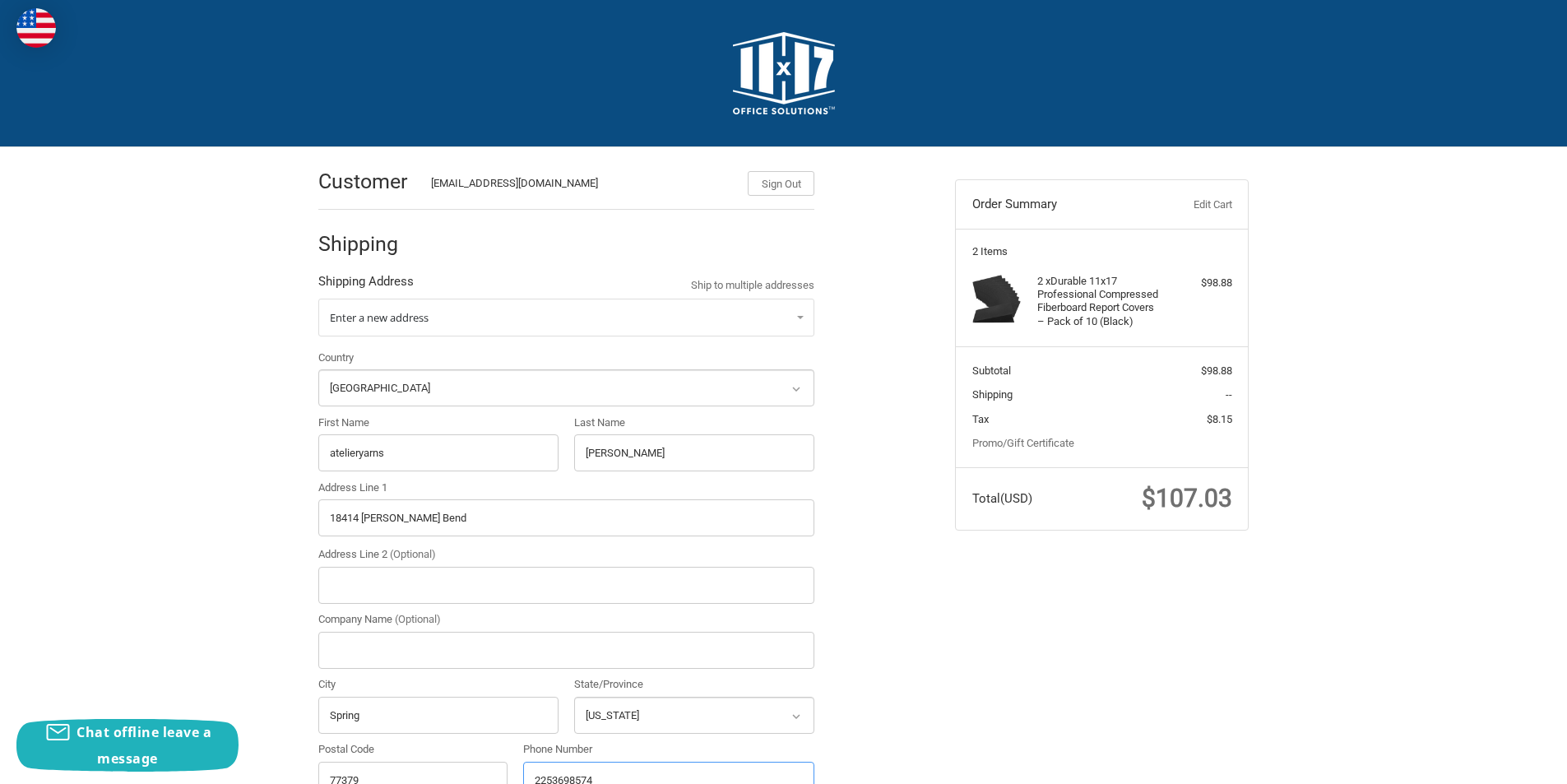
radio input "true"
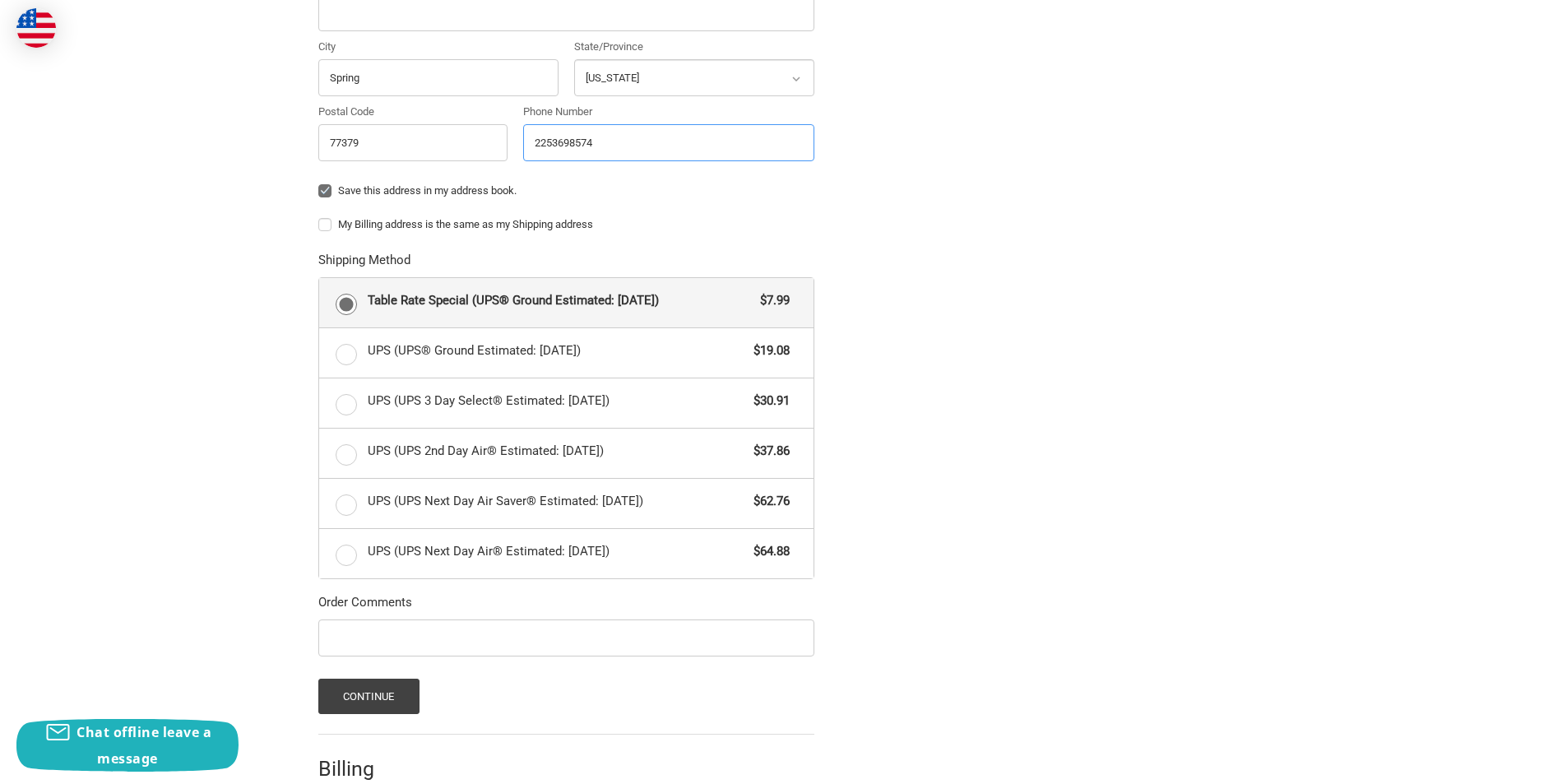
scroll to position [657, 0]
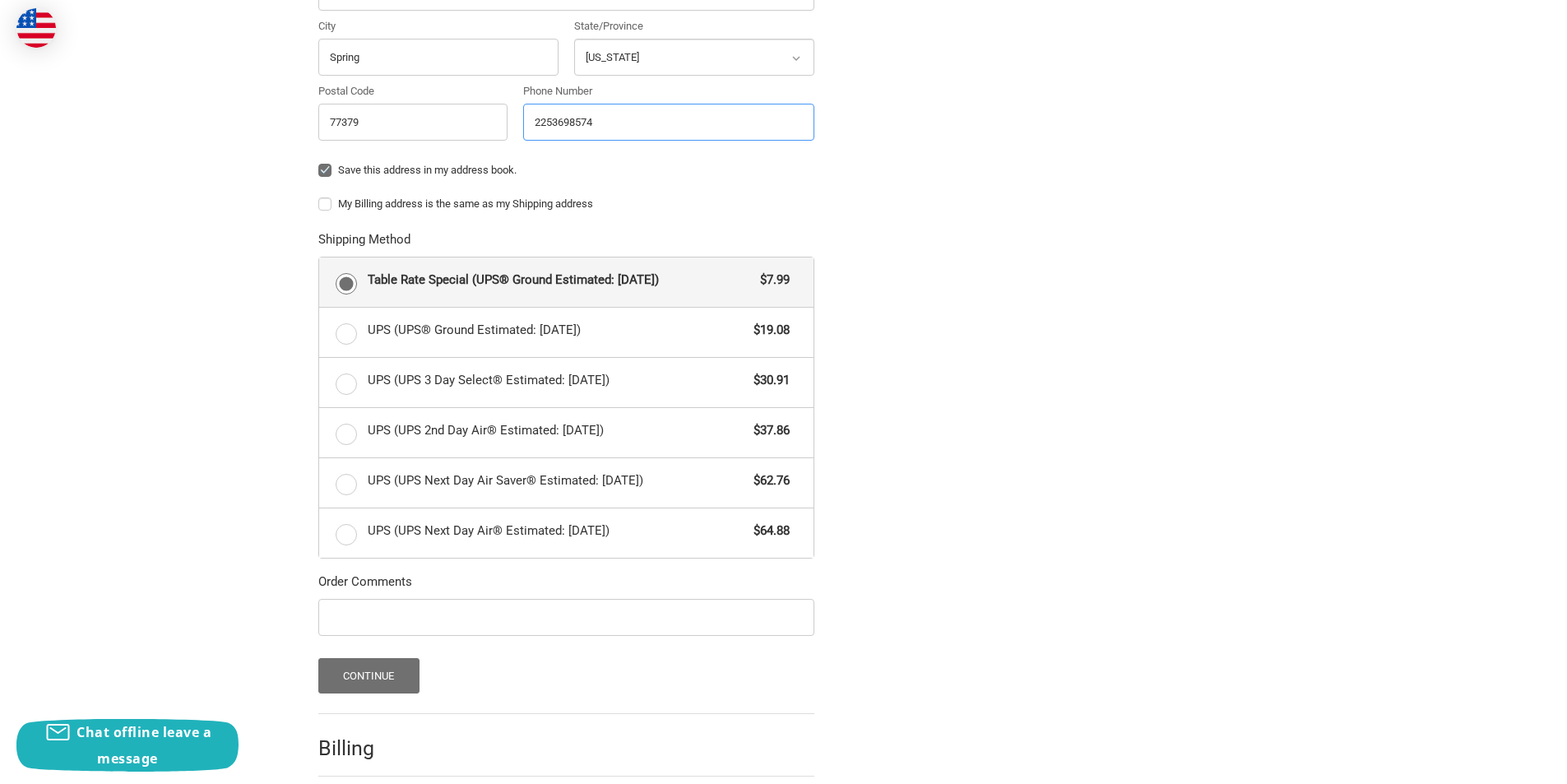
type input "2253698574"
click at [398, 670] on button "Continue" at bounding box center [369, 675] width 102 height 35
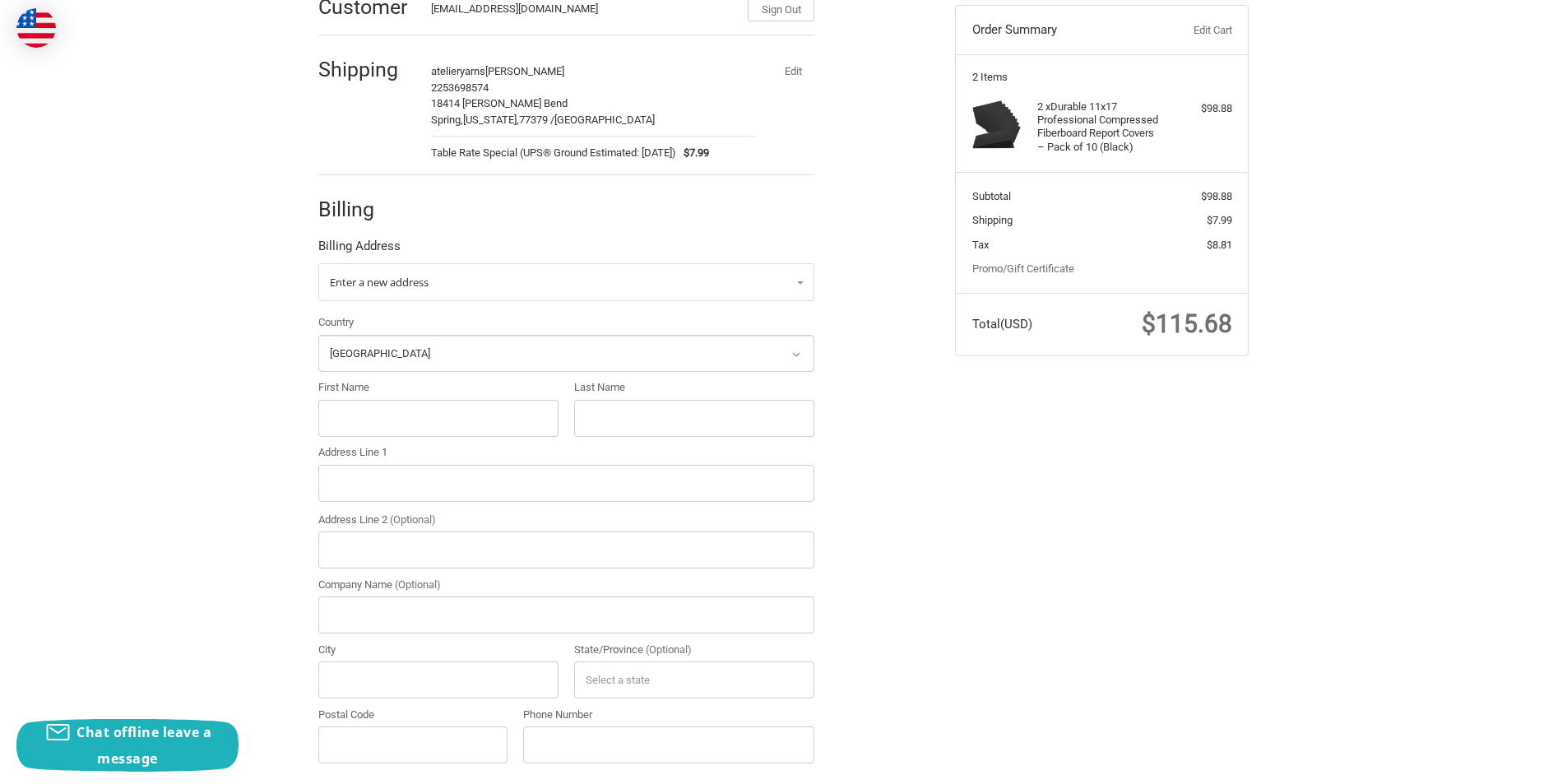
scroll to position [193, 0]
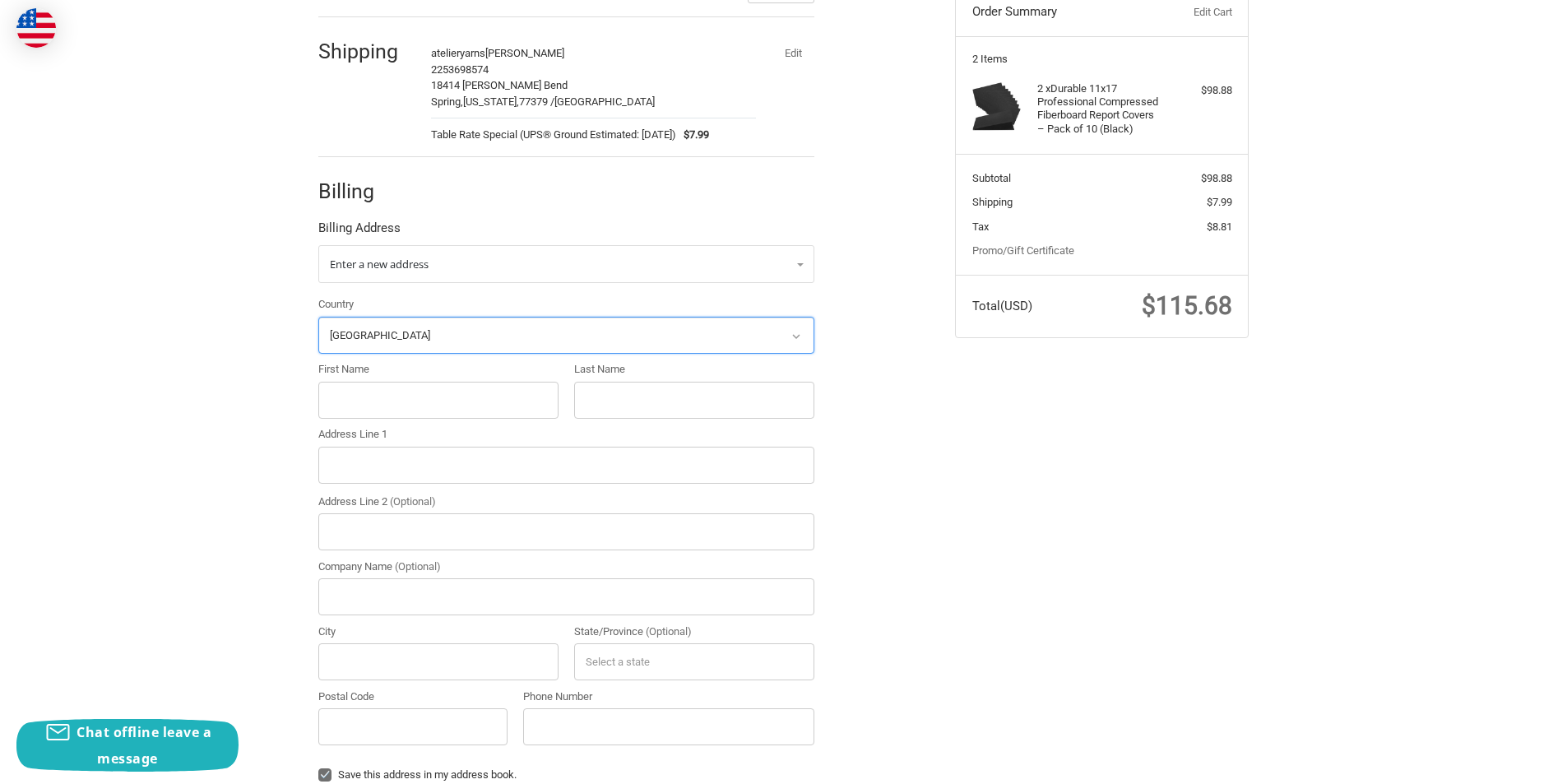
click at [412, 334] on select "Select a country Afghanistan Åland Islands Albania Algeria American Samoa Andor…" at bounding box center [567, 335] width 496 height 37
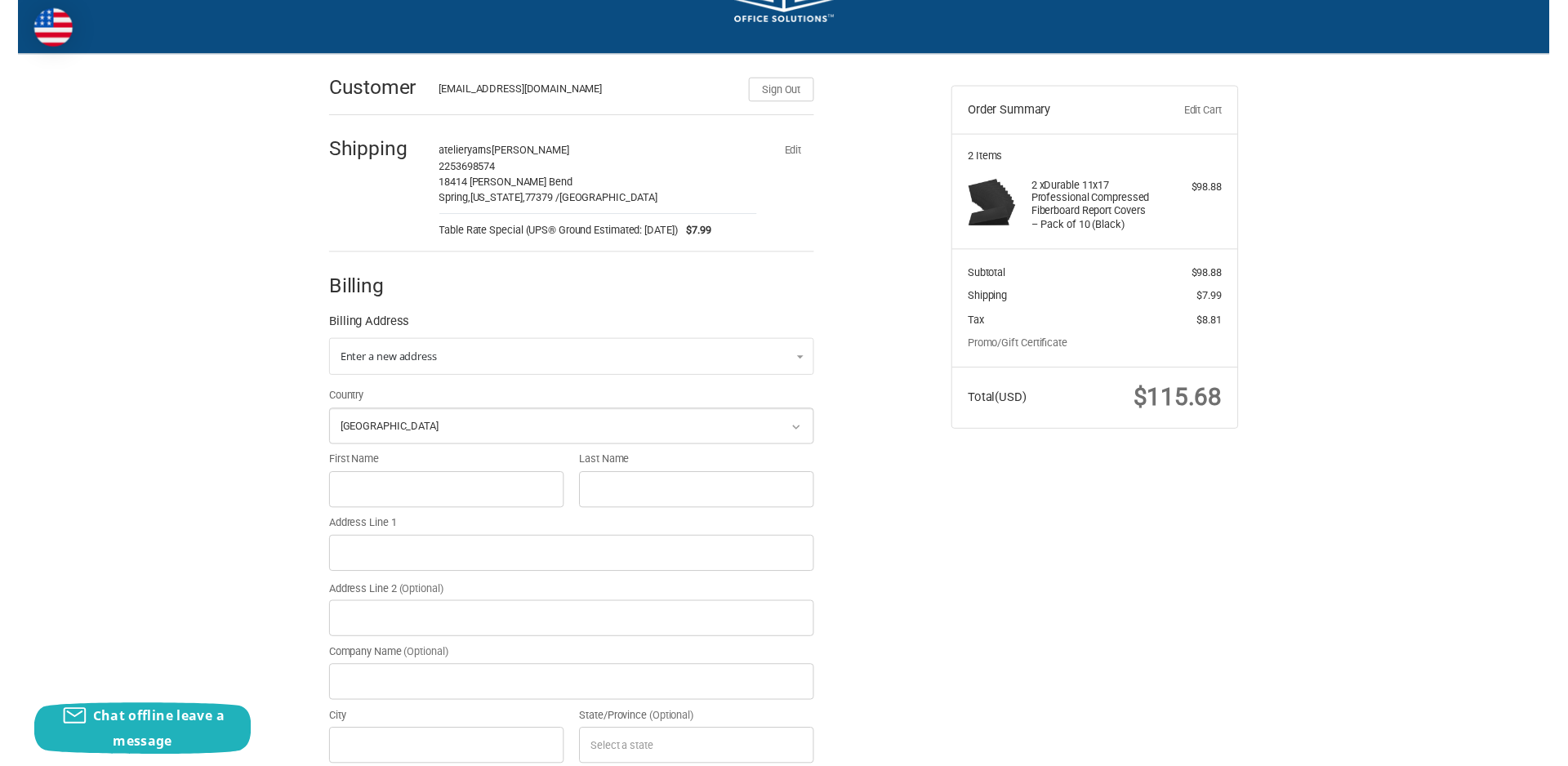
scroll to position [0, 0]
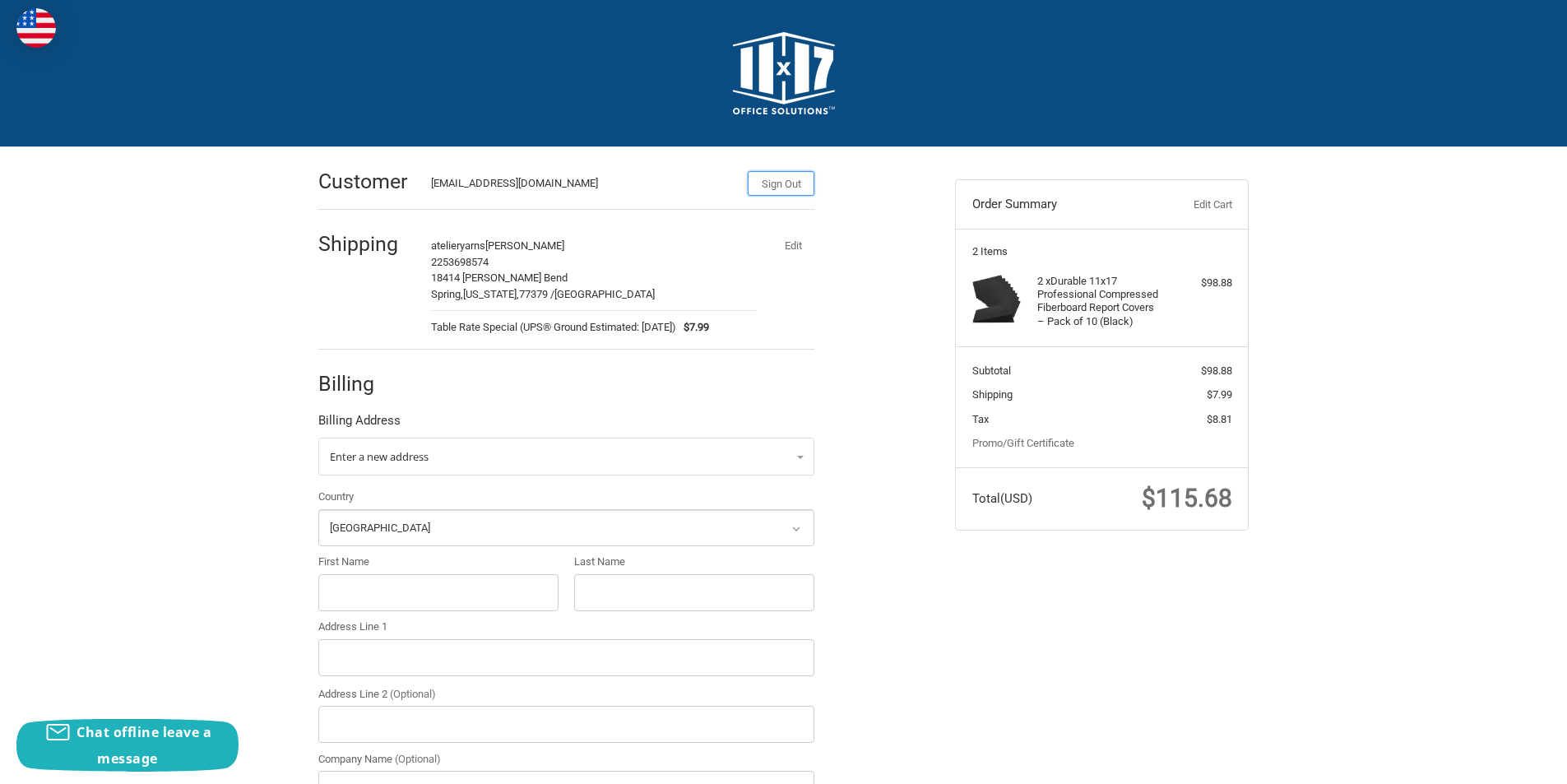
click at [779, 183] on button "Sign Out" at bounding box center [781, 183] width 66 height 25
select select "US"
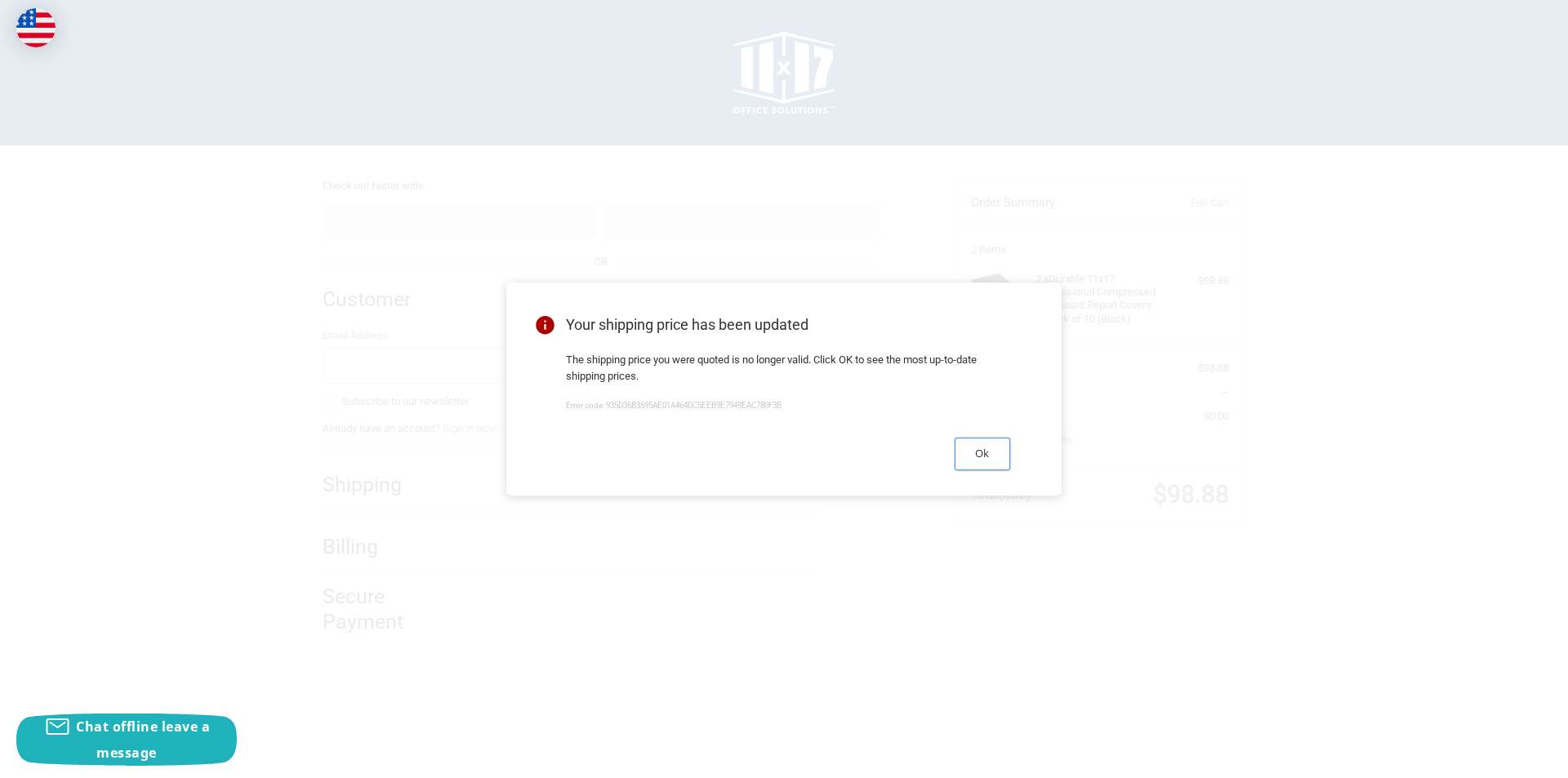
click at [998, 449] on button "Ok" at bounding box center [982, 453] width 56 height 32
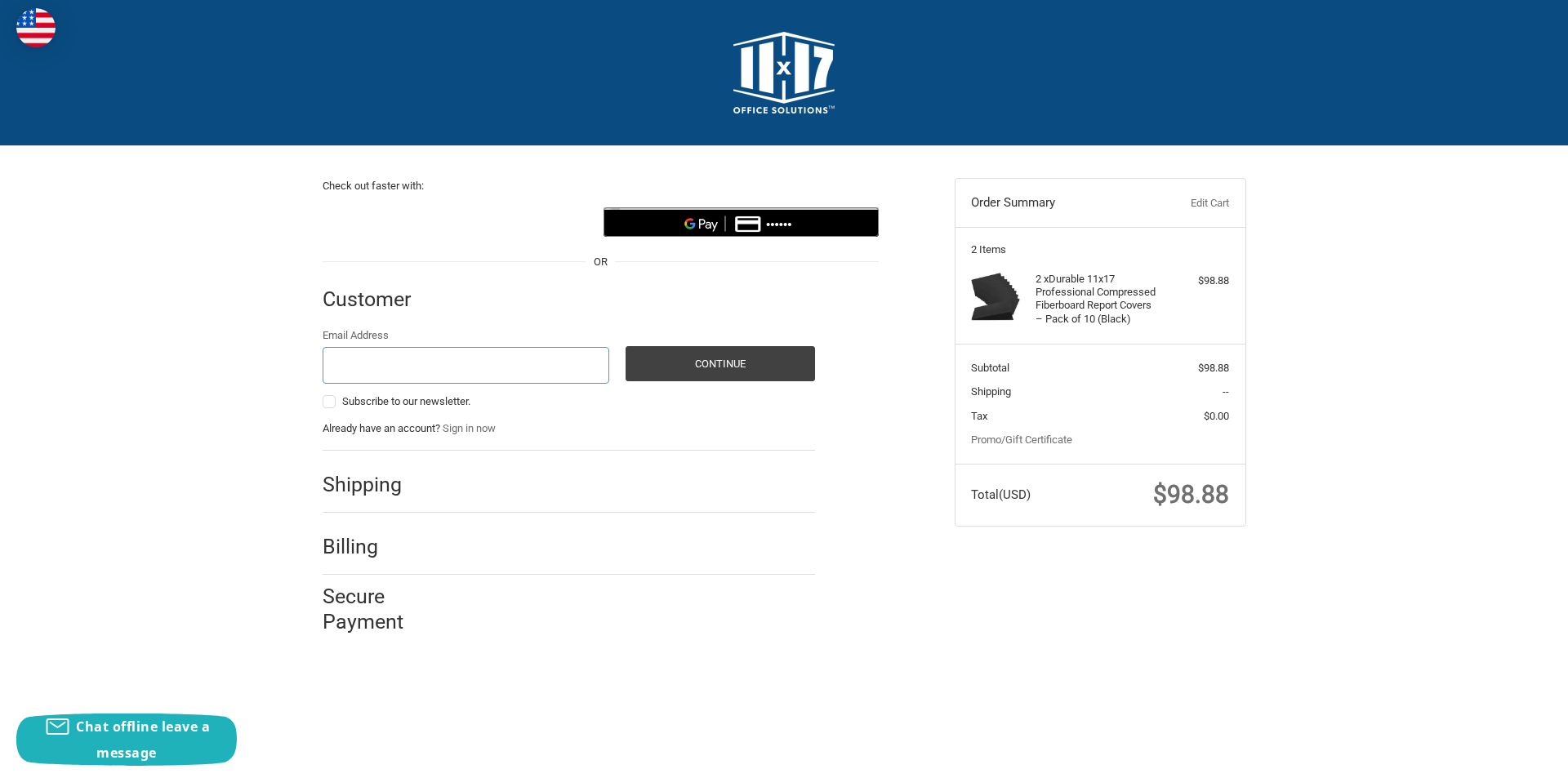
click at [432, 367] on input "Email Address" at bounding box center [466, 365] width 287 height 37
click at [425, 374] on input "Email Address" at bounding box center [466, 365] width 287 height 37
paste input "atelieryarns48@outlook.com"
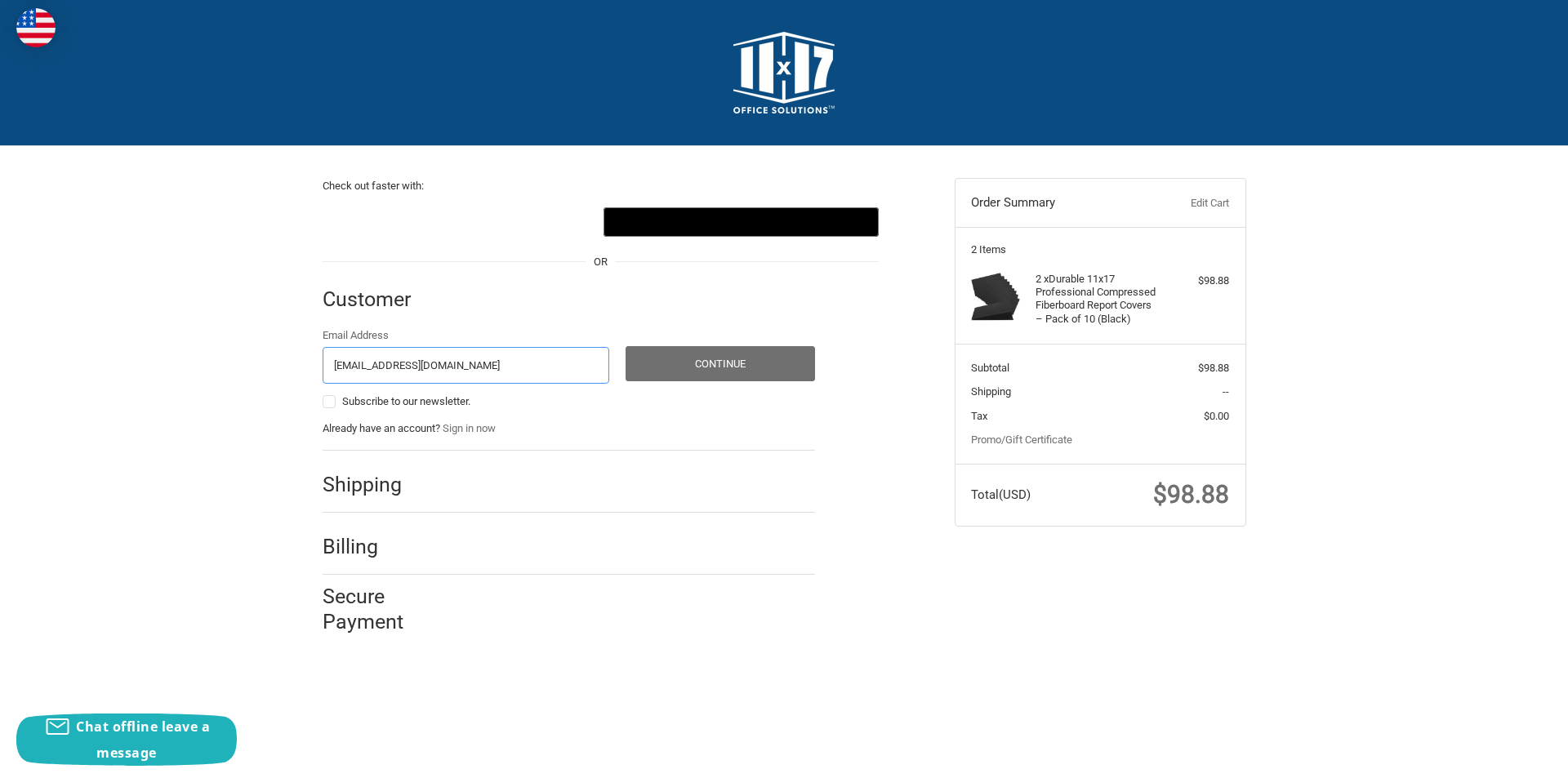
type input "atelieryarns48@outlook.com"
click at [725, 366] on button "Continue" at bounding box center [720, 363] width 190 height 35
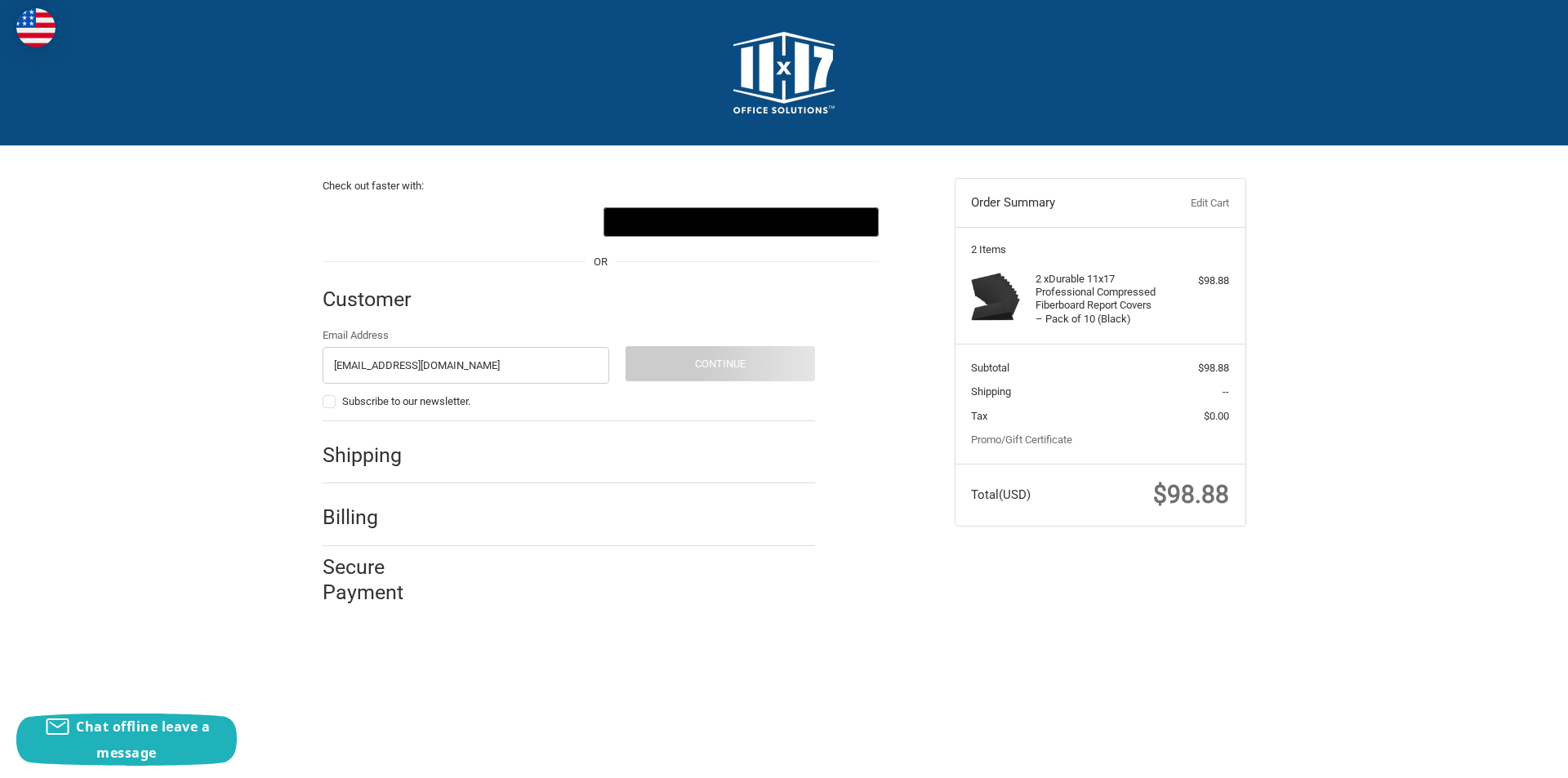
select select "US"
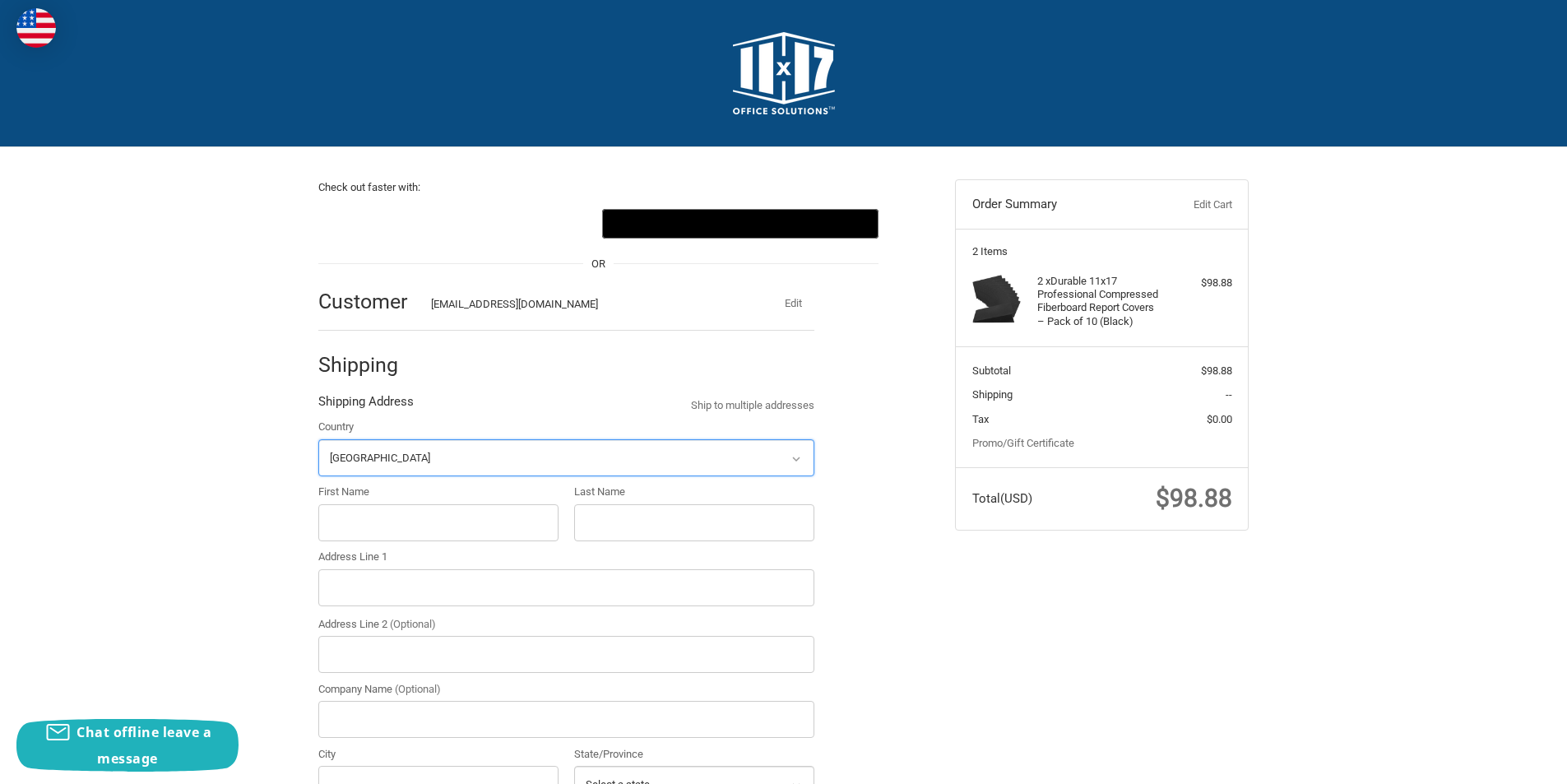
click at [432, 453] on select "Select a country Afghanistan Åland Islands Albania Algeria American Samoa Andor…" at bounding box center [567, 457] width 496 height 37
click at [319, 439] on select "Select a country Afghanistan Åland Islands Albania Algeria American Samoa Andor…" at bounding box center [567, 457] width 496 height 37
click at [1214, 207] on link "Edit Cart" at bounding box center [1191, 204] width 82 height 16
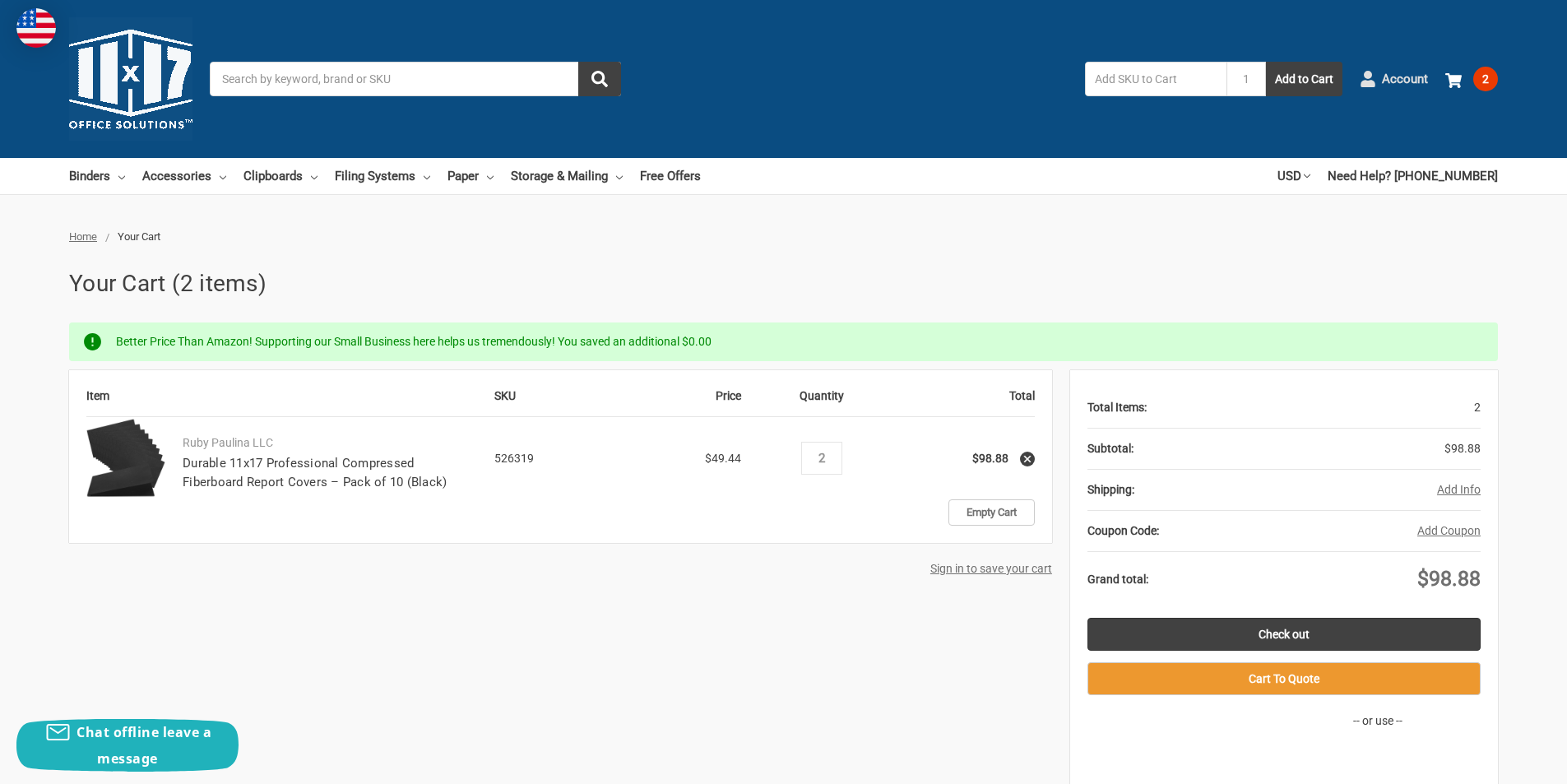
click at [1360, 82] on icon at bounding box center [1367, 78] width 16 height 16
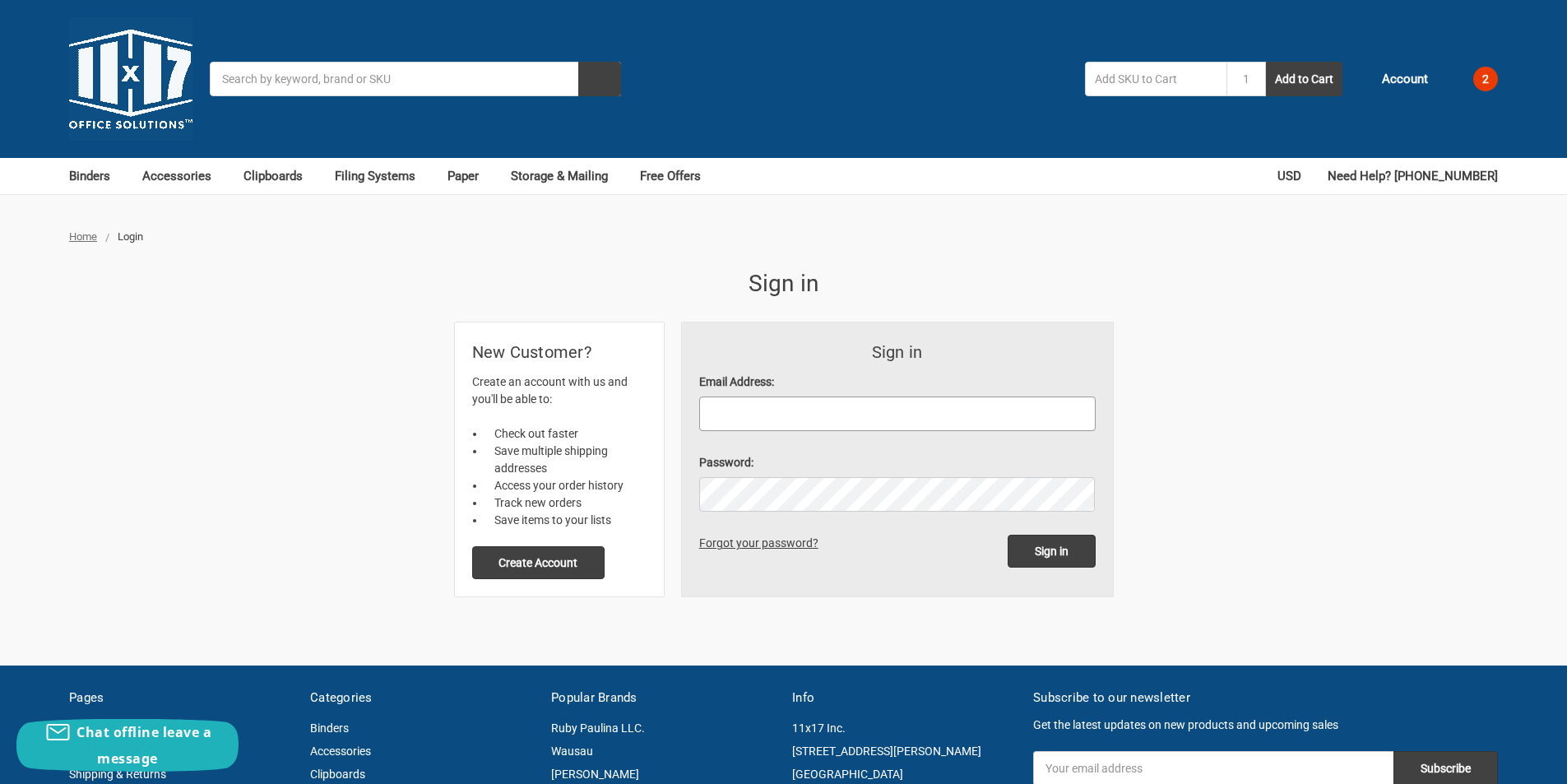
click at [740, 411] on input "Email Address:" at bounding box center [897, 414] width 397 height 34
paste input "[EMAIL_ADDRESS][DOMAIN_NAME]"
type input "[EMAIL_ADDRESS][DOMAIN_NAME]"
click at [1068, 562] on input "Sign in" at bounding box center [1051, 551] width 88 height 33
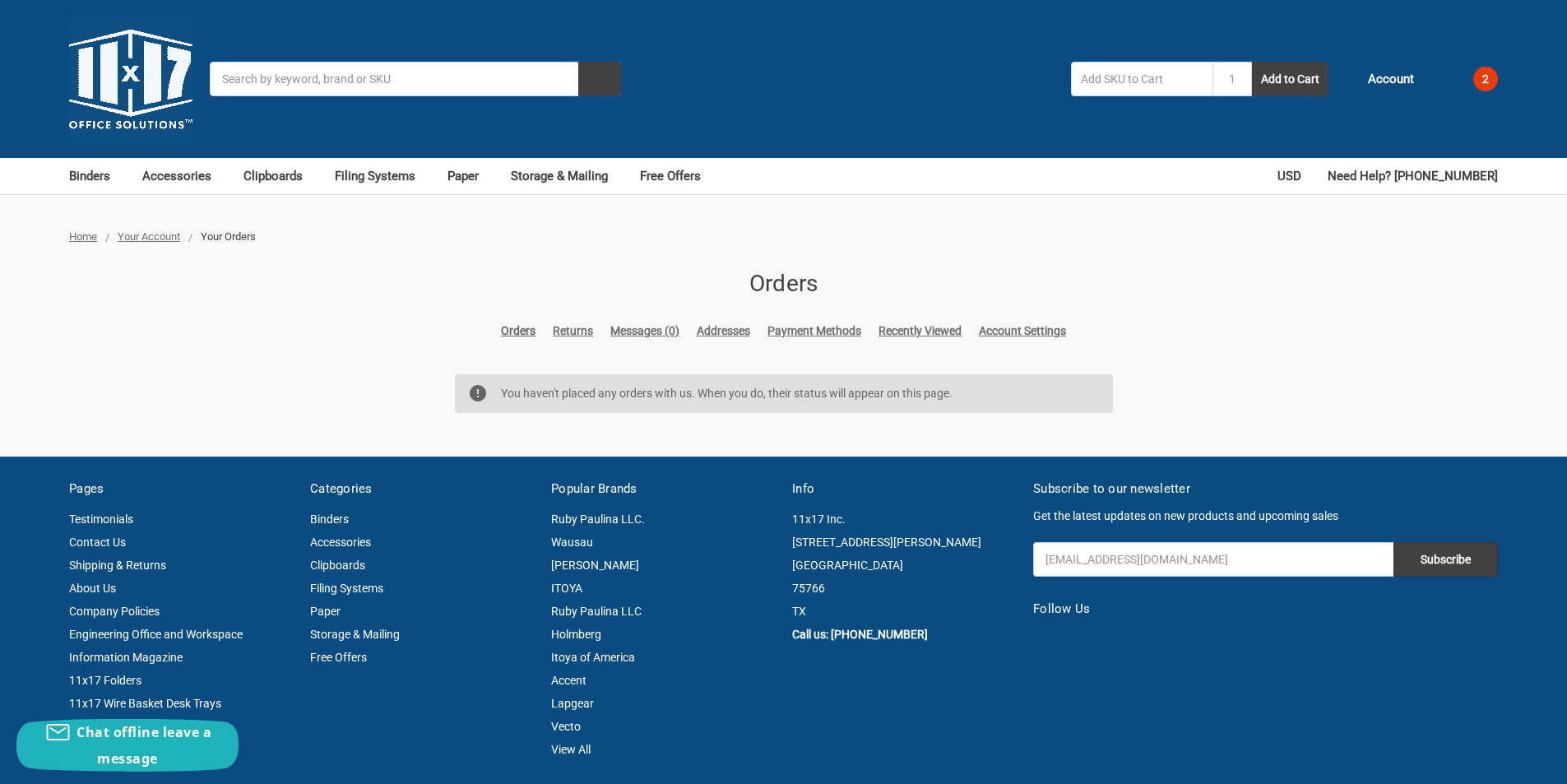
click at [1484, 82] on span "2" at bounding box center [1485, 78] width 25 height 25
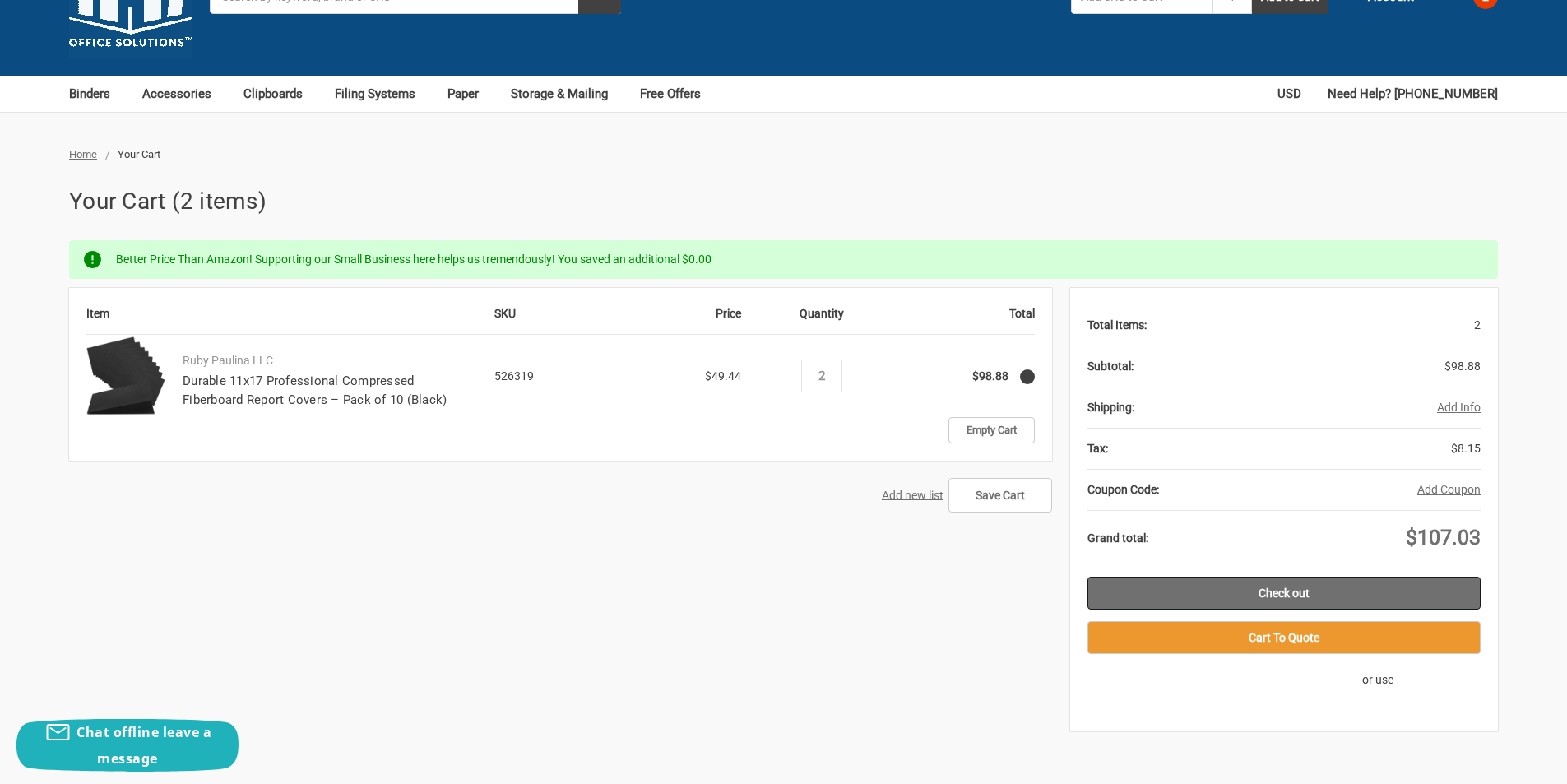
click at [1273, 600] on link "Check out" at bounding box center [1284, 593] width 393 height 33
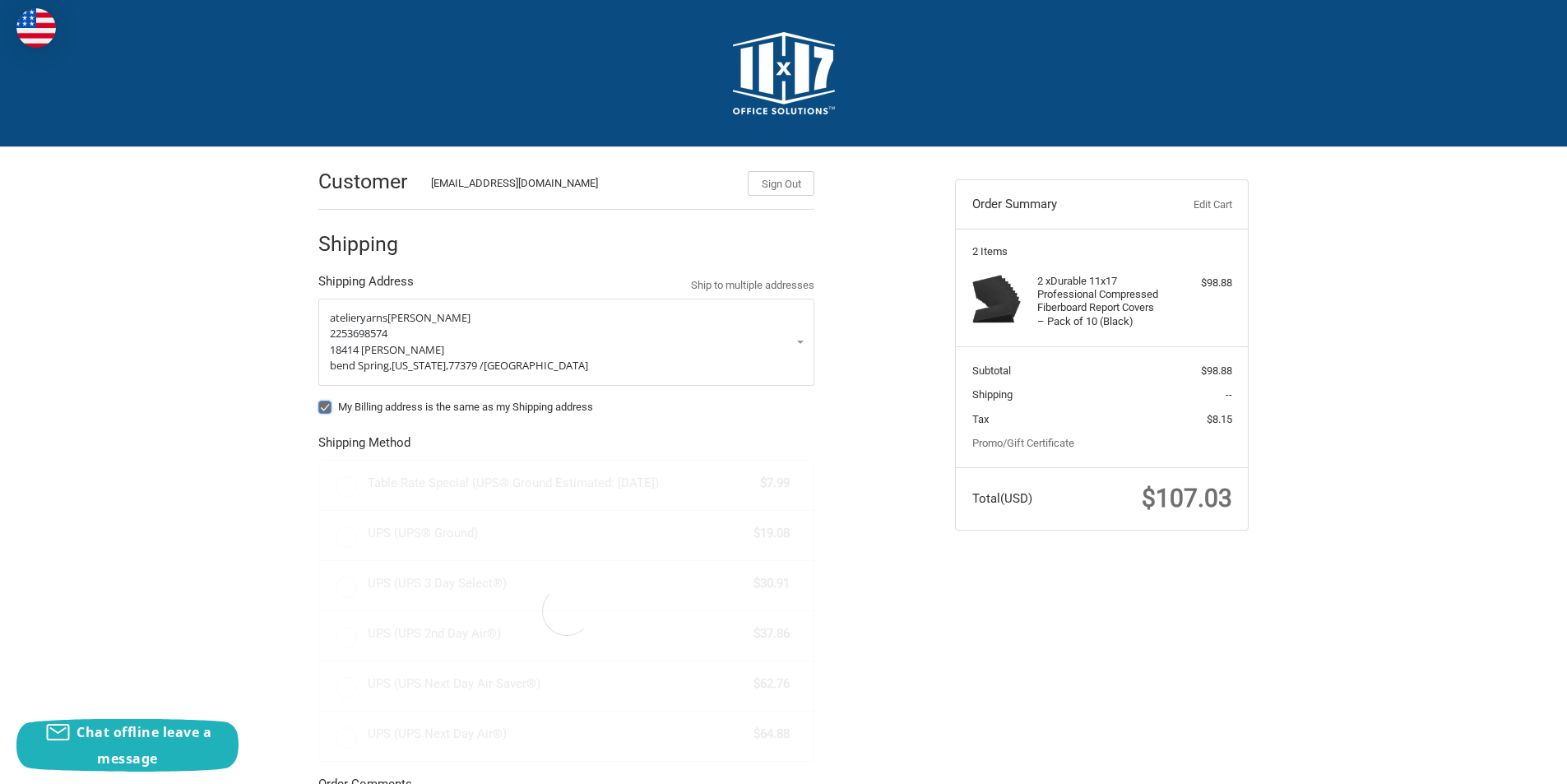
radio input "true"
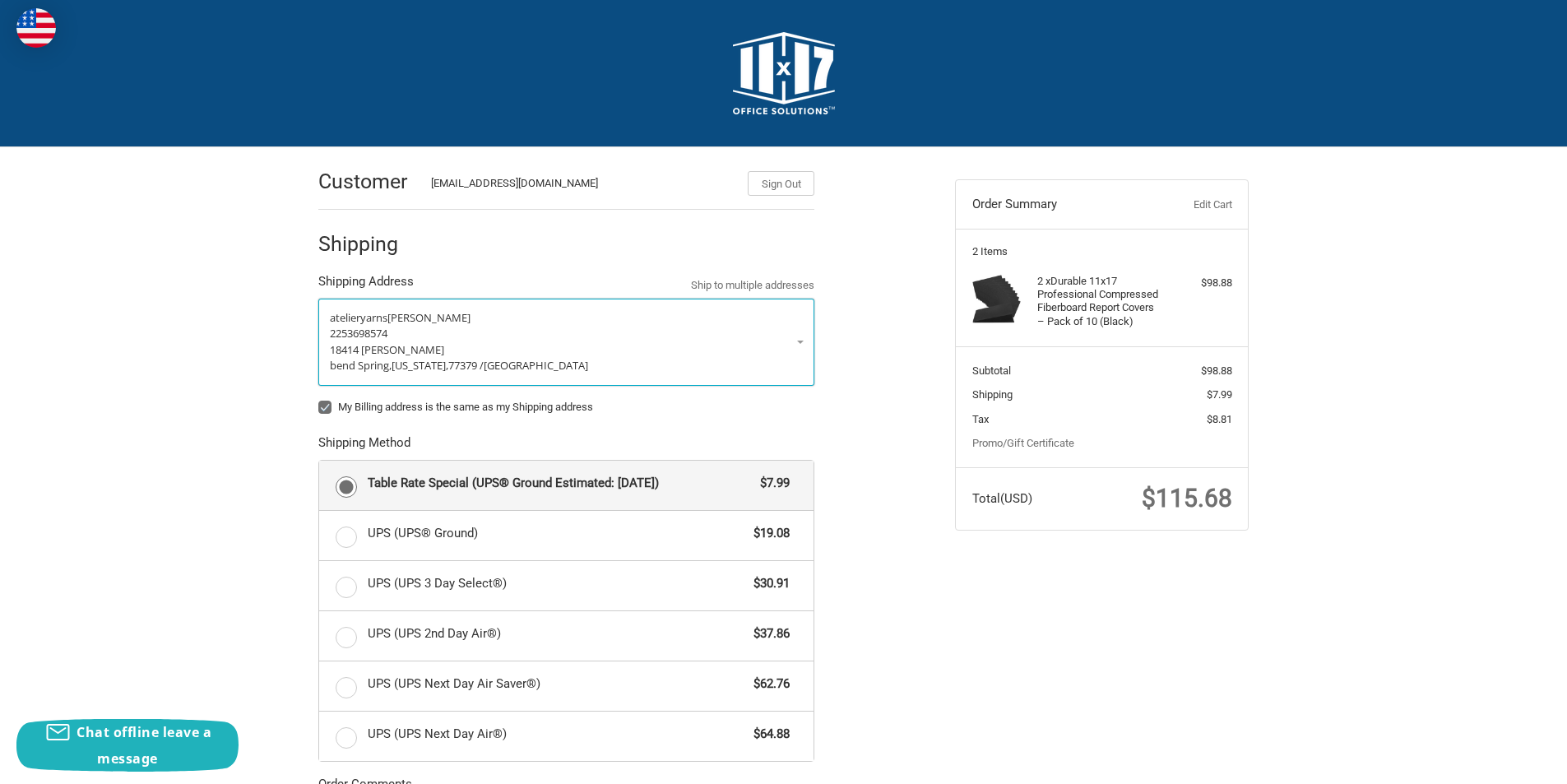
click at [803, 339] on link "atelieryarns [PERSON_NAME] 2253698574 18414 [PERSON_NAME][GEOGRAPHIC_DATA][US_S…" at bounding box center [567, 342] width 496 height 87
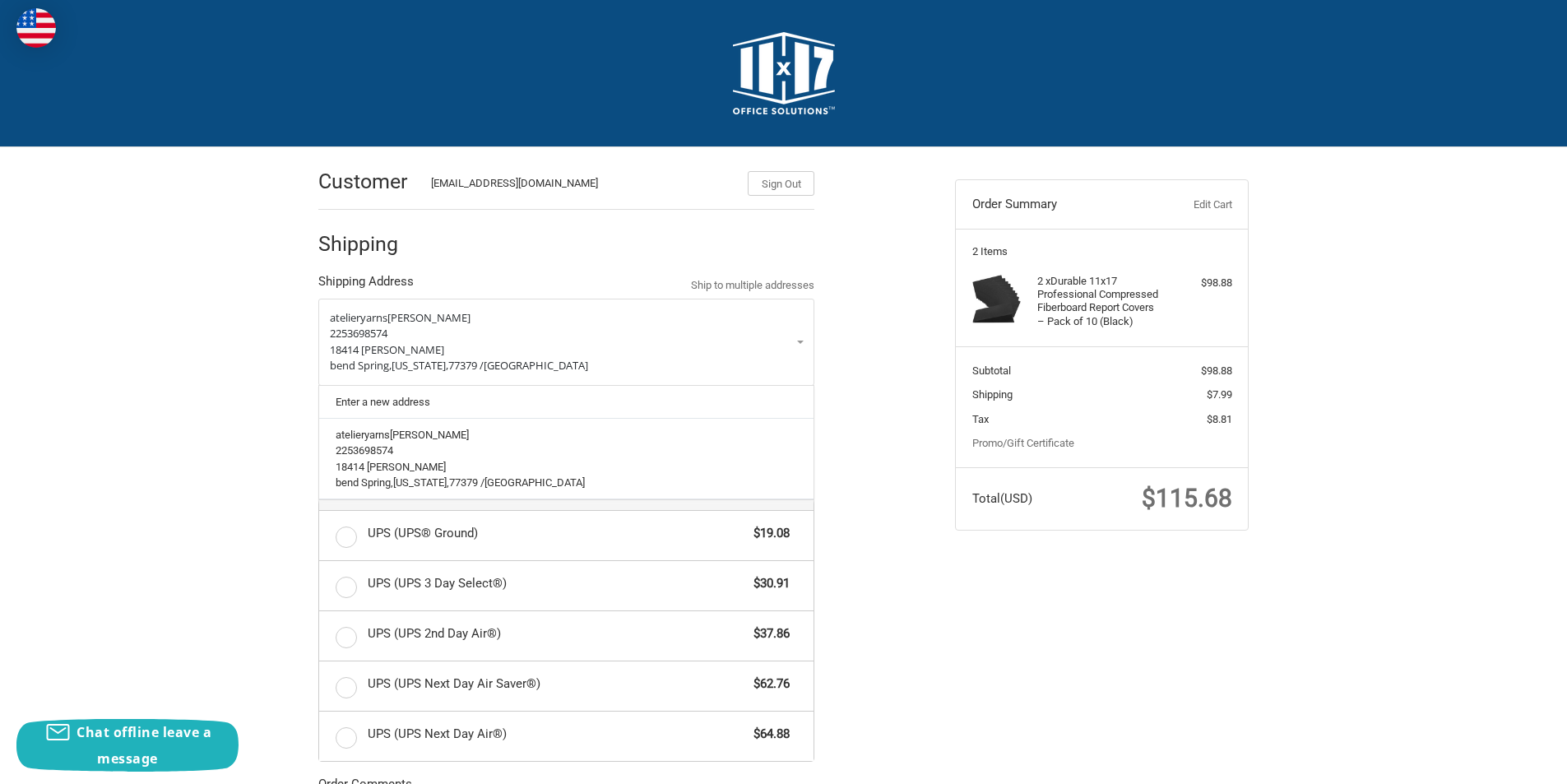
click at [920, 411] on div "Customer [EMAIL_ADDRESS][DOMAIN_NAME] Sign Out Shipping Shipping Address Ship t…" at bounding box center [624, 594] width 637 height 894
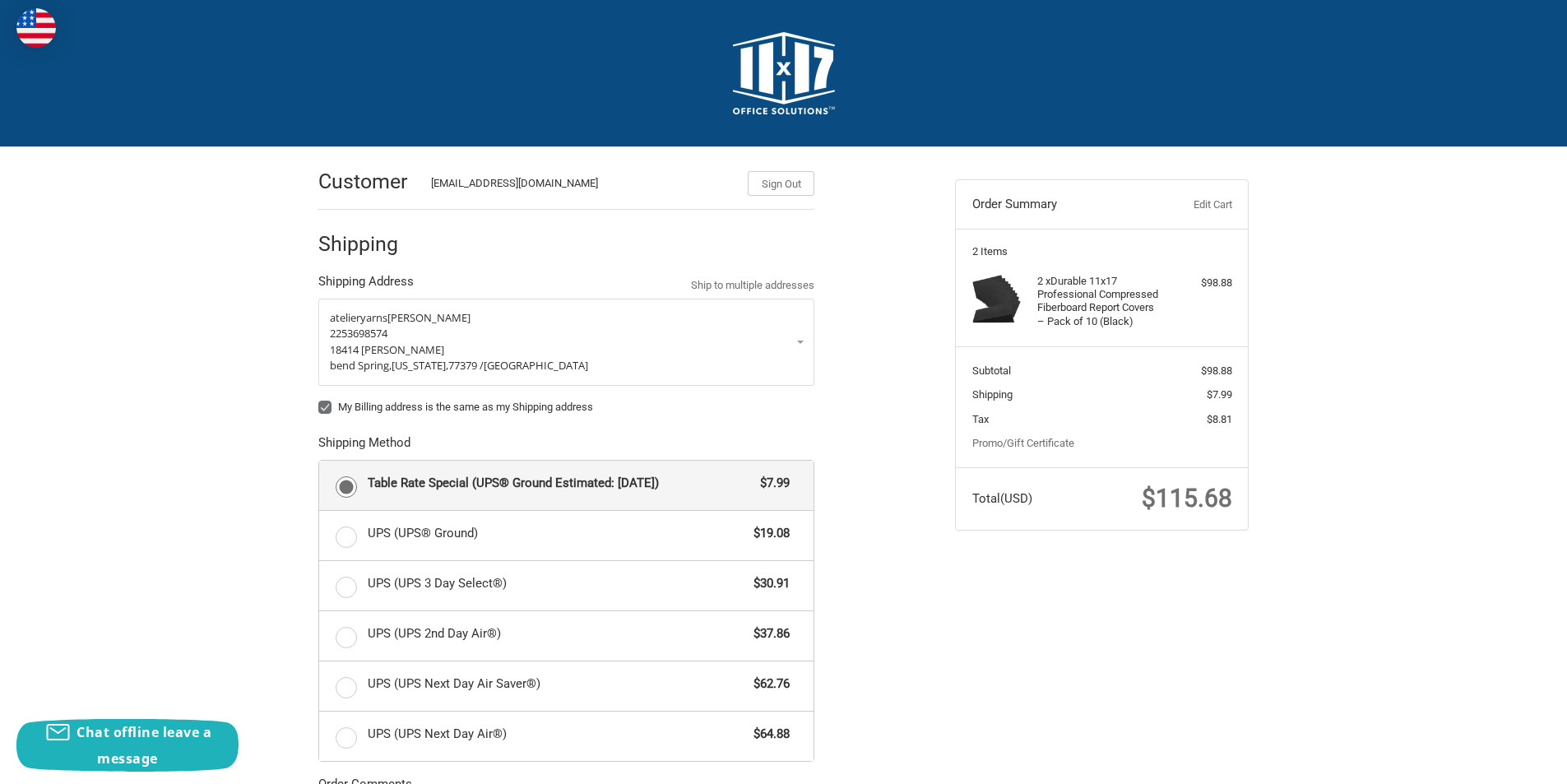
click at [325, 404] on label "My Billing address is the same as my Shipping address" at bounding box center [567, 406] width 496 height 13
click at [319, 399] on input "My Billing address is the same as my Shipping address" at bounding box center [319, 398] width 1 height 1
checkbox input "false"
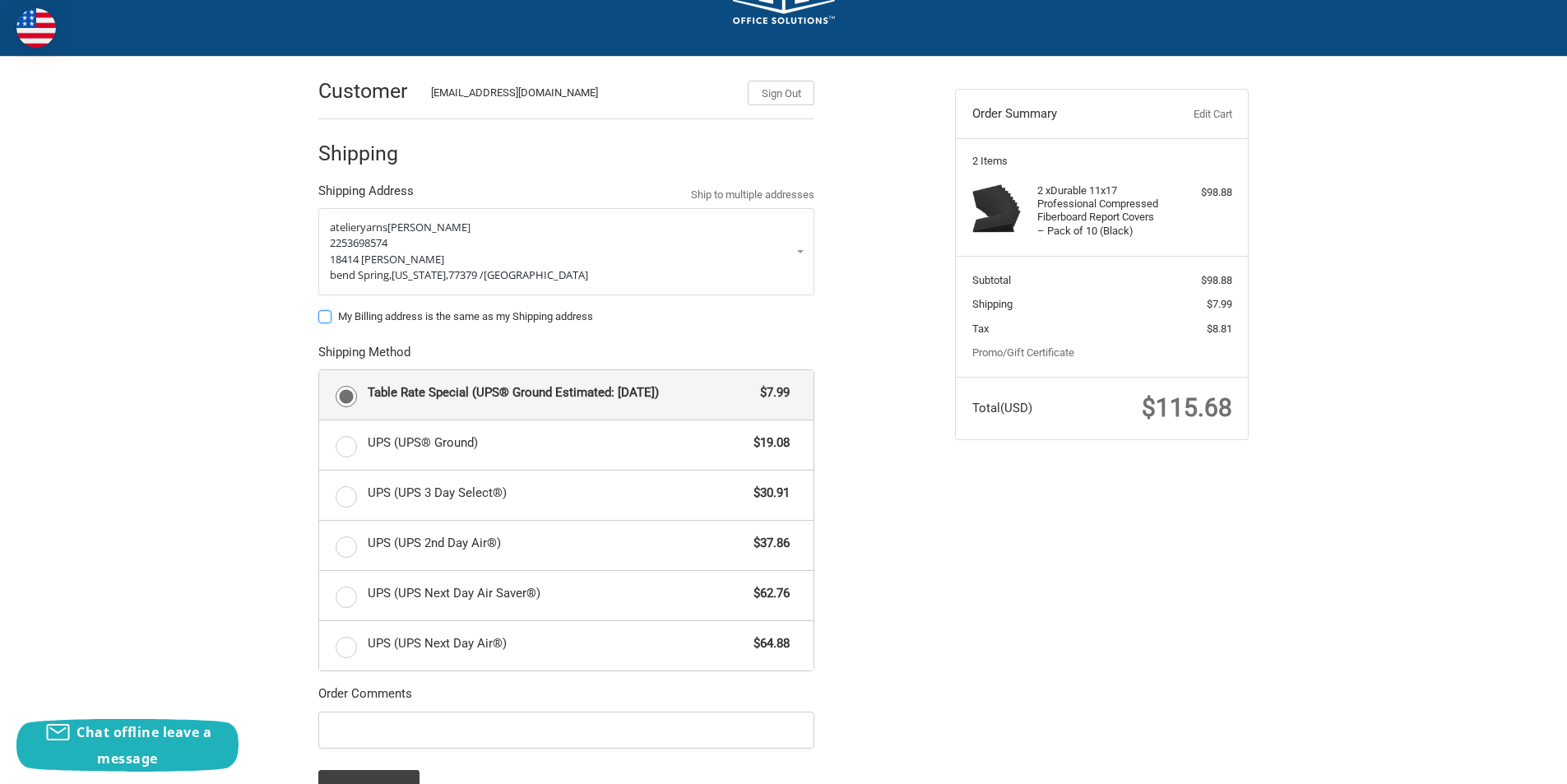
scroll to position [247, 0]
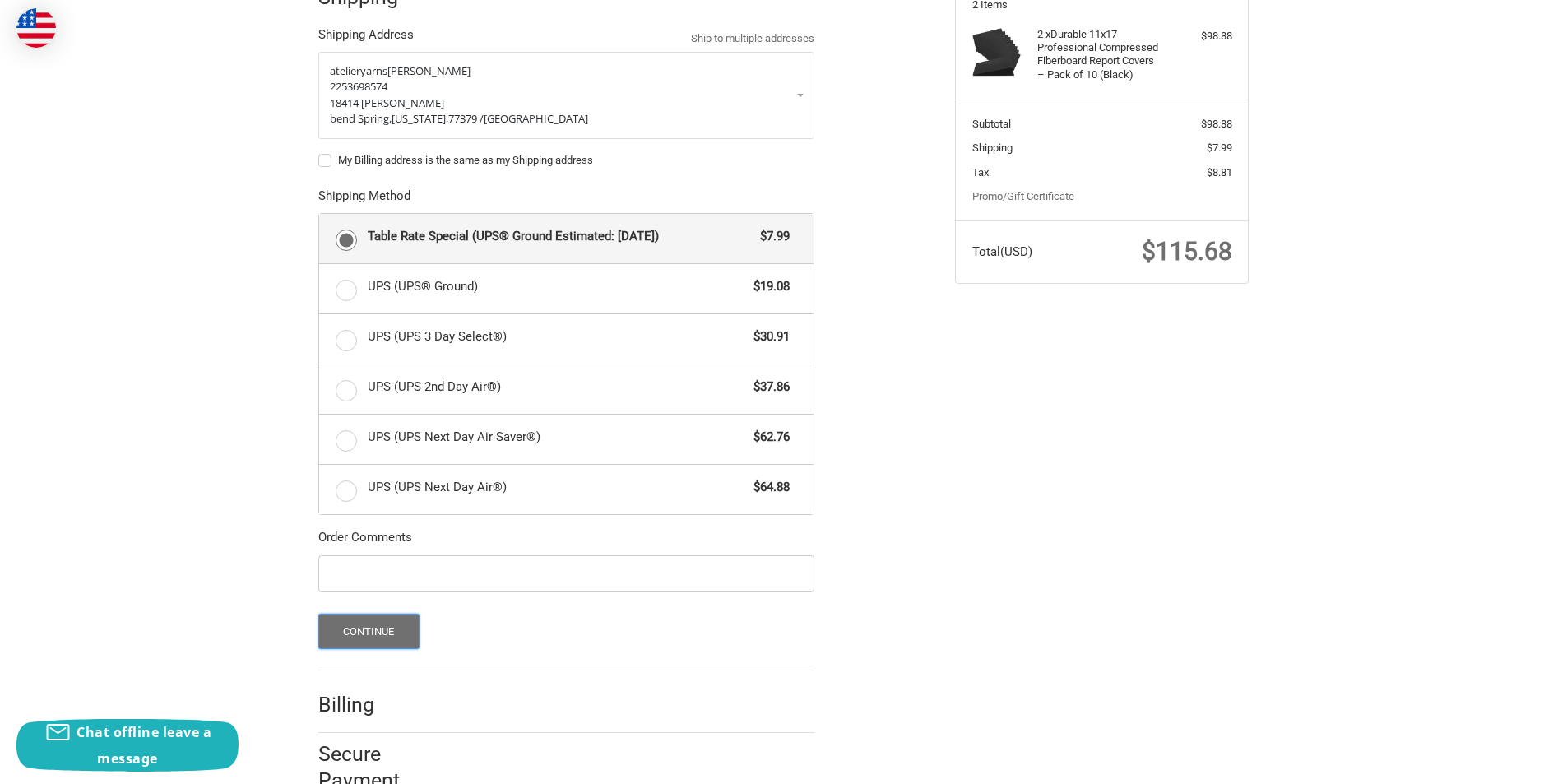
click at [393, 617] on button "Continue" at bounding box center [369, 631] width 102 height 35
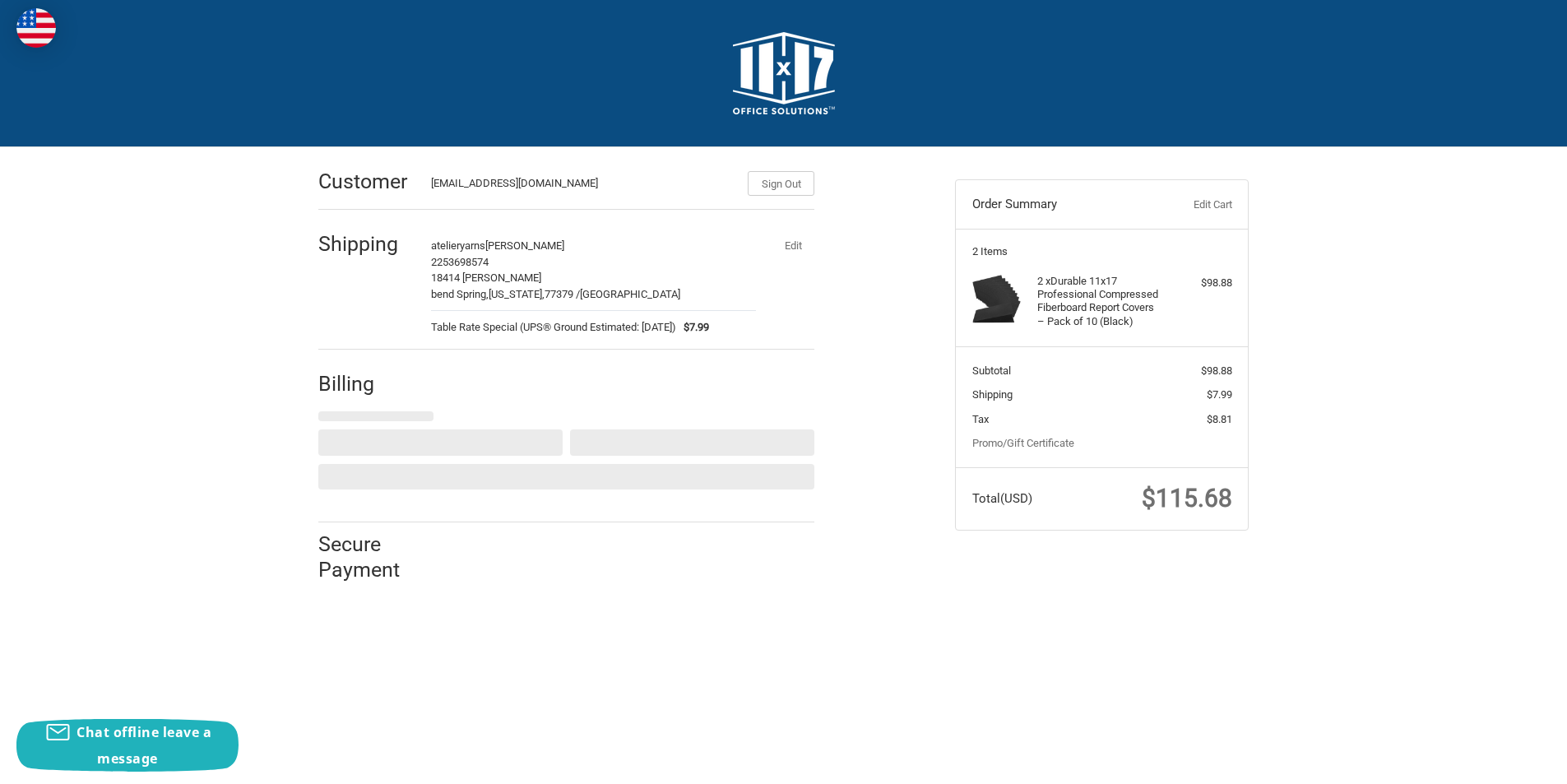
scroll to position [0, 0]
select select "US"
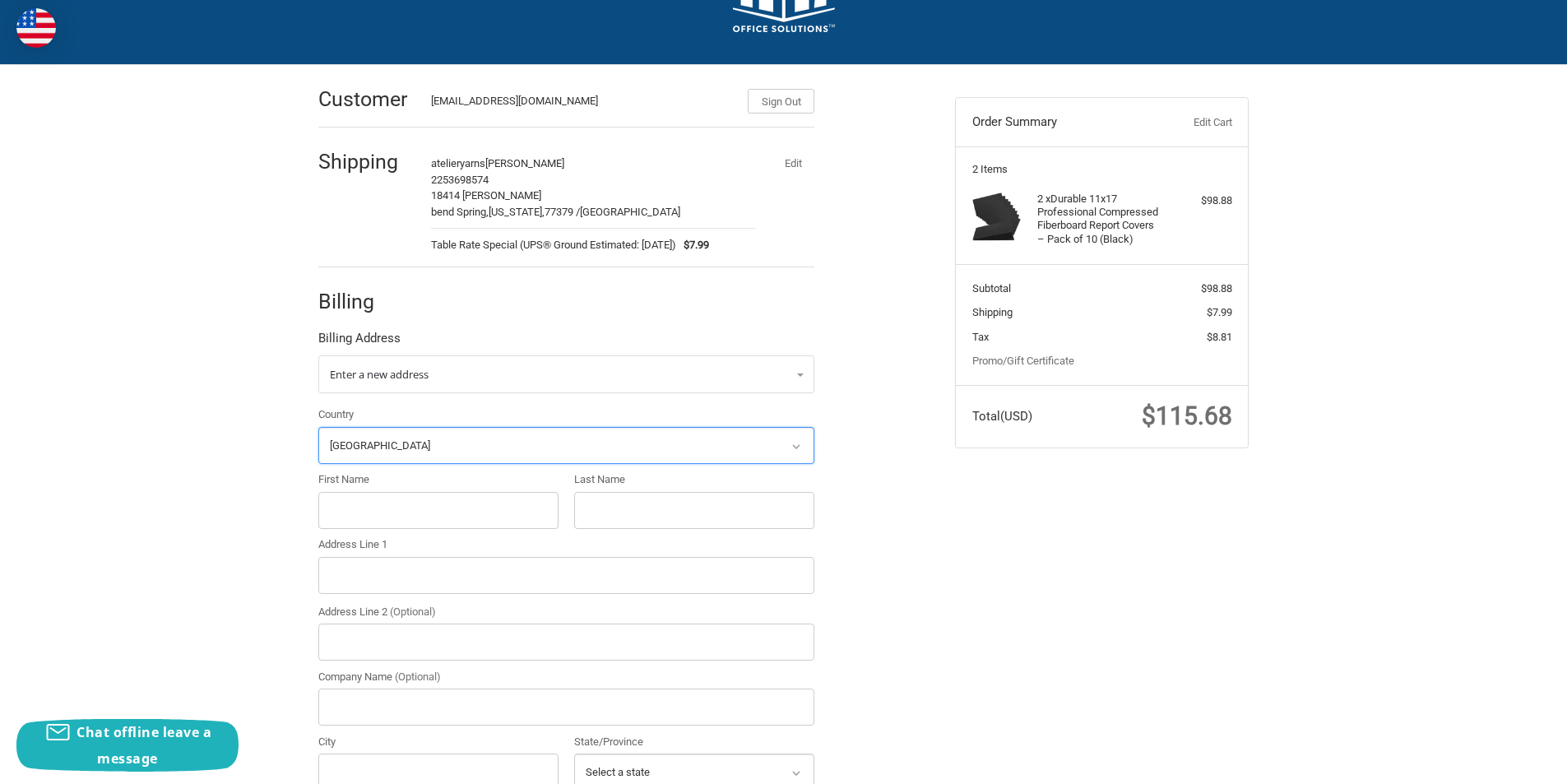
scroll to position [193, 0]
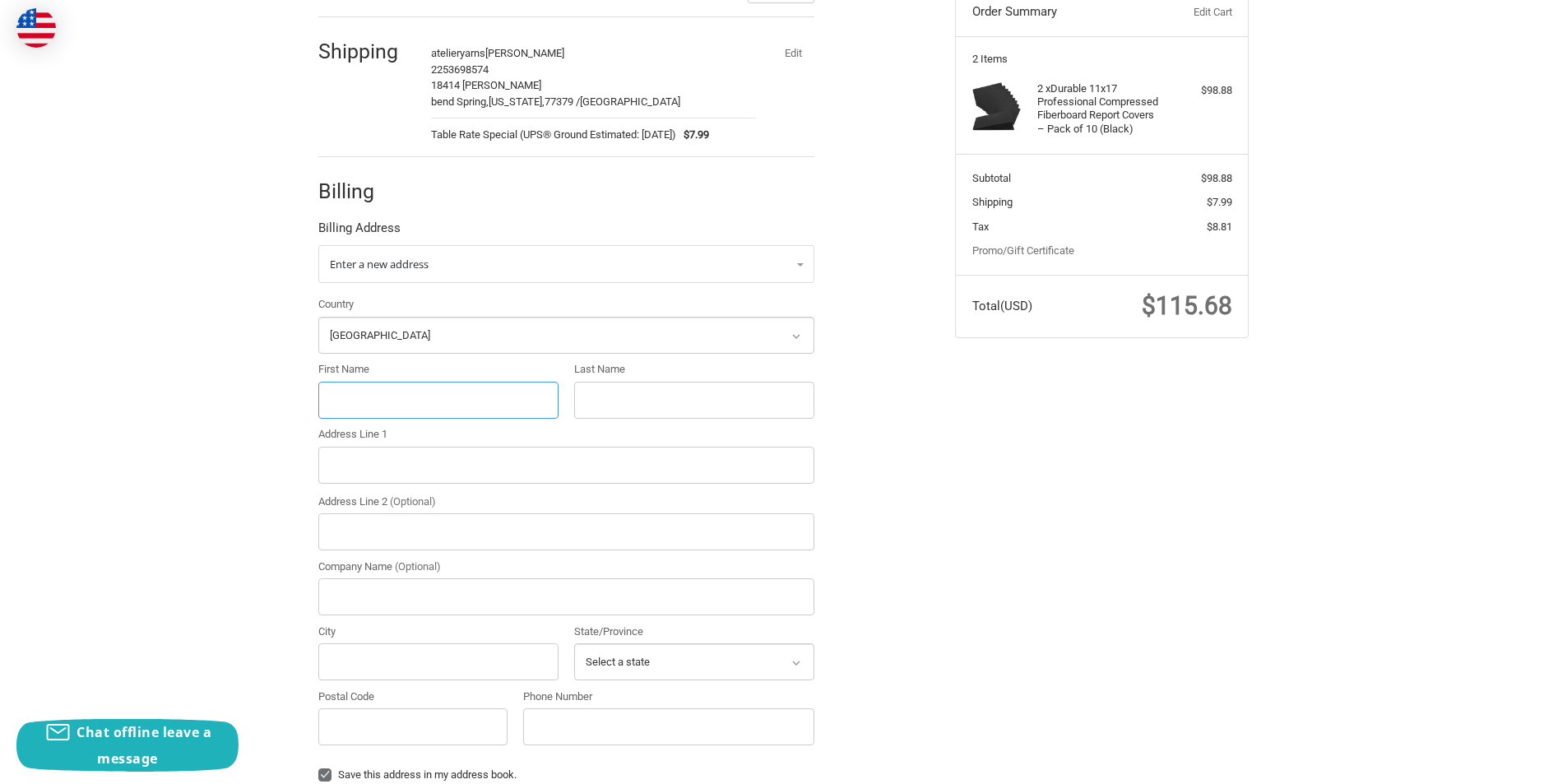
click at [429, 407] on input "First Name" at bounding box center [438, 399] width 240 height 37
click at [362, 397] on input "First Name" at bounding box center [438, 399] width 240 height 37
paste input "[PERSON_NAME]"
drag, startPoint x: 430, startPoint y: 398, endPoint x: 381, endPoint y: 399, distance: 49.0
click at [381, 399] on input "[PERSON_NAME]" at bounding box center [438, 399] width 240 height 37
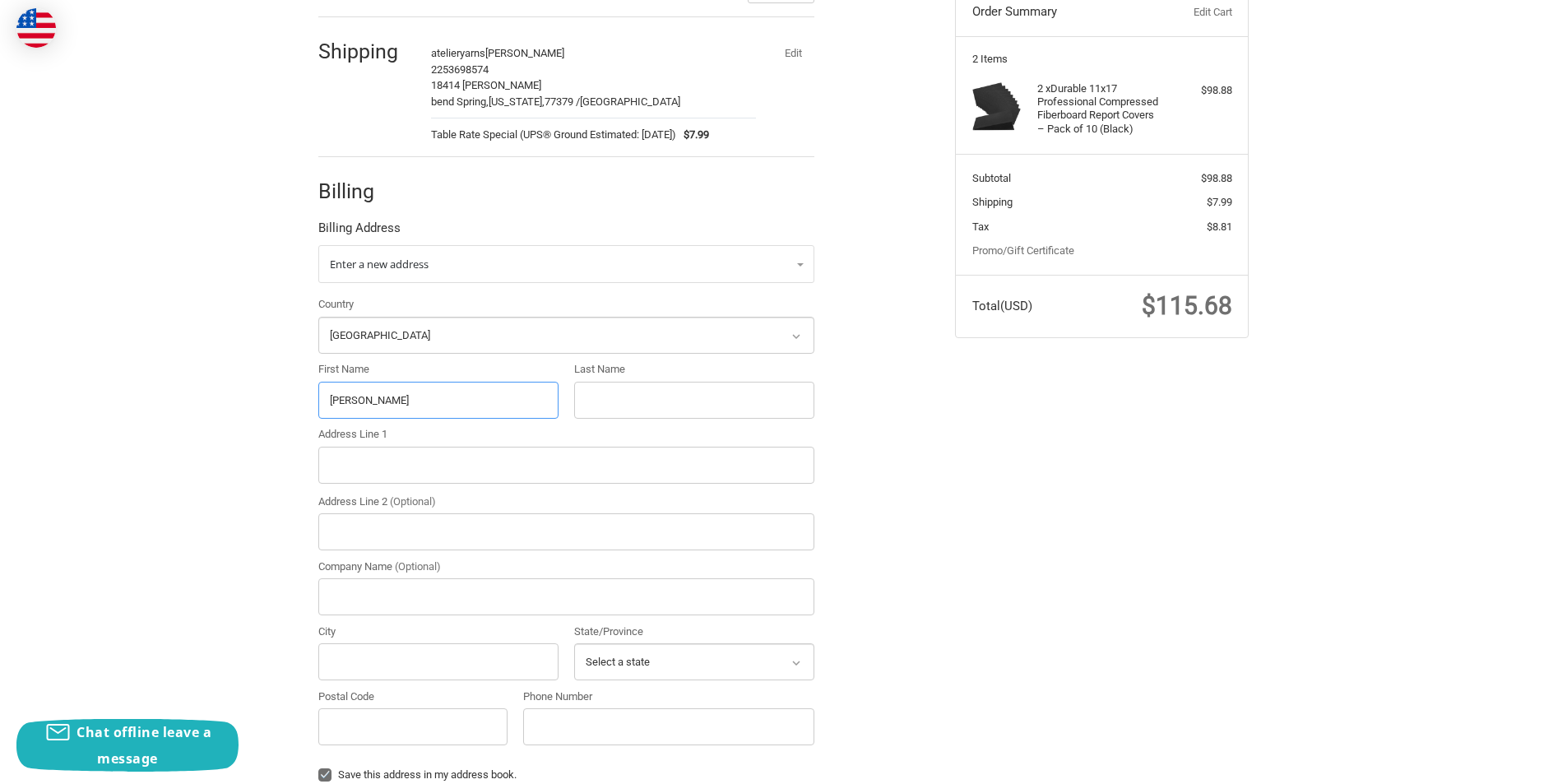
type input "[PERSON_NAME]"
click at [620, 392] on input "Last Name" at bounding box center [694, 399] width 240 height 37
paste input "[PERSON_NAME]"
type input "[PERSON_NAME]"
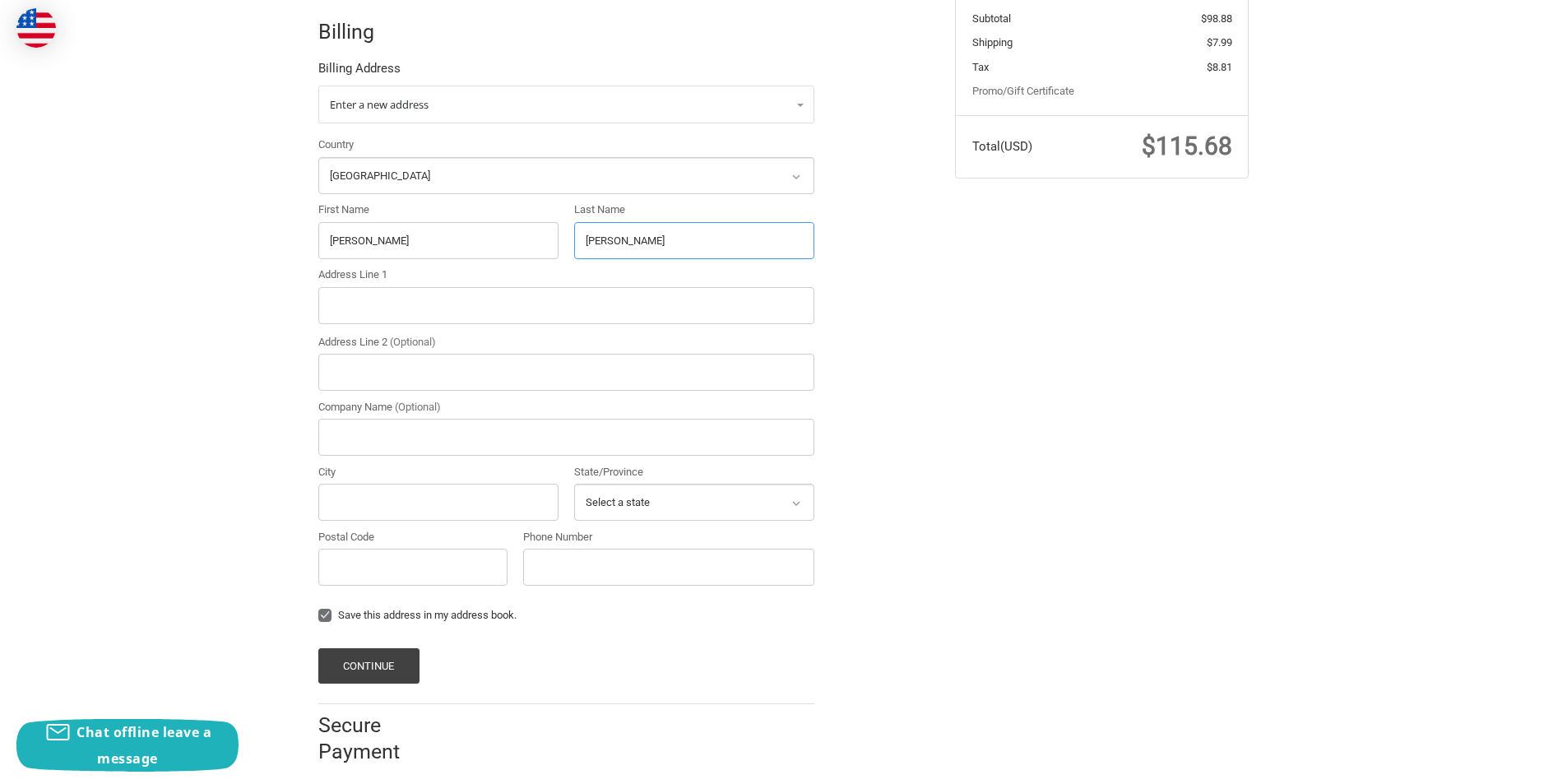
scroll to position [357, 0]
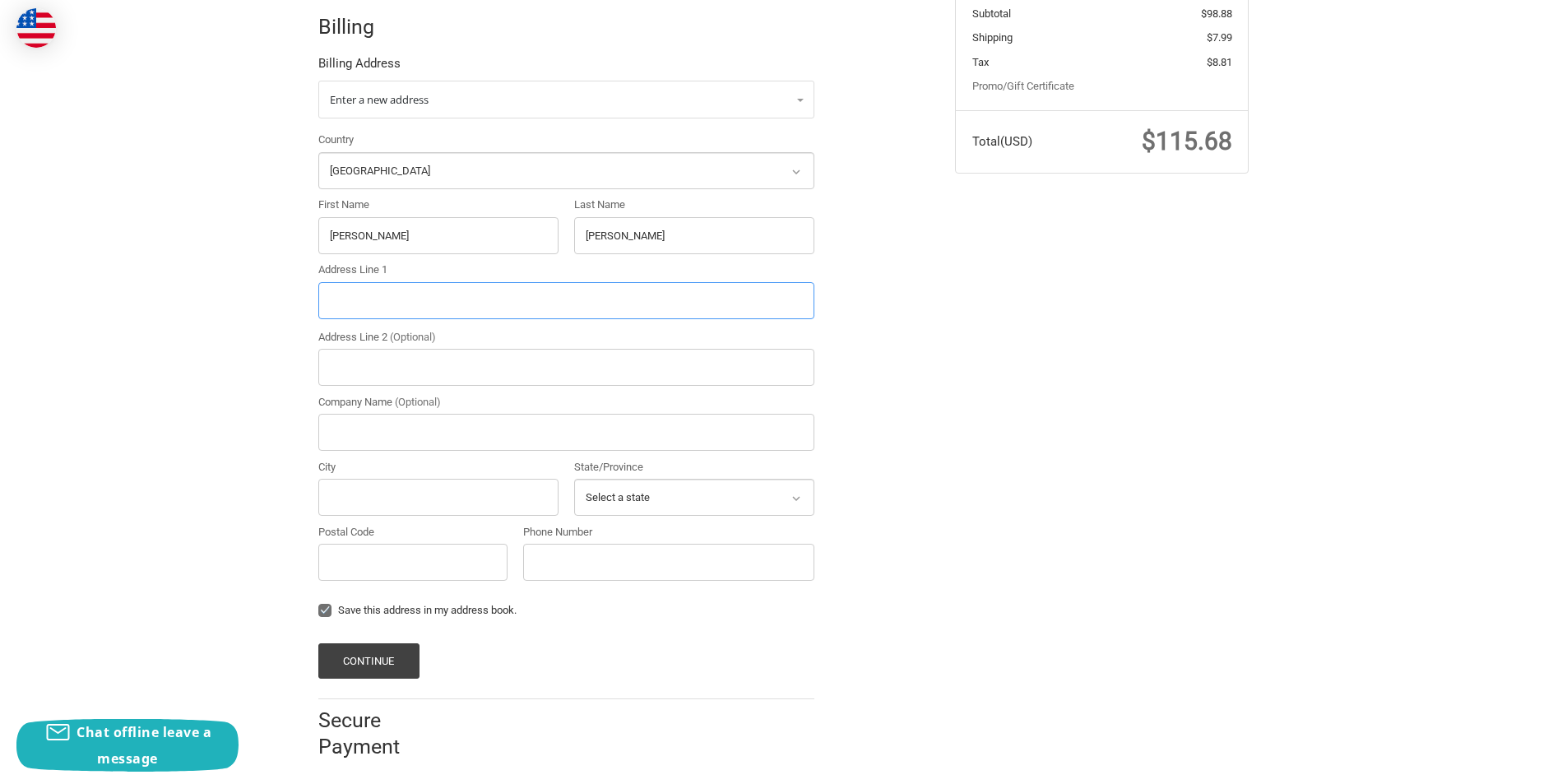
click at [351, 306] on input "Address Line 1" at bounding box center [567, 300] width 496 height 37
paste input "[STREET_ADDRESS]"
drag, startPoint x: 552, startPoint y: 296, endPoint x: 510, endPoint y: 297, distance: 42.0
click at [510, 297] on input "7925 Bridge Ave #7925 Rosedale, MD 21237" at bounding box center [567, 300] width 496 height 37
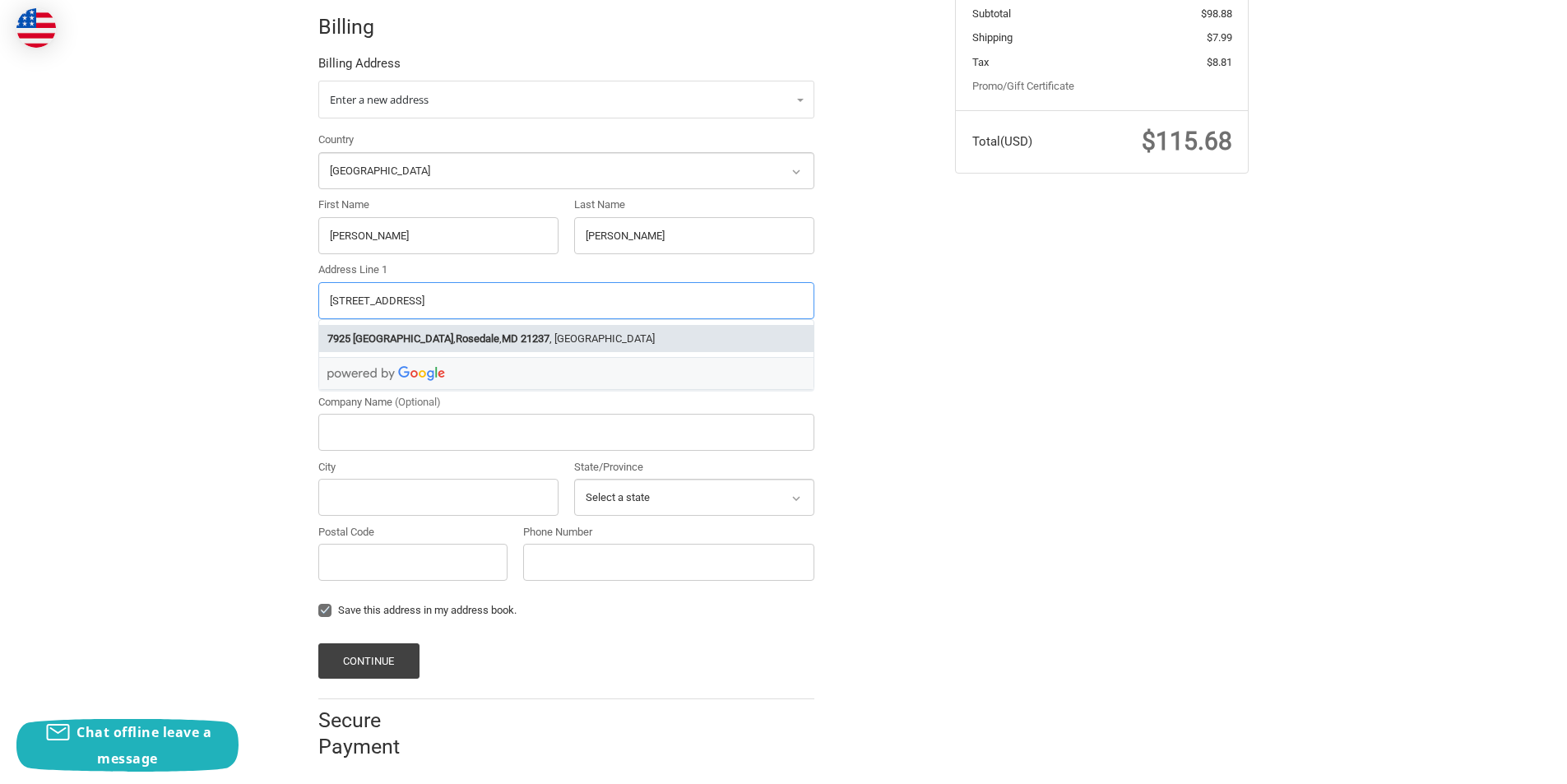
click at [521, 337] on strong "21237" at bounding box center [535, 338] width 28 height 16
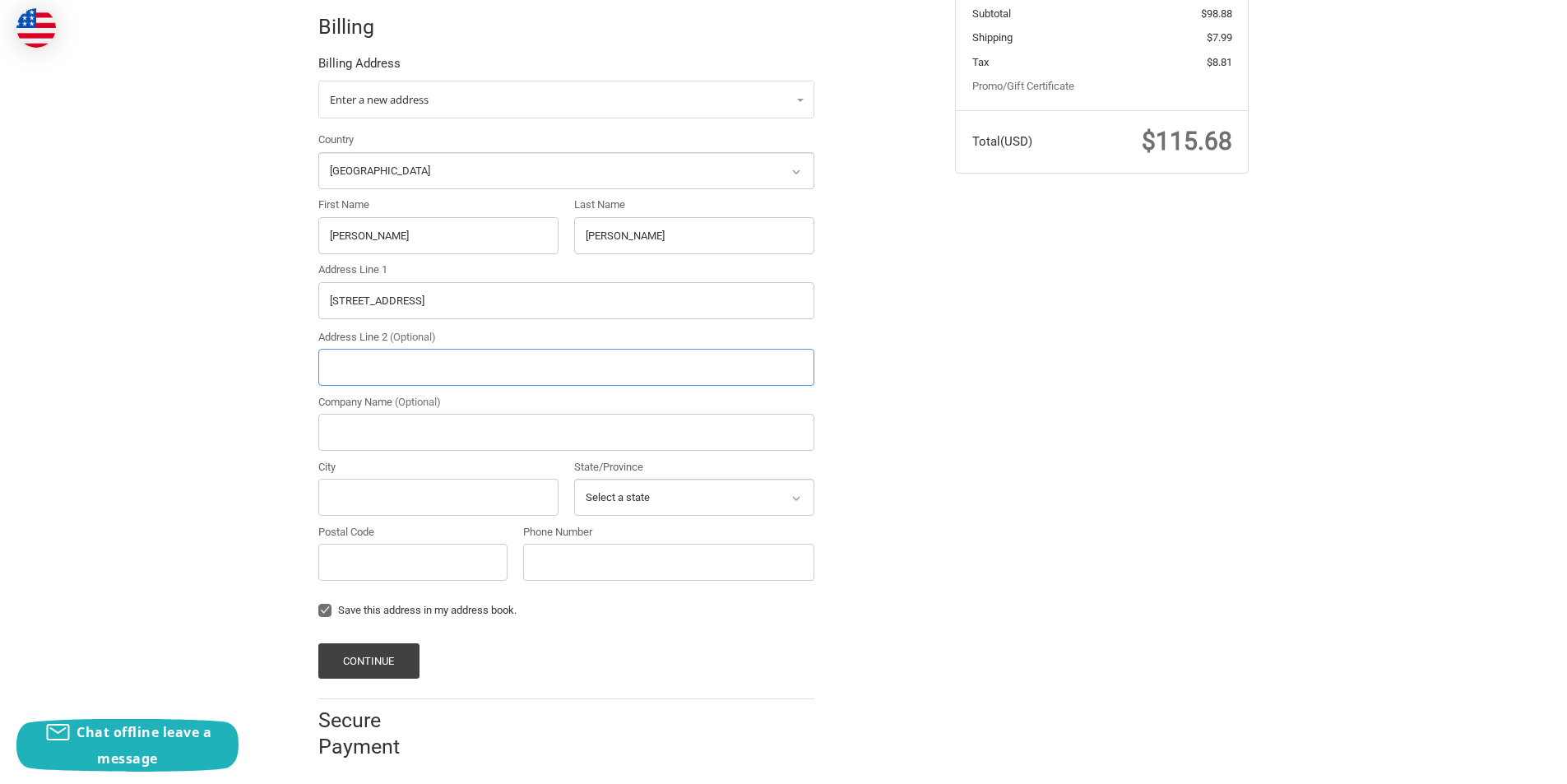
type input "7925 Bridge Ave"
type input "Rosedale"
select select "MD"
type input "21237"
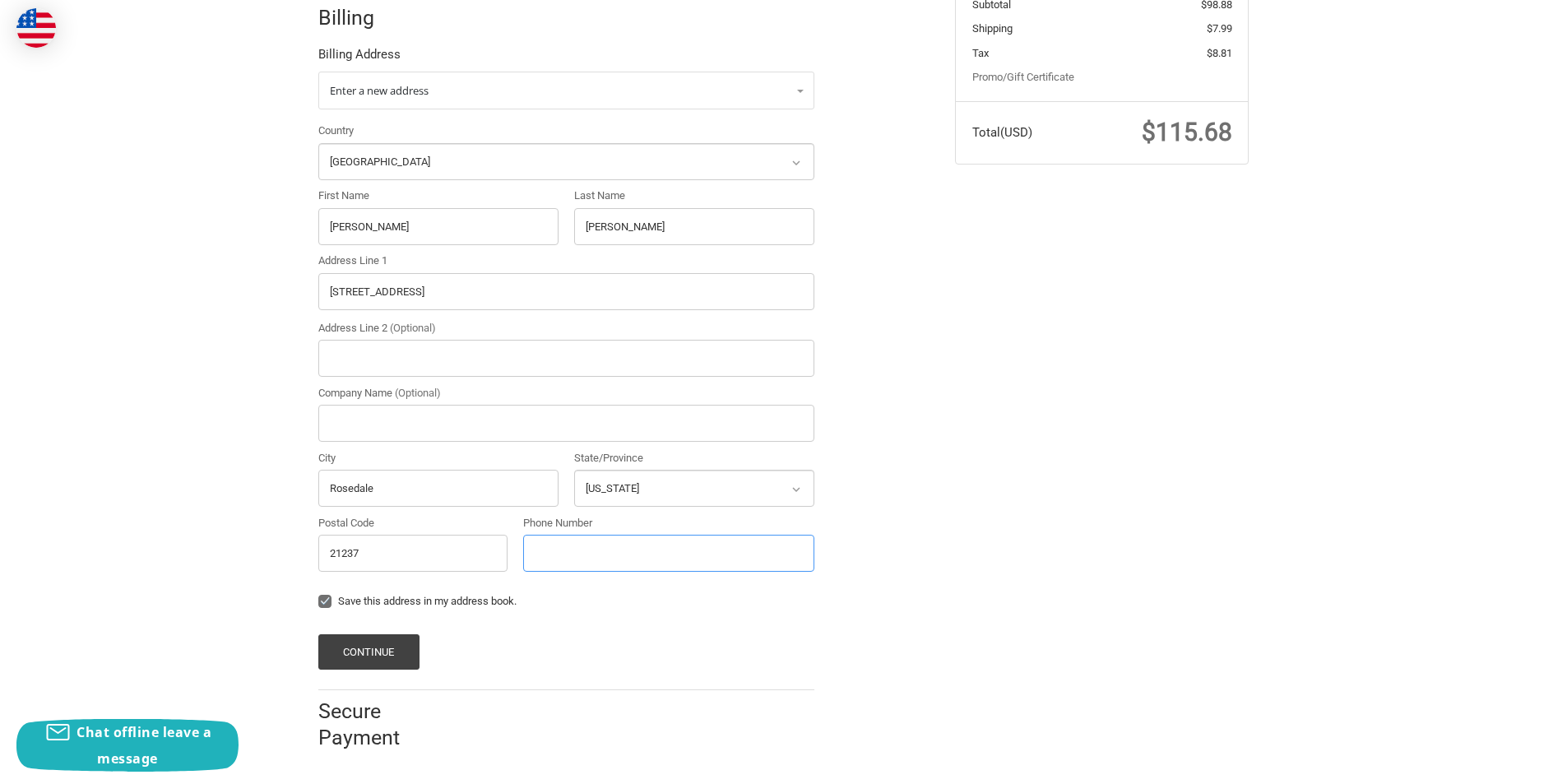
click at [581, 545] on input "Phone Number" at bounding box center [669, 553] width 291 height 37
type input "2253698574"
click at [390, 642] on button "Continue" at bounding box center [369, 651] width 102 height 35
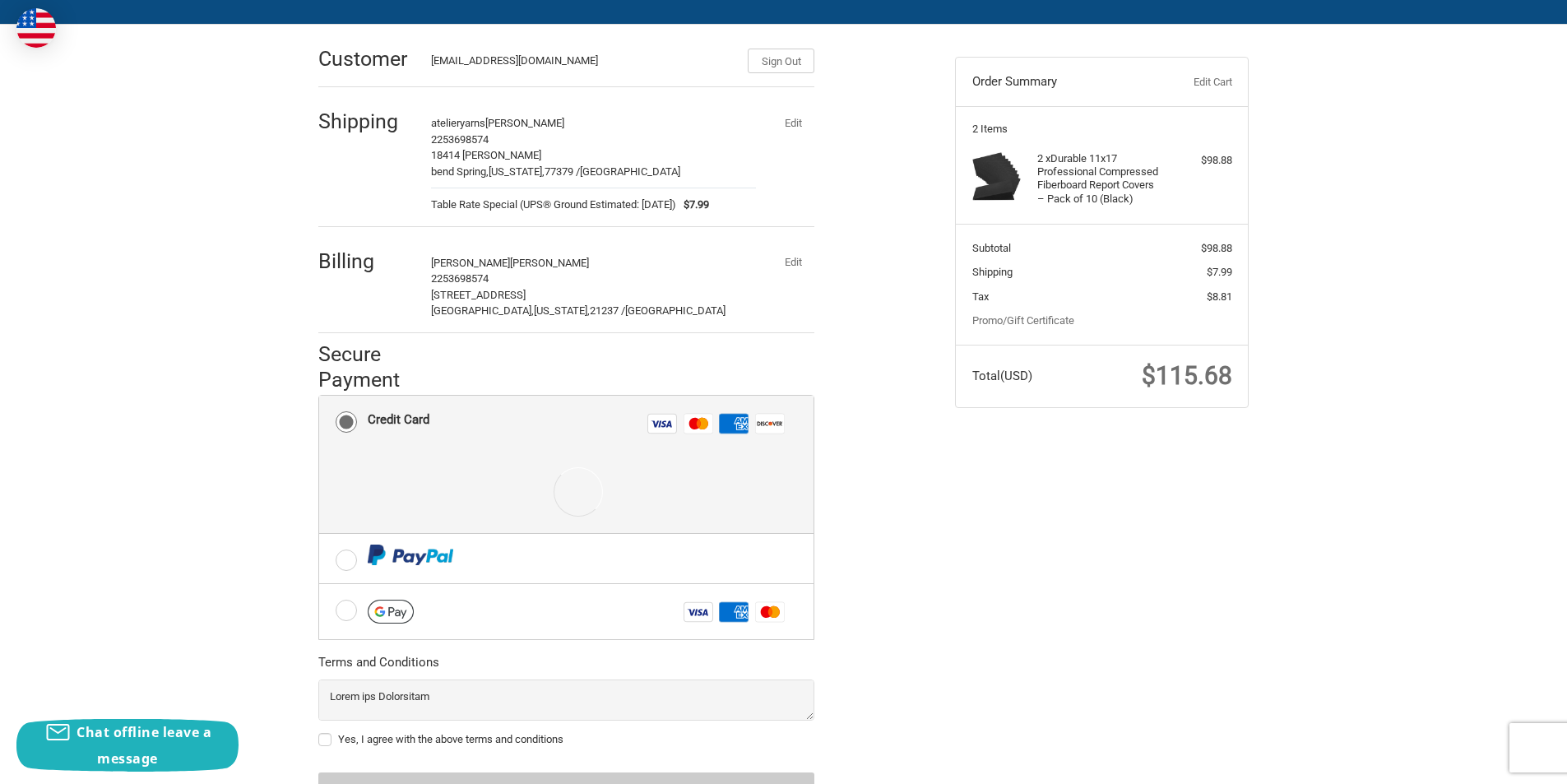
scroll to position [126, 0]
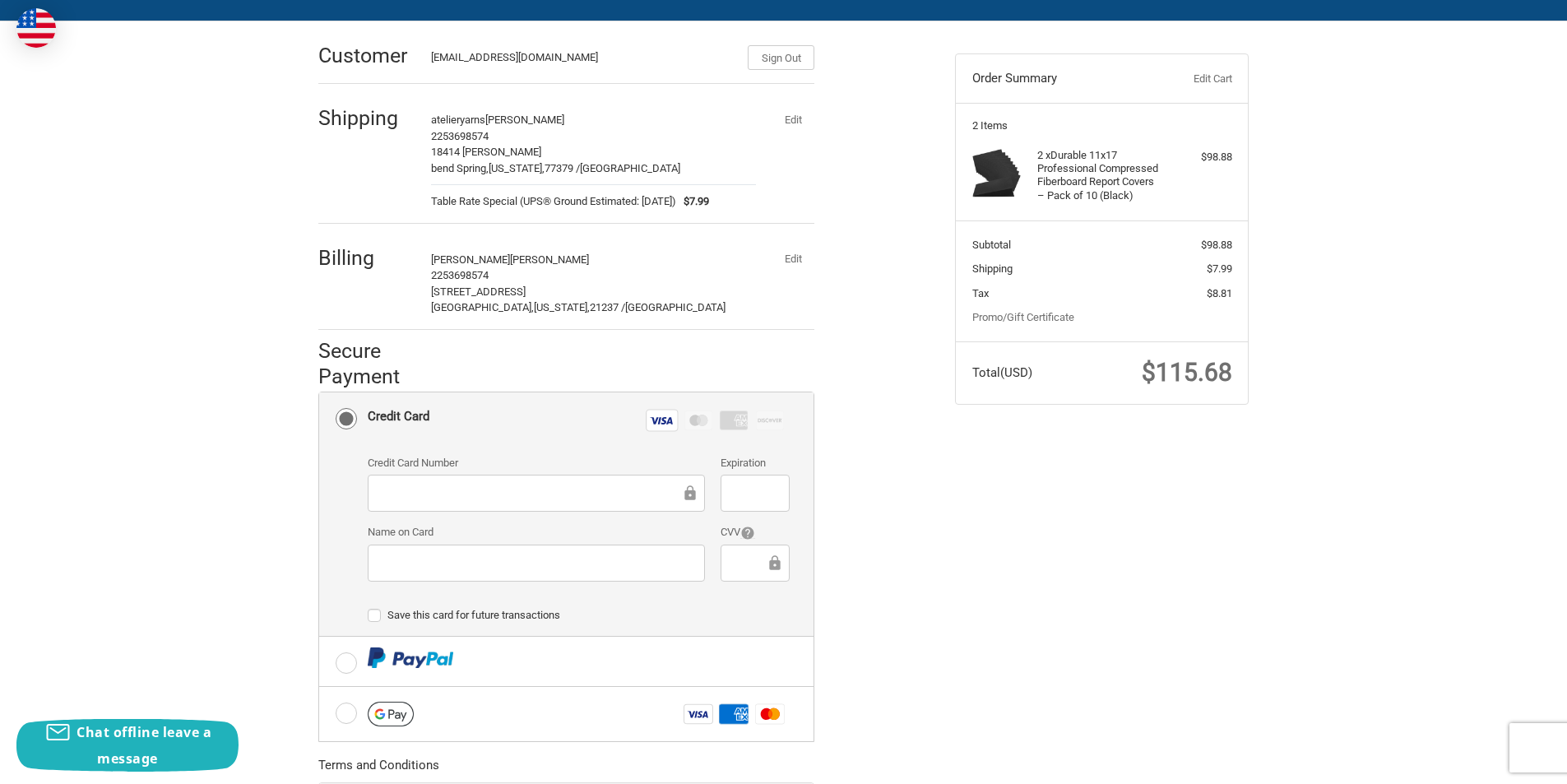
click at [414, 575] on div at bounding box center [536, 563] width 338 height 37
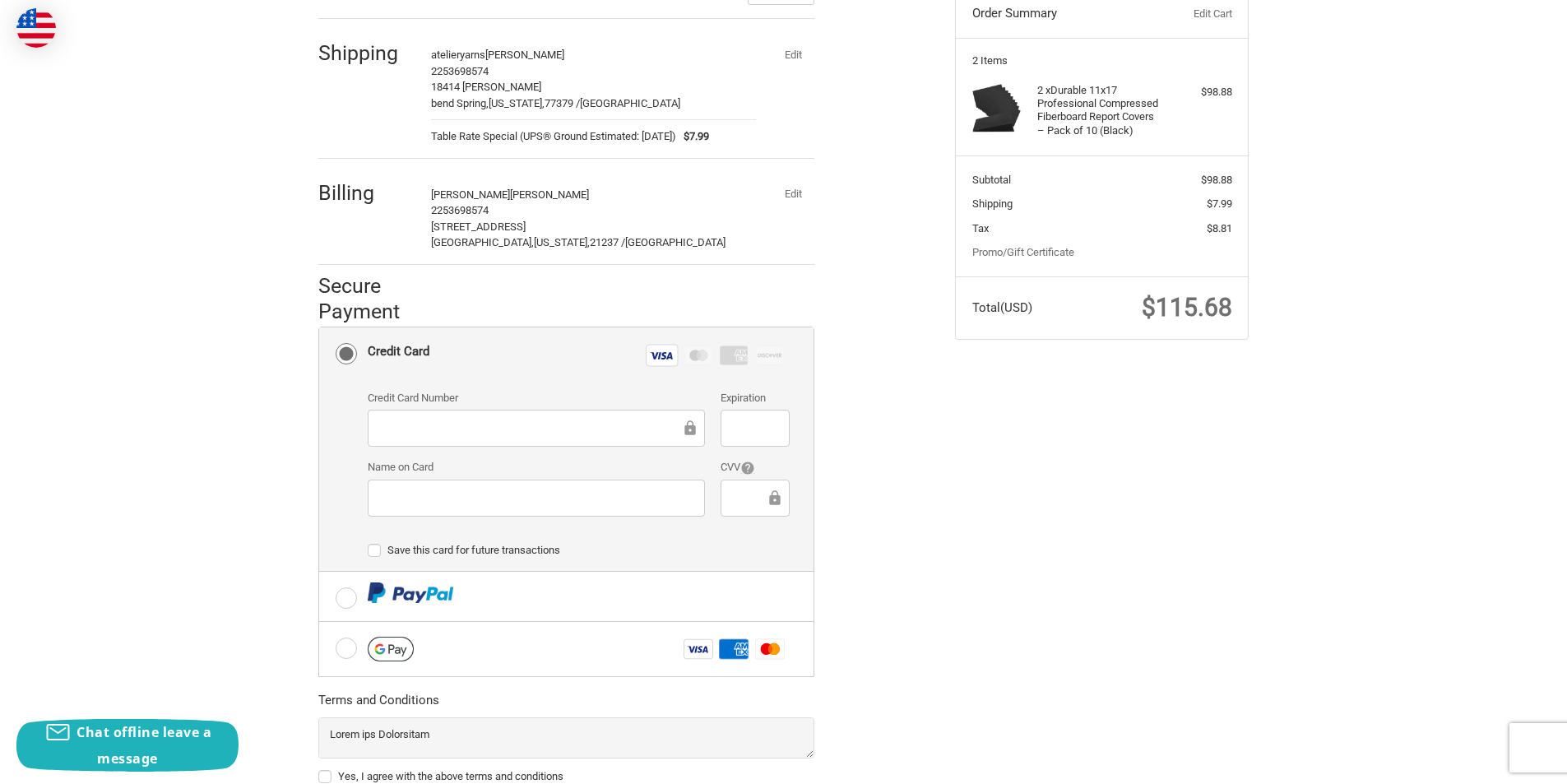
scroll to position [290, 0]
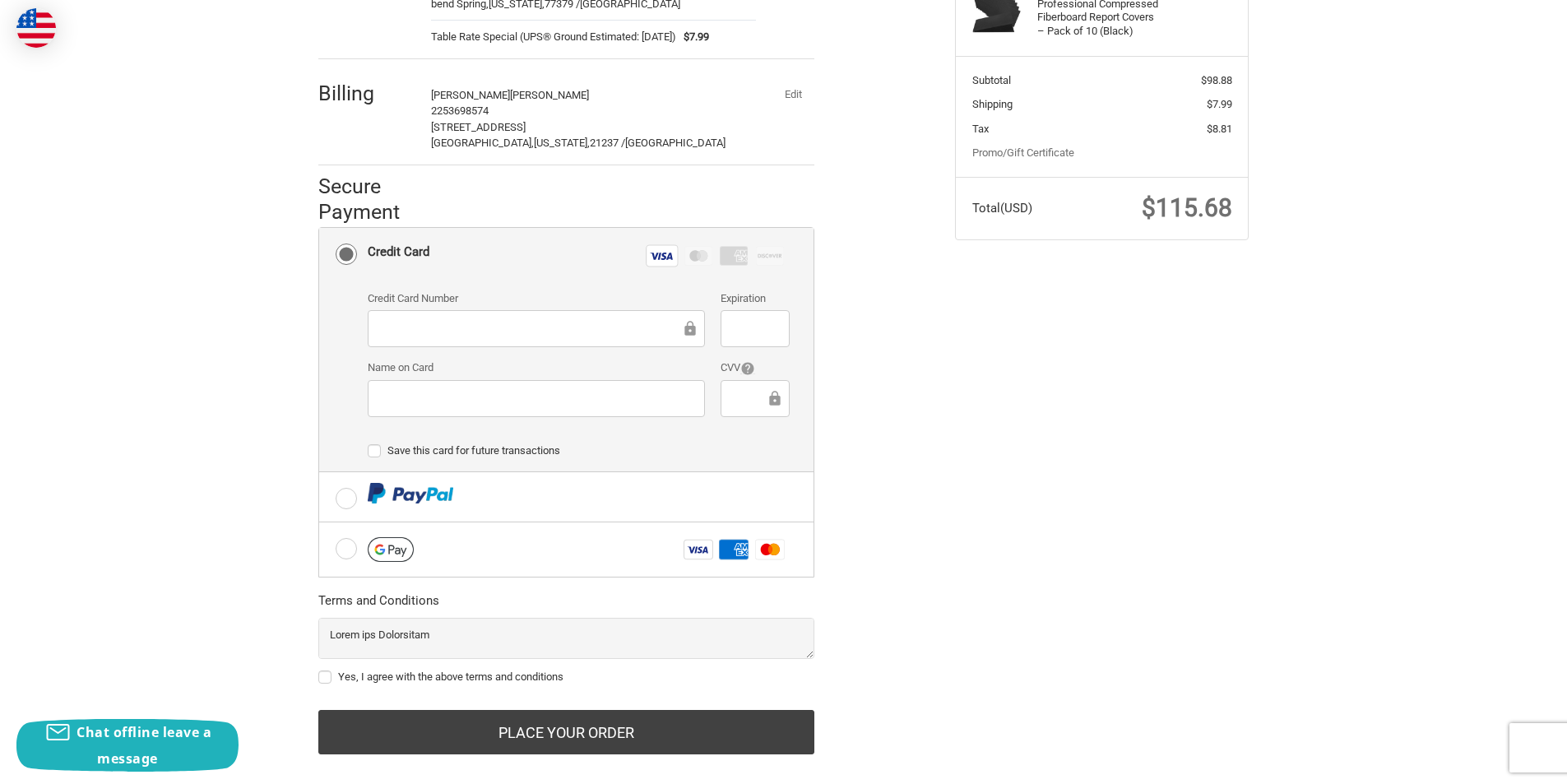
click at [323, 675] on label "Yes, I agree with the above terms and conditions" at bounding box center [567, 676] width 496 height 13
click at [319, 670] on input "Yes, I agree with the above terms and conditions" at bounding box center [319, 669] width 1 height 1
checkbox input "true"
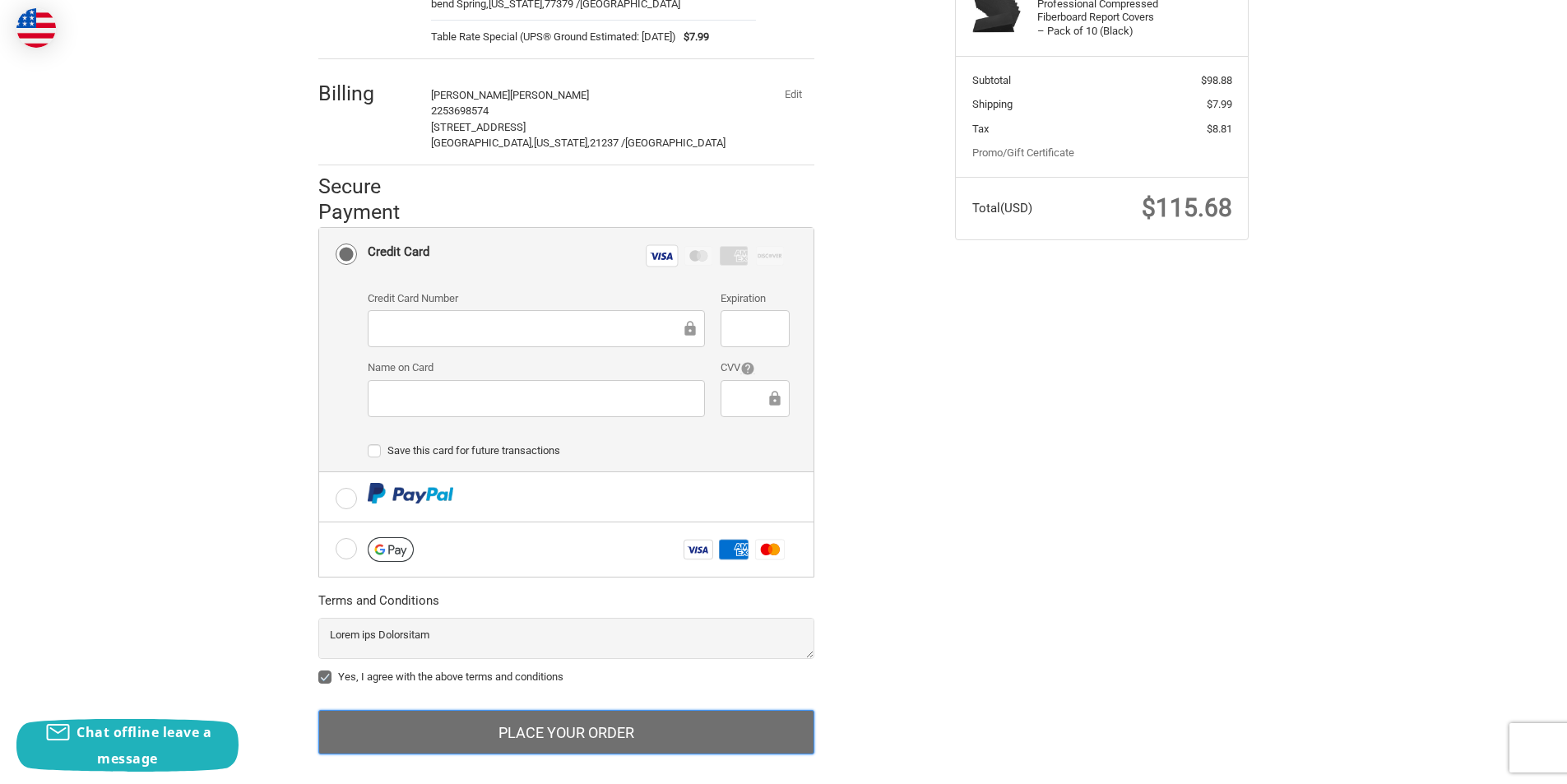
click at [555, 719] on button "Place Your Order" at bounding box center [567, 732] width 496 height 45
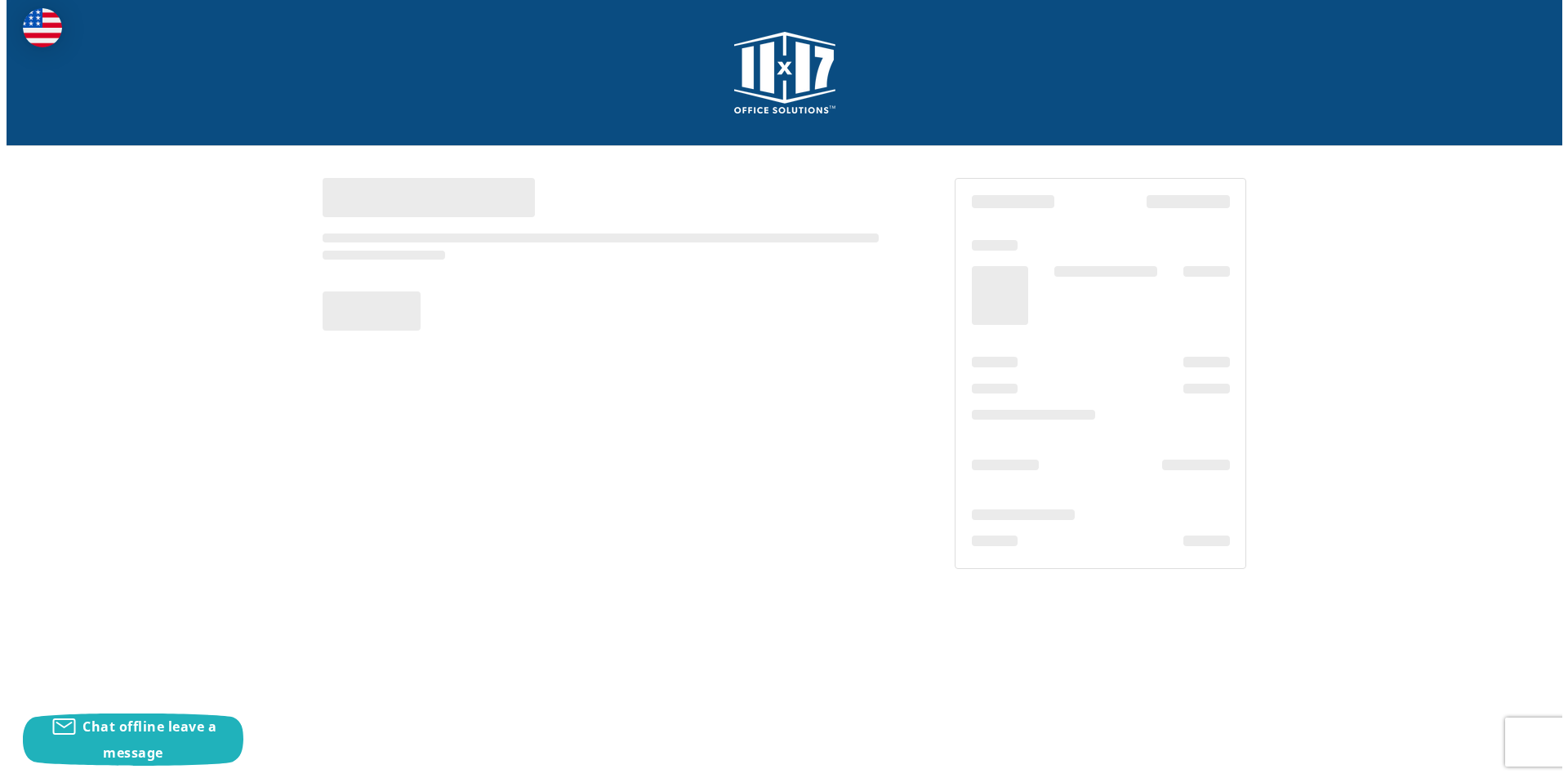
scroll to position [0, 0]
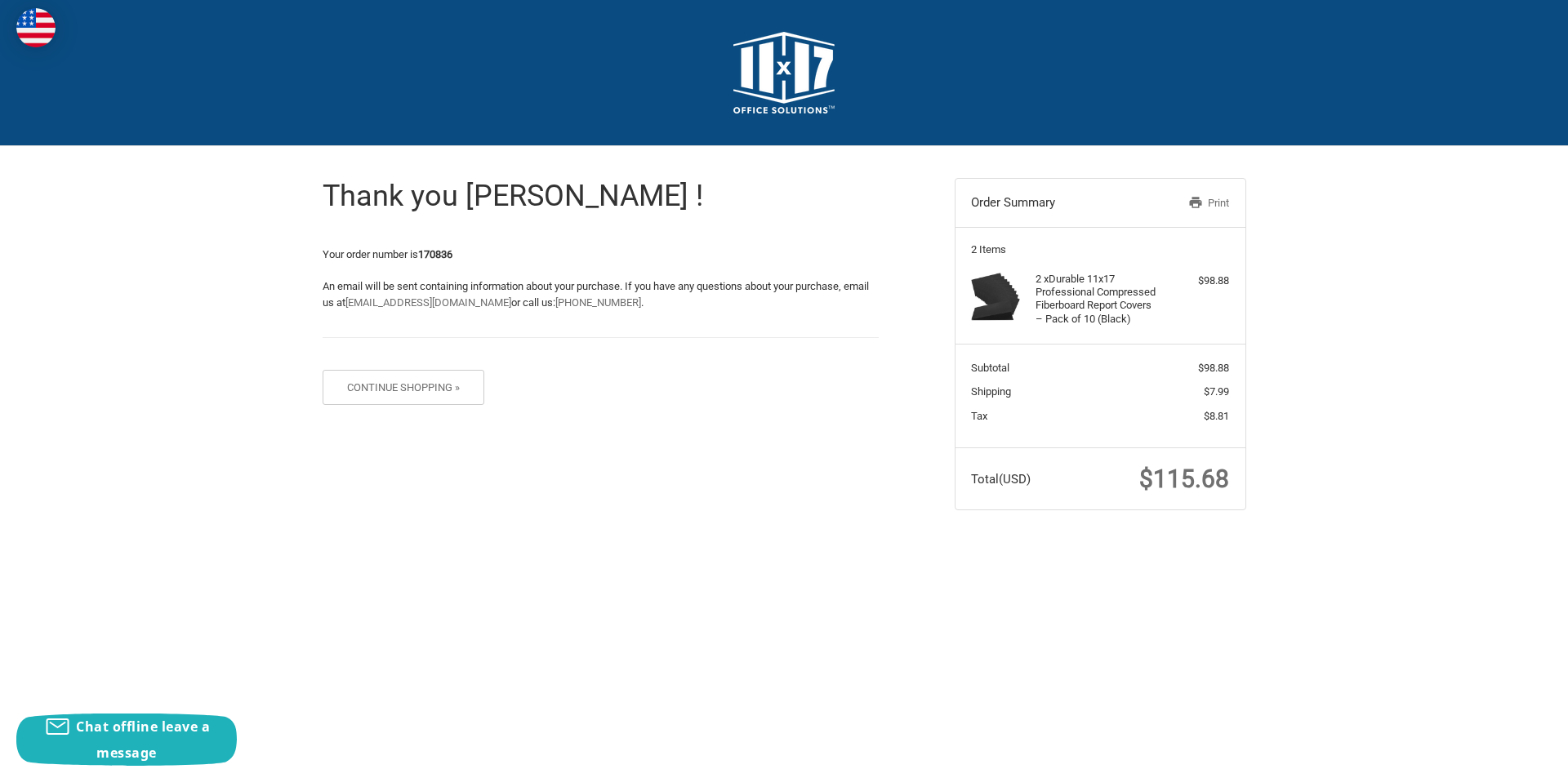
click at [1283, 361] on div "Thank you [PERSON_NAME] ! Your order number is 170836 An email will be sent con…" at bounding box center [784, 343] width 1568 height 395
drag, startPoint x: 1156, startPoint y: 479, endPoint x: 1233, endPoint y: 474, distance: 77.2
click at [1233, 474] on section "Total (USD) $115.68" at bounding box center [1100, 478] width 290 height 62
copy span "115.68"
drag, startPoint x: 422, startPoint y: 258, endPoint x: 483, endPoint y: 249, distance: 61.7
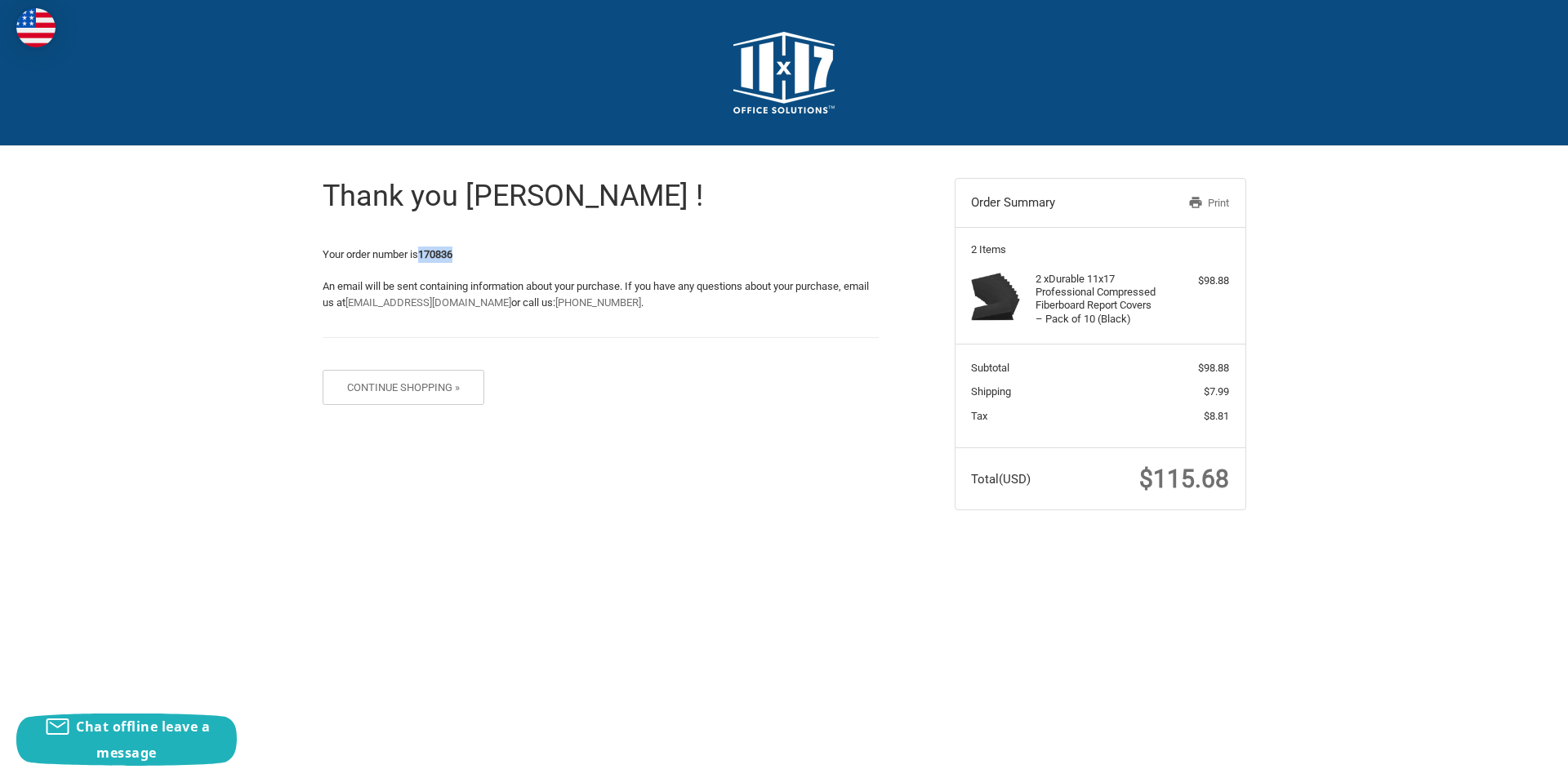
click at [483, 249] on p "Your order number is 170836" at bounding box center [600, 254] width 556 height 16
copy strong "170836"
